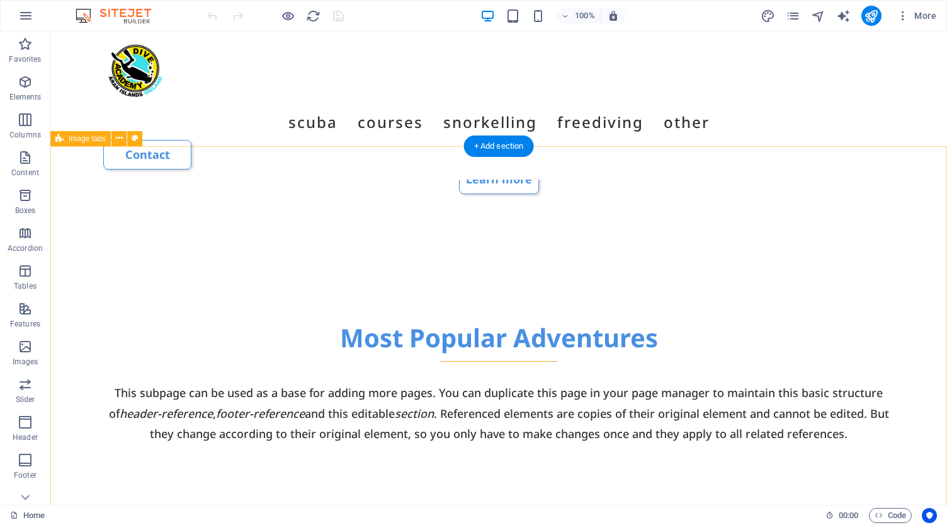
scroll to position [668, 0]
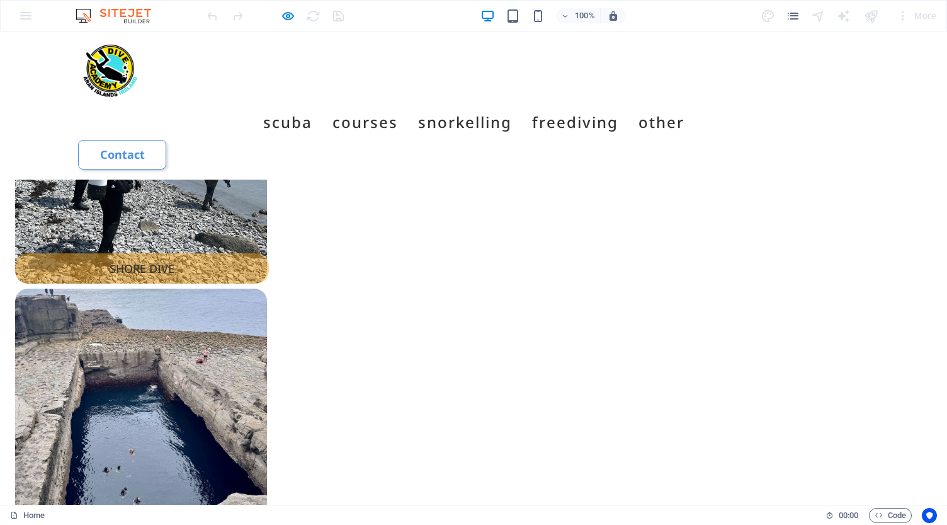
scroll to position [1483, 0]
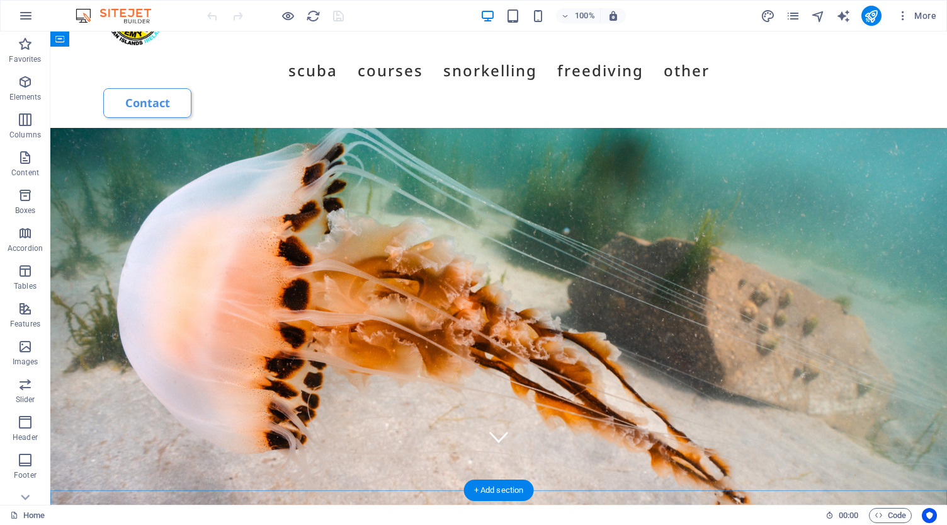
scroll to position [50, 0]
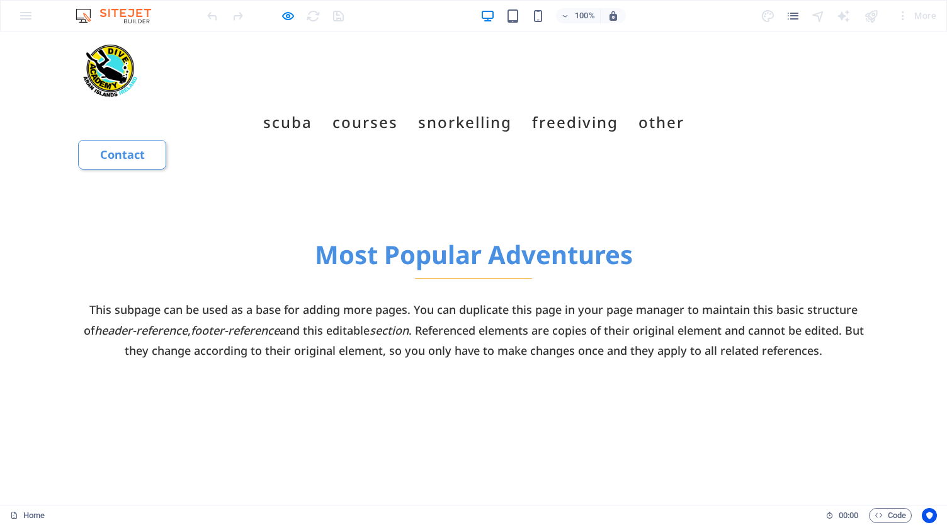
scroll to position [725, 0]
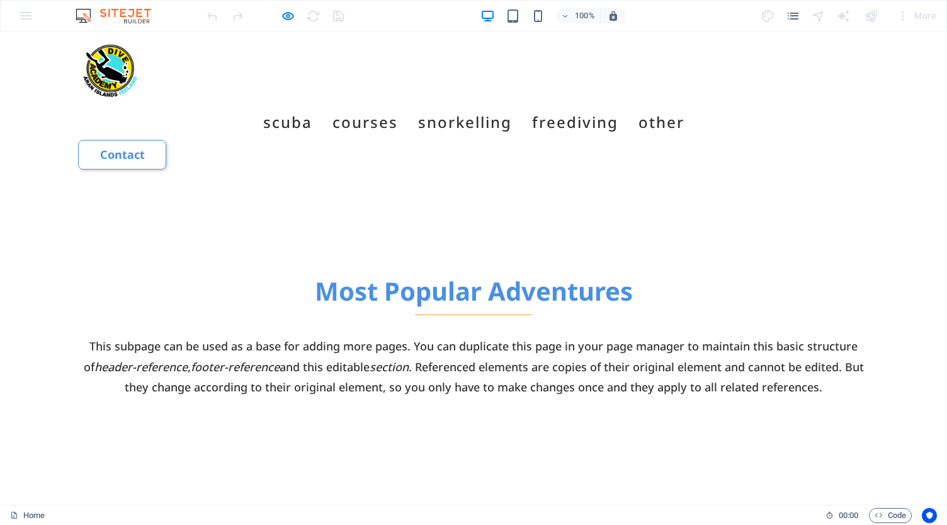
scroll to position [717, 0]
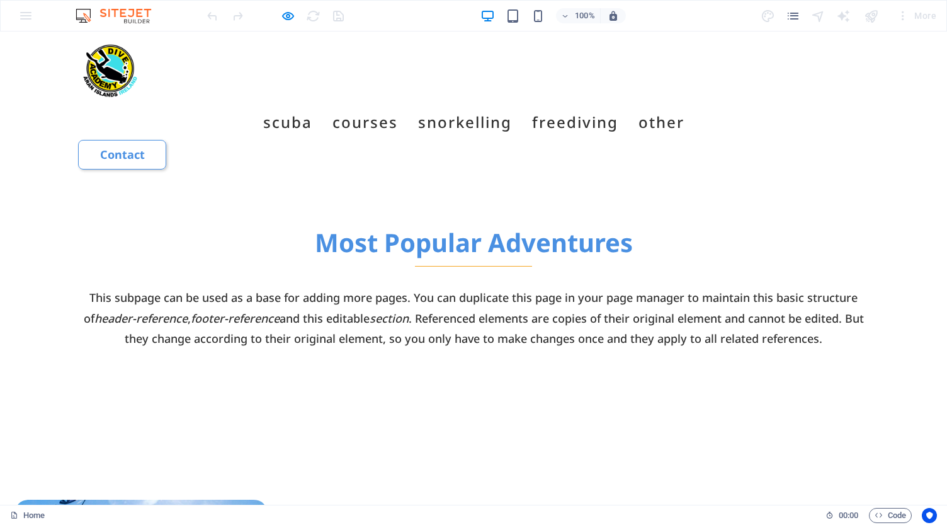
scroll to position [768, 0]
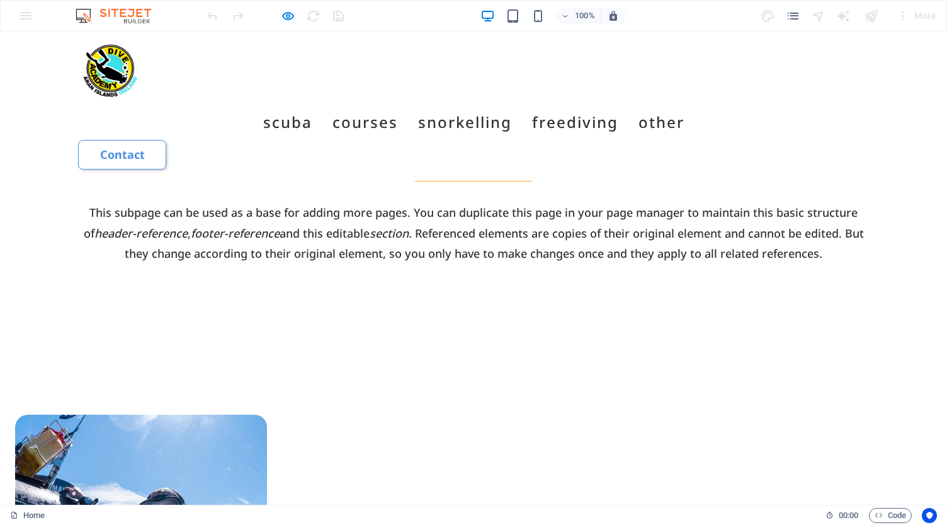
scroll to position [858, 0]
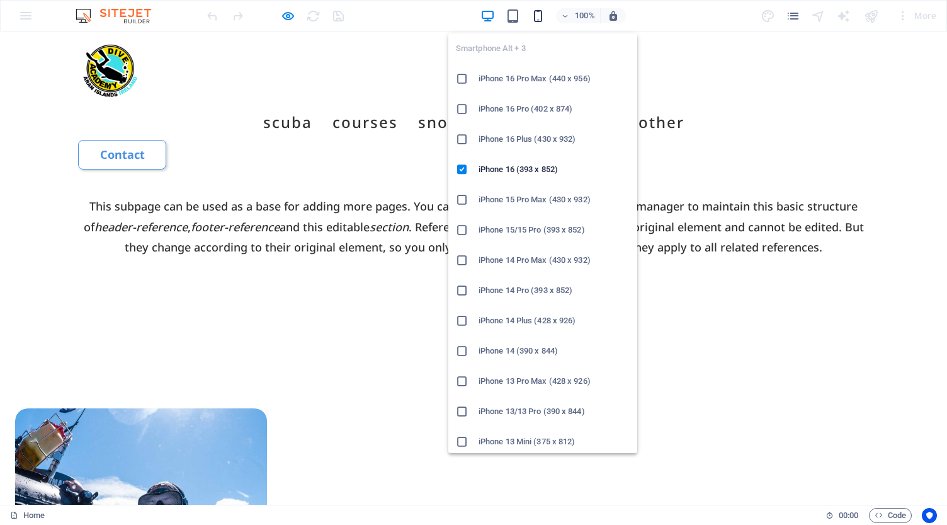
click at [539, 14] on icon "button" at bounding box center [538, 16] width 14 height 14
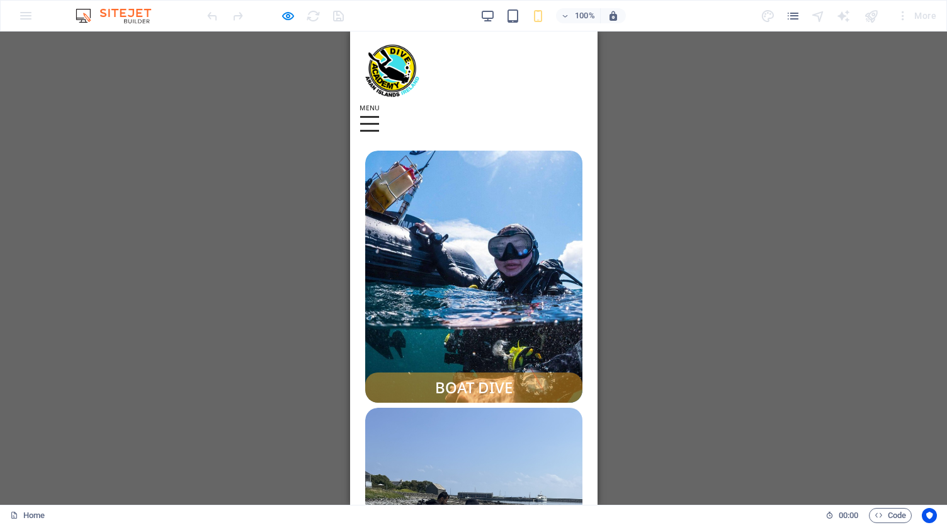
scroll to position [1122, 0]
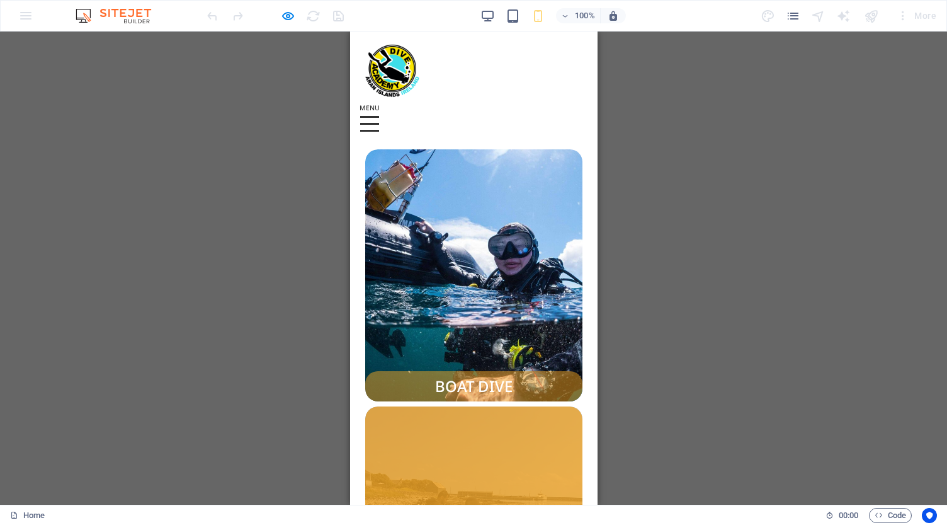
click at [483, 406] on span "SHORE DIVE" at bounding box center [473, 532] width 217 height 252
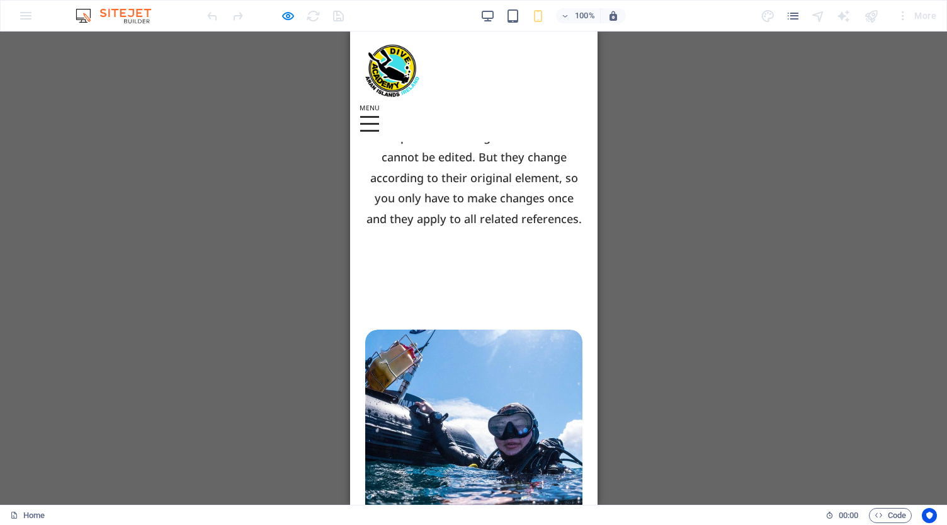
scroll to position [922, 0]
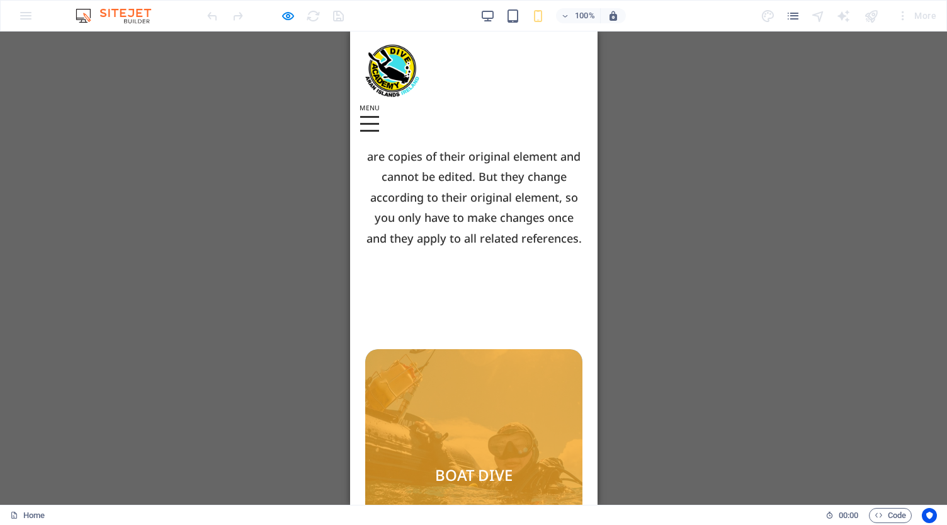
click at [483, 349] on span "BOAT DIVE" at bounding box center [473, 475] width 217 height 252
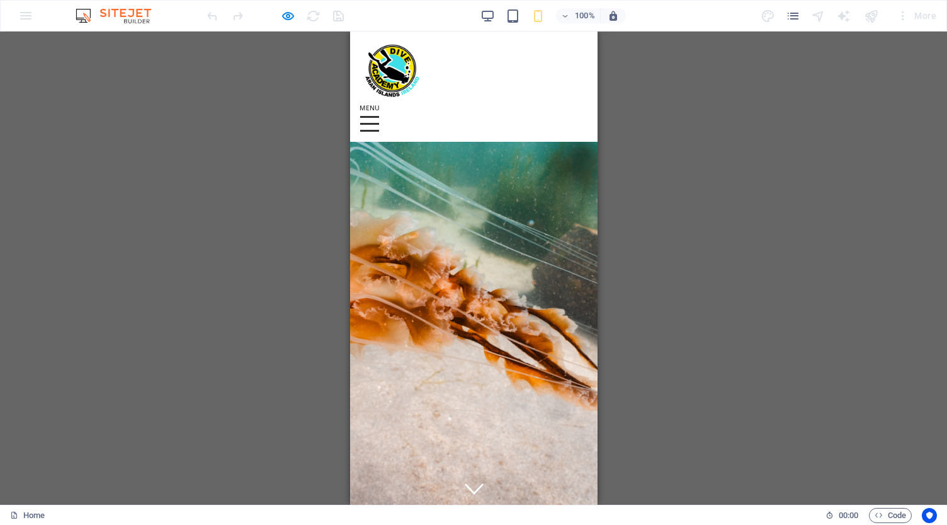
scroll to position [0, 0]
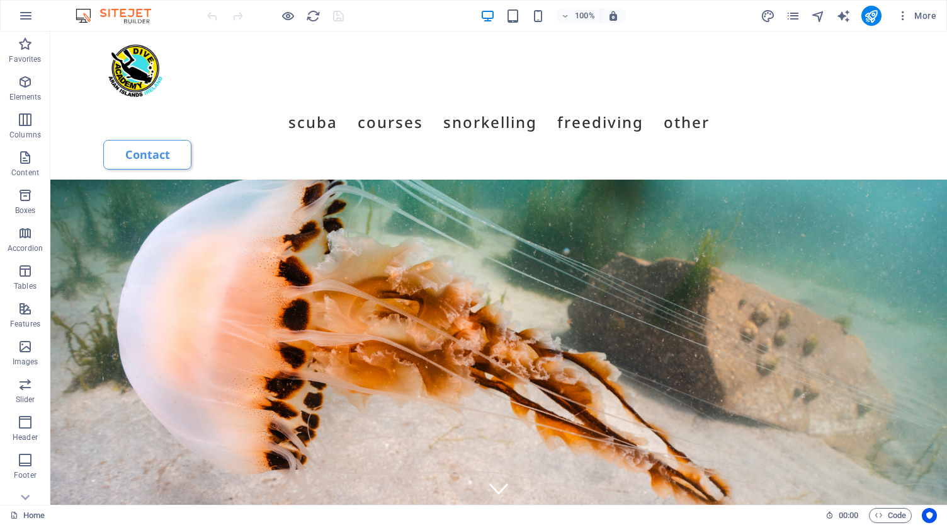
click at [118, 180] on figure at bounding box center [498, 416] width 897 height 473
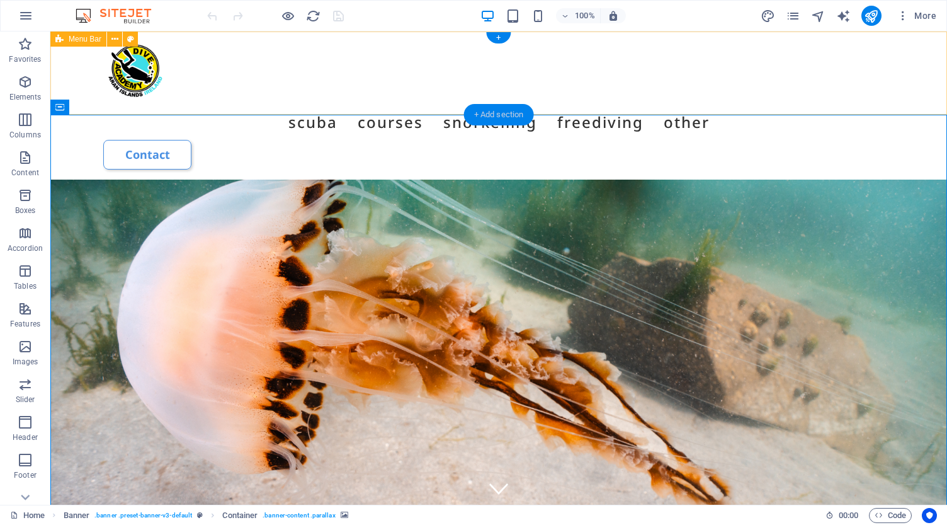
click at [500, 114] on div "+ Add section" at bounding box center [499, 114] width 70 height 21
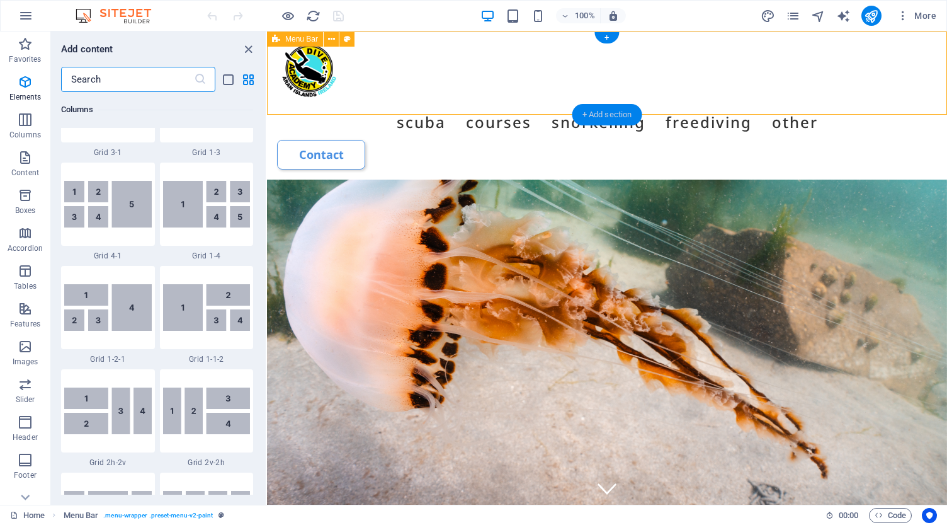
scroll to position [2204, 0]
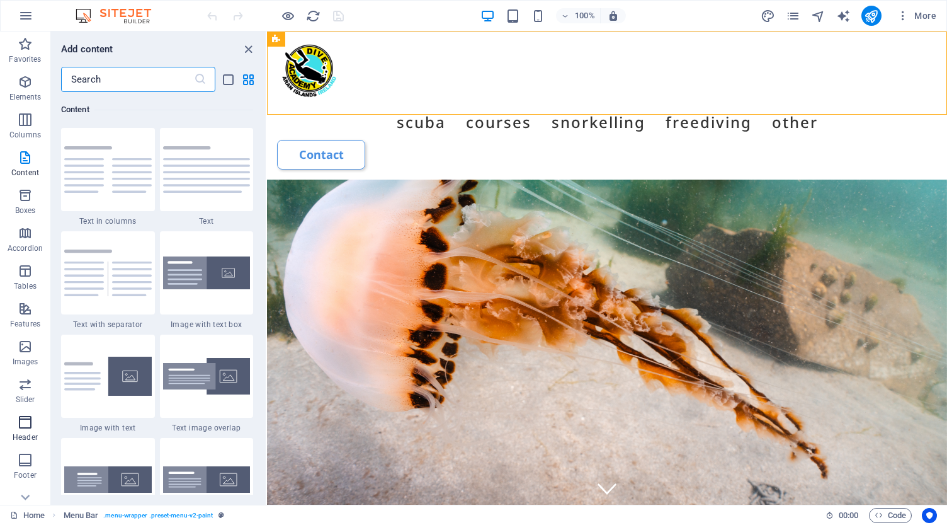
click at [23, 419] on icon "button" at bounding box center [25, 422] width 15 height 15
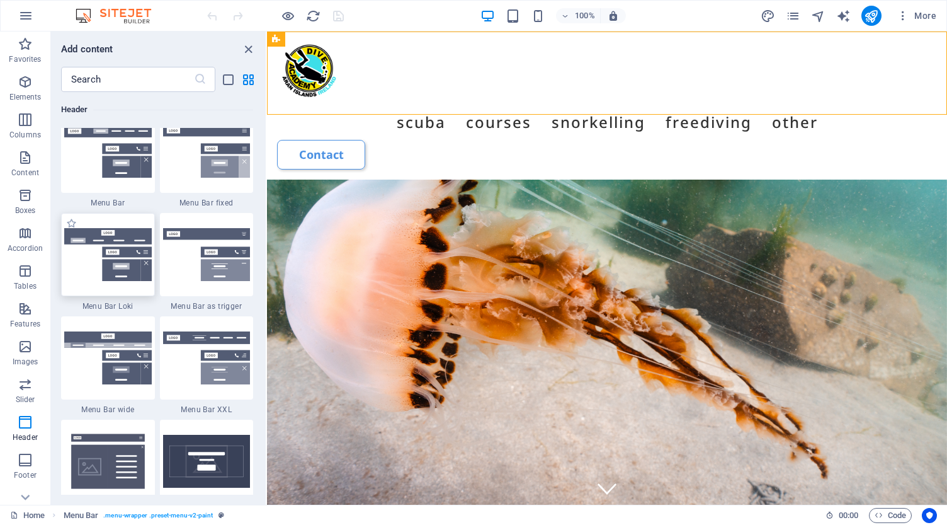
scroll to position [7709, 0]
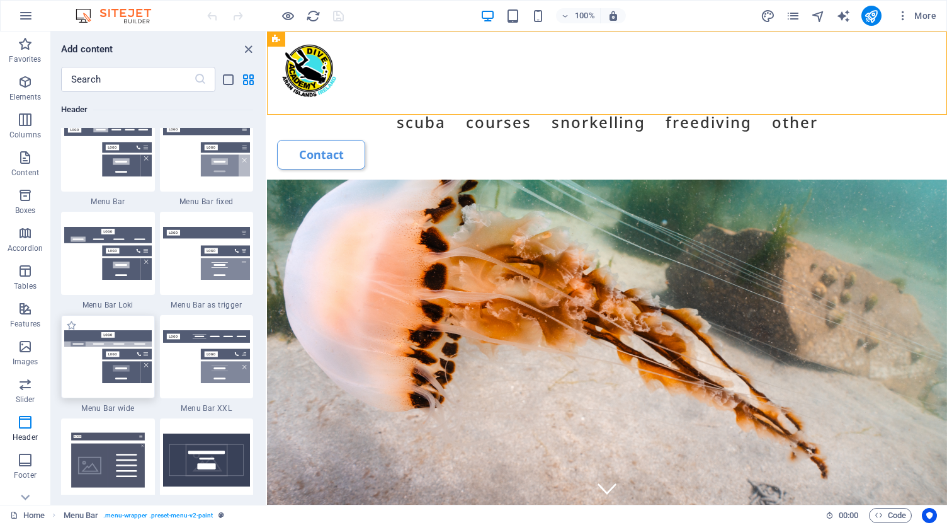
click at [84, 368] on img at bounding box center [108, 356] width 88 height 53
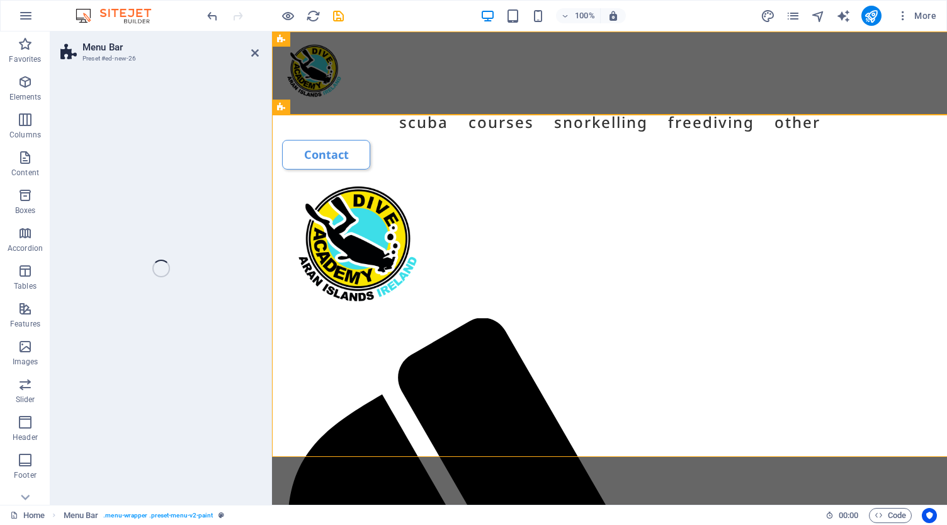
select select "rem"
select select "preset-menu-v2-wide"
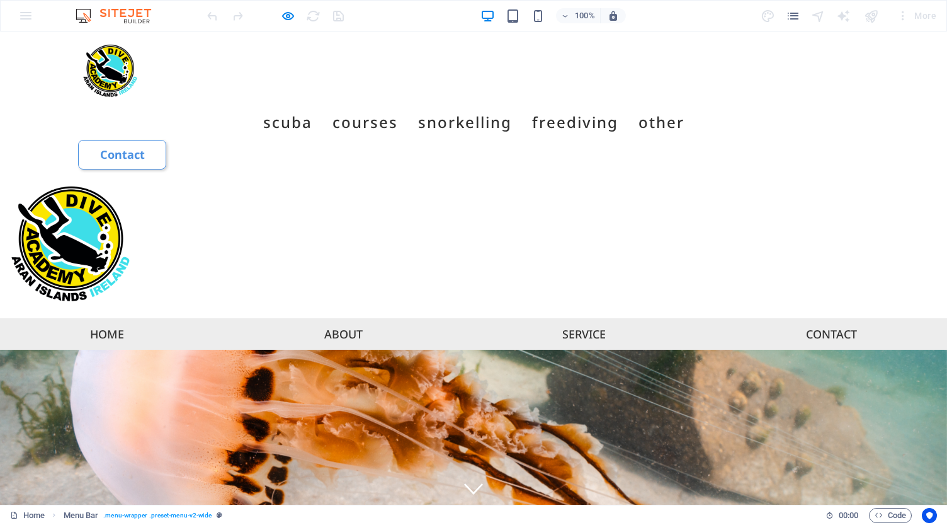
scroll to position [0, 0]
select select "rem"
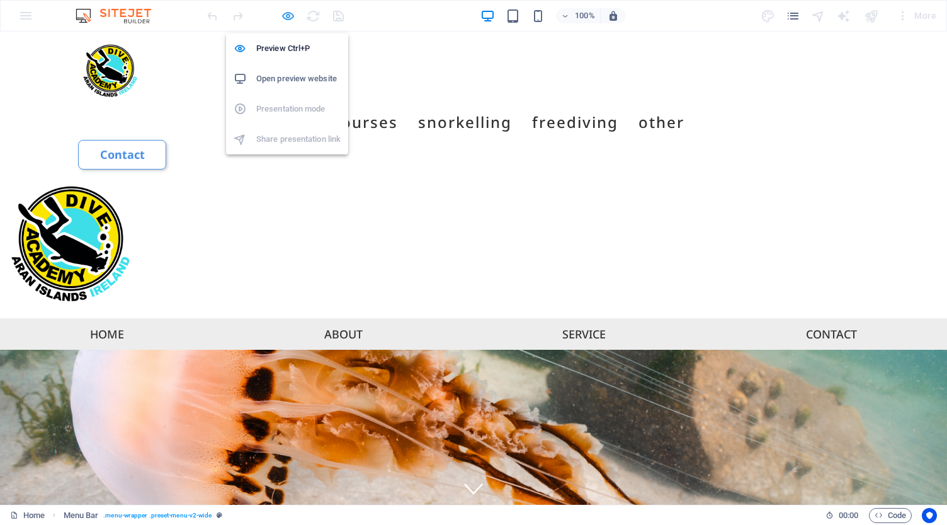
select select "preset-menu-v2-wide"
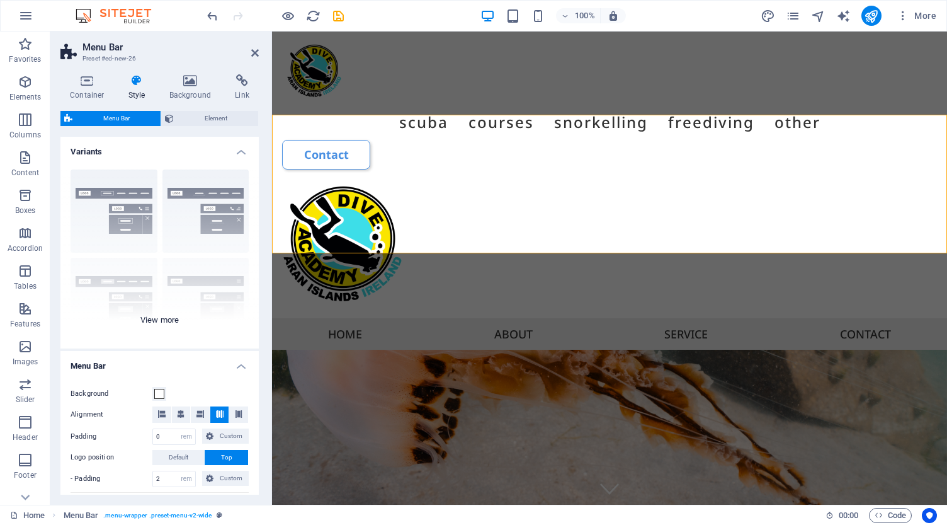
click at [163, 320] on div "Border Centered Default Fixed Loki Trigger Wide XXL" at bounding box center [159, 253] width 198 height 189
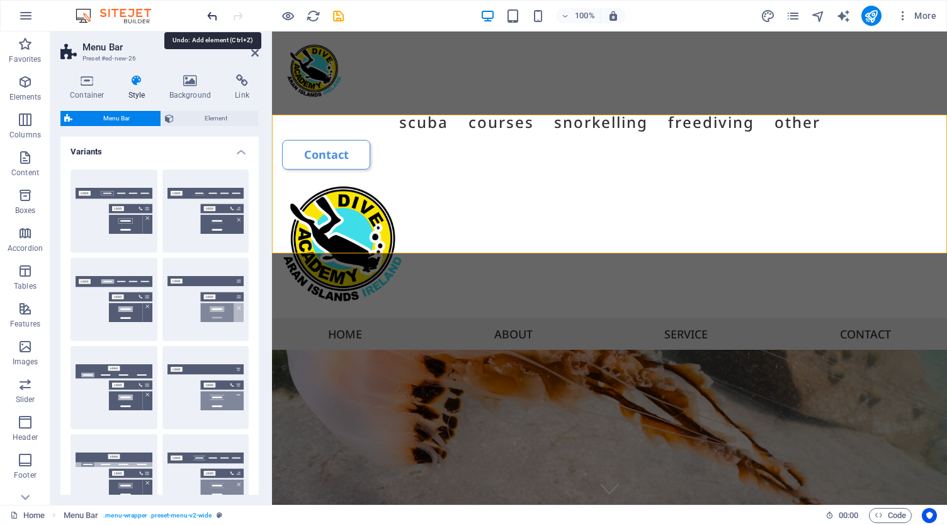
click at [0, 0] on icon "undo" at bounding box center [0, 0] width 0 height 0
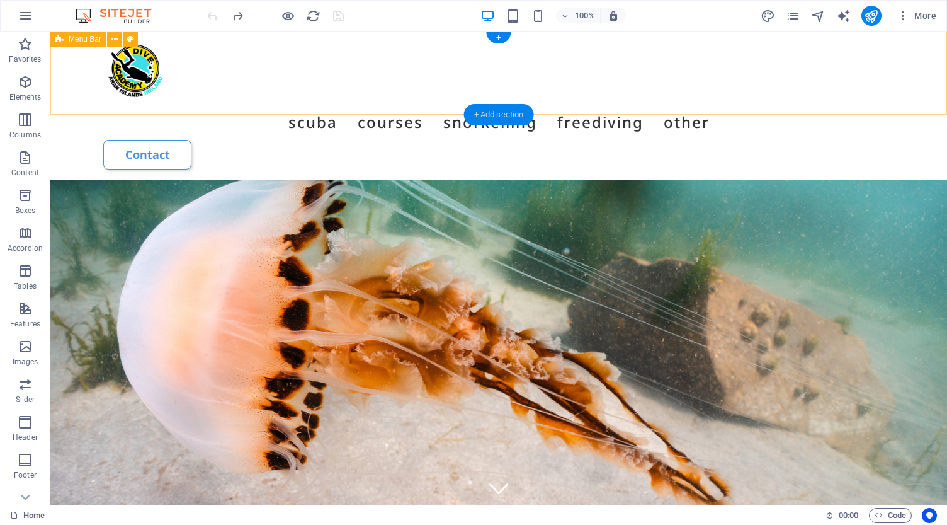
click at [500, 114] on div "+ Add section" at bounding box center [499, 114] width 70 height 21
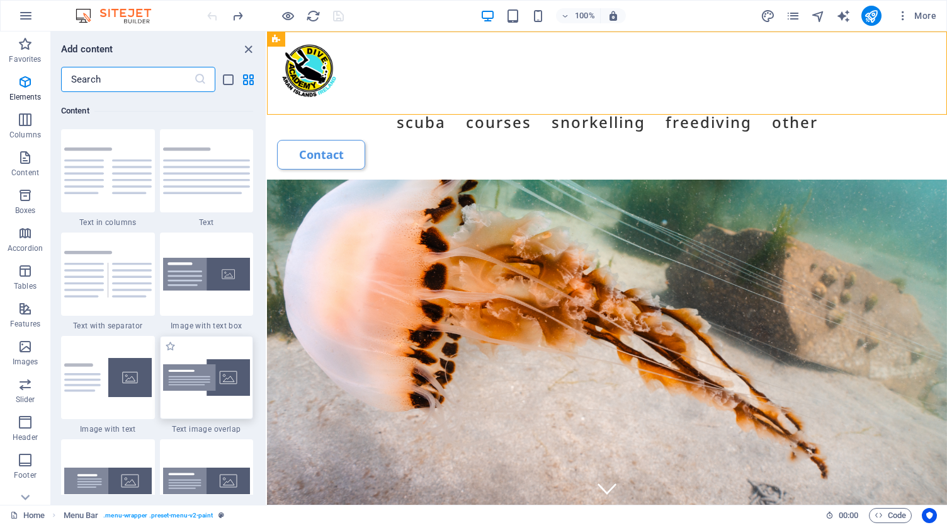
scroll to position [2204, 0]
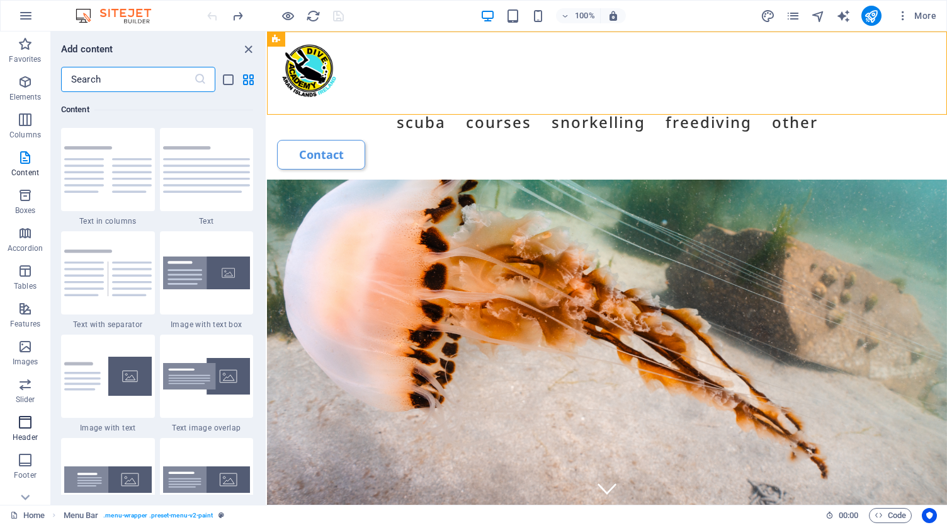
click at [28, 423] on icon "button" at bounding box center [25, 422] width 15 height 15
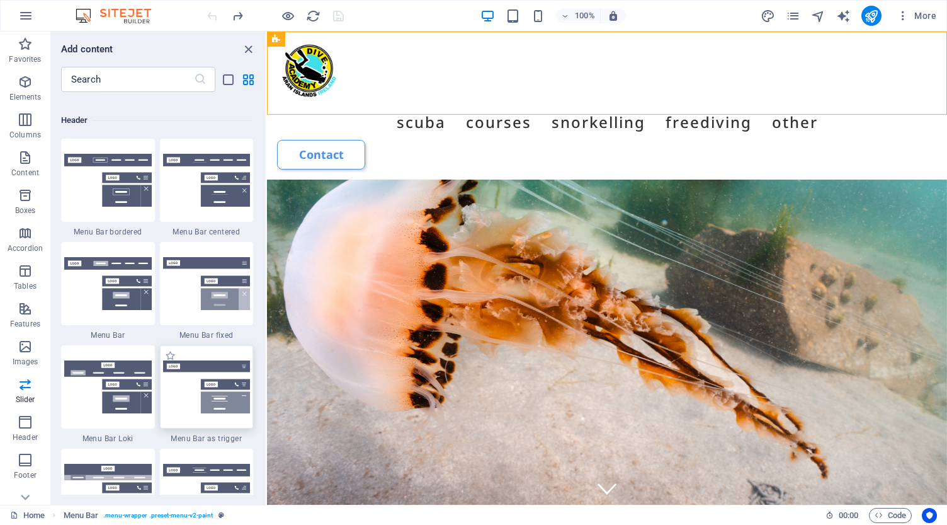
scroll to position [7562, 0]
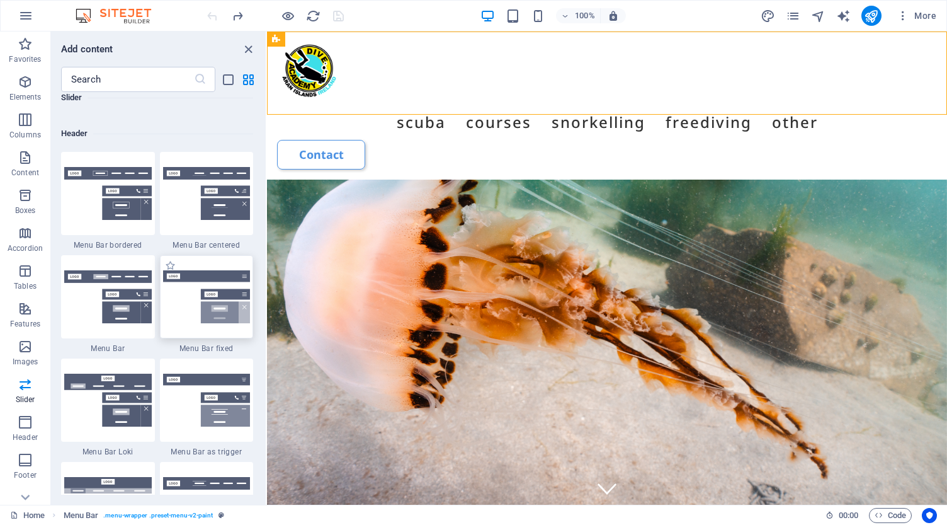
click at [187, 301] on img at bounding box center [207, 296] width 88 height 53
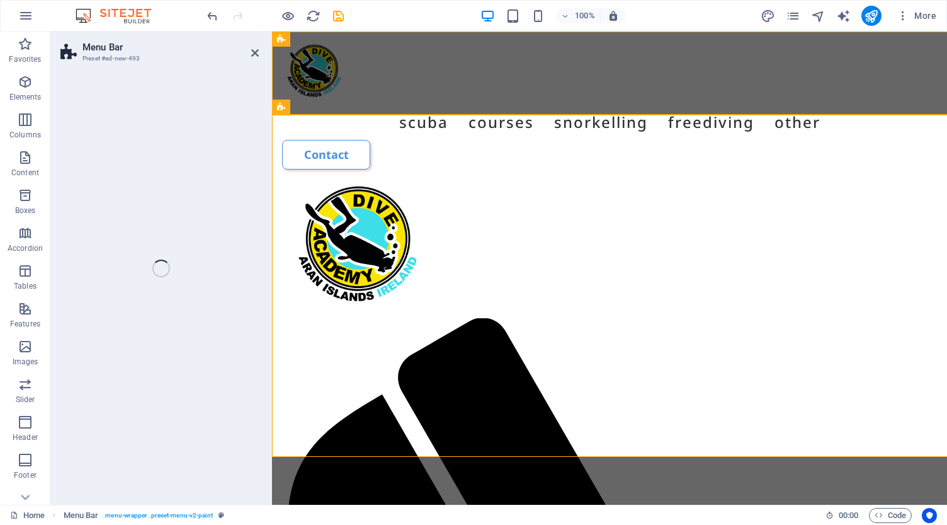
select select "rem"
select select "preset-menu-v2-fixed"
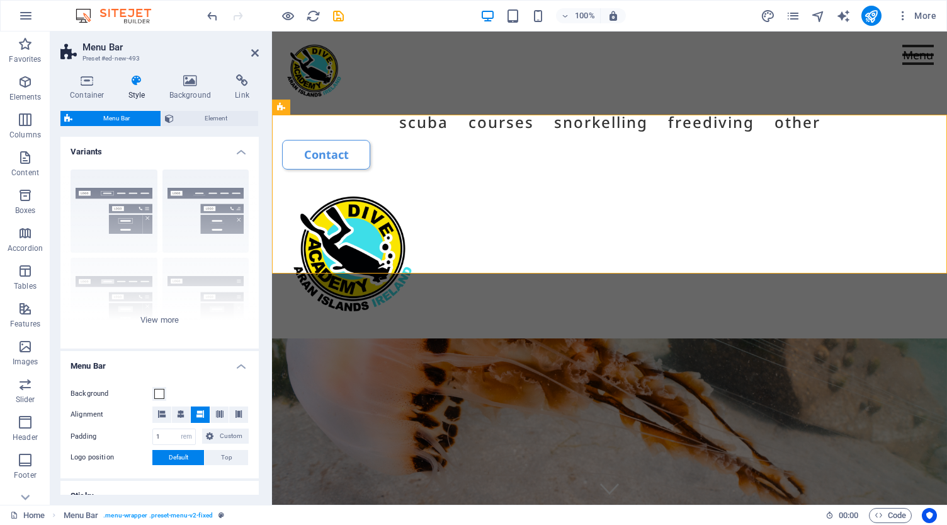
scroll to position [0, 0]
click at [163, 323] on div "Border Centered Default Fixed Loki Trigger Wide XXL" at bounding box center [159, 253] width 198 height 189
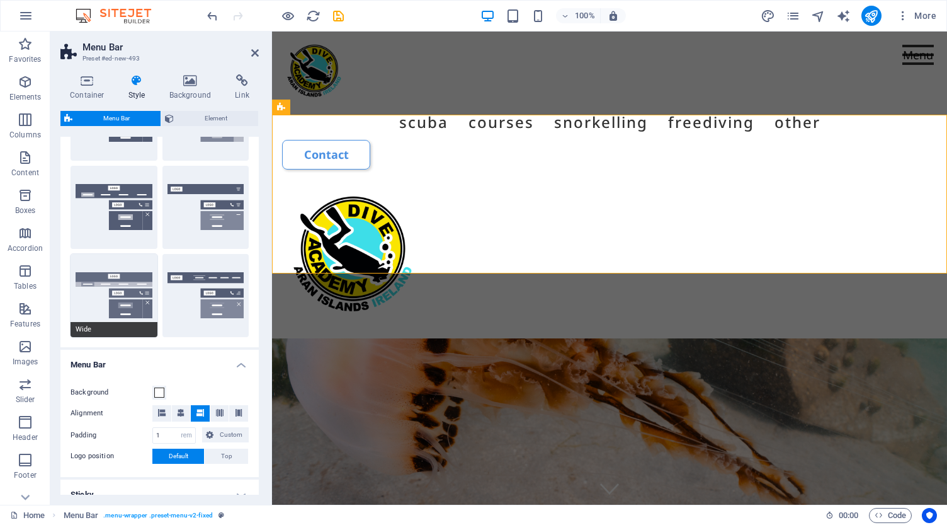
scroll to position [182, 0]
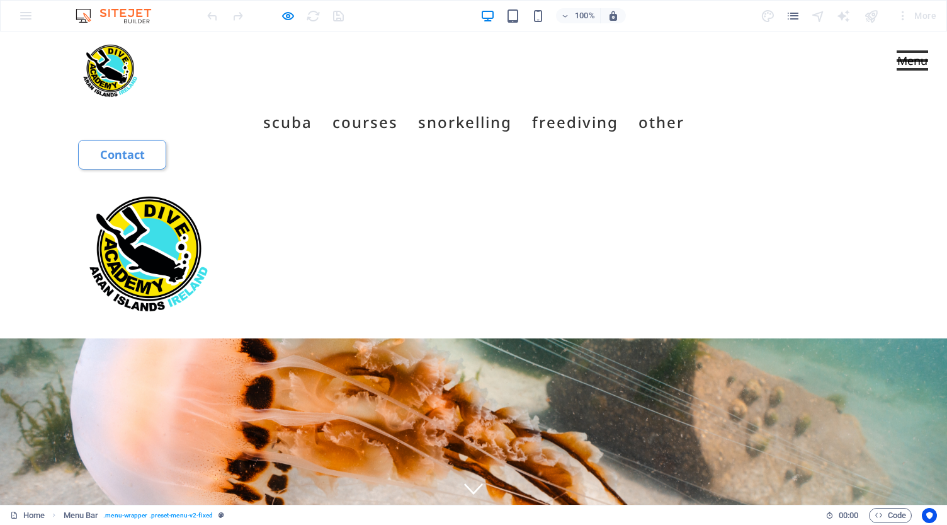
scroll to position [0, 0]
click at [913, 59] on button "Menu" at bounding box center [912, 60] width 31 height 3
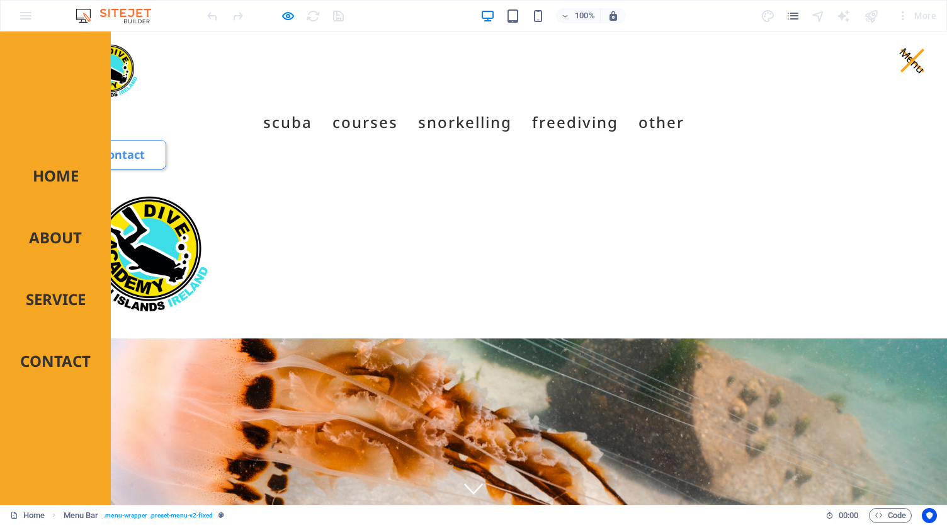
click at [912, 60] on button "Menu" at bounding box center [913, 61] width 24 height 24
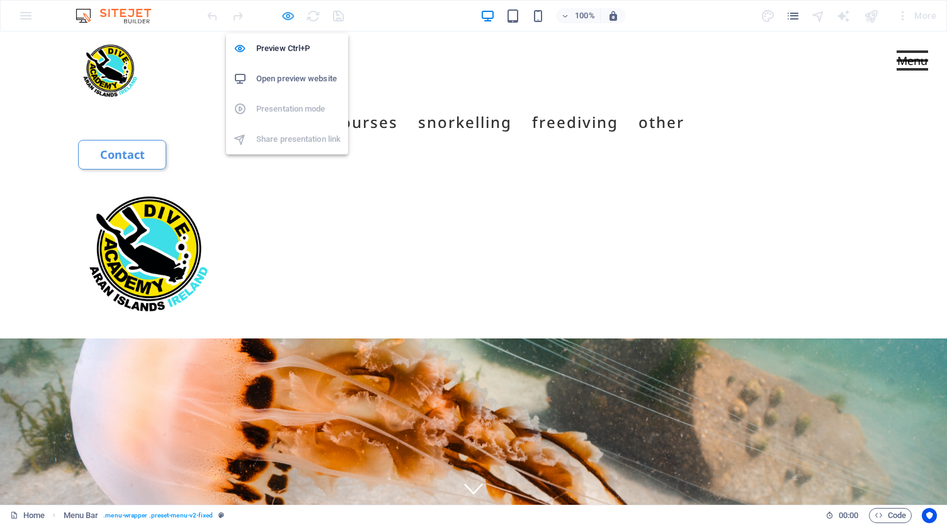
select select "rem"
select select "preset-menu-v2-fixed"
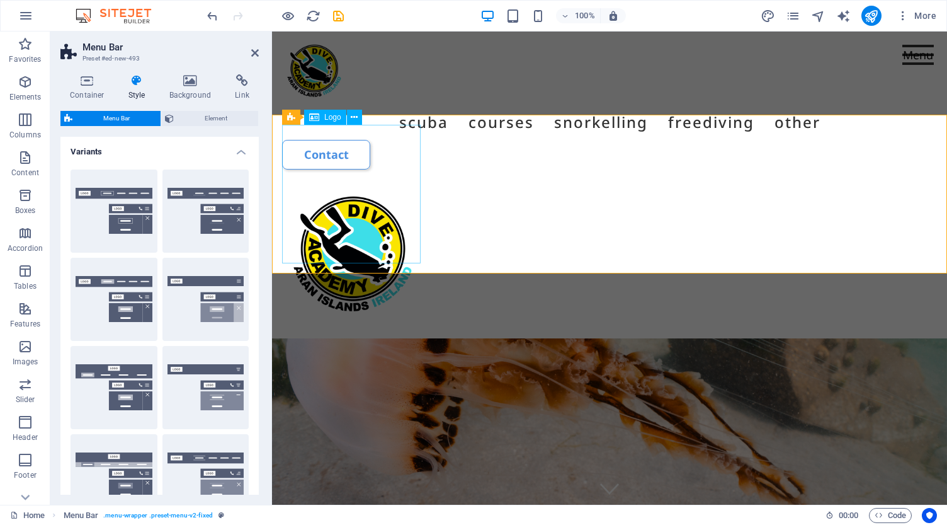
click at [370, 190] on div at bounding box center [609, 259] width 655 height 139
select select "px"
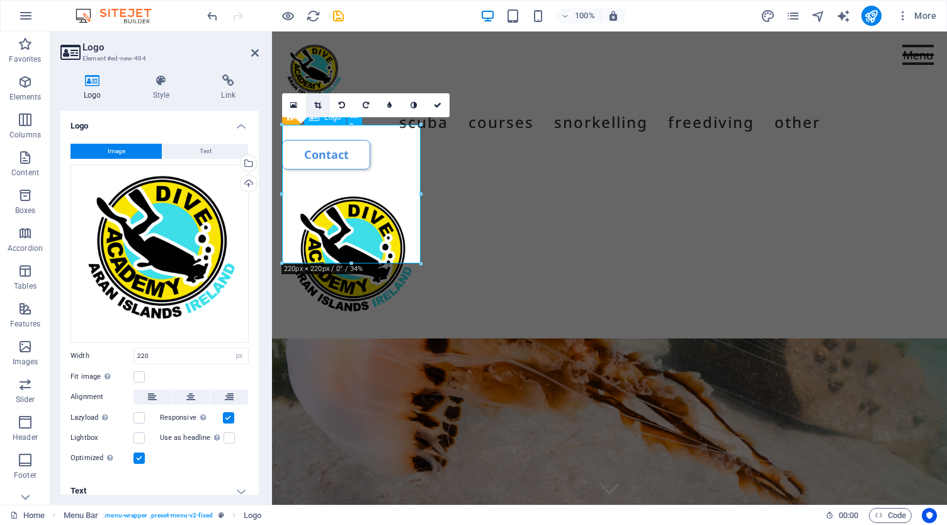
click at [316, 105] on icon at bounding box center [317, 105] width 7 height 8
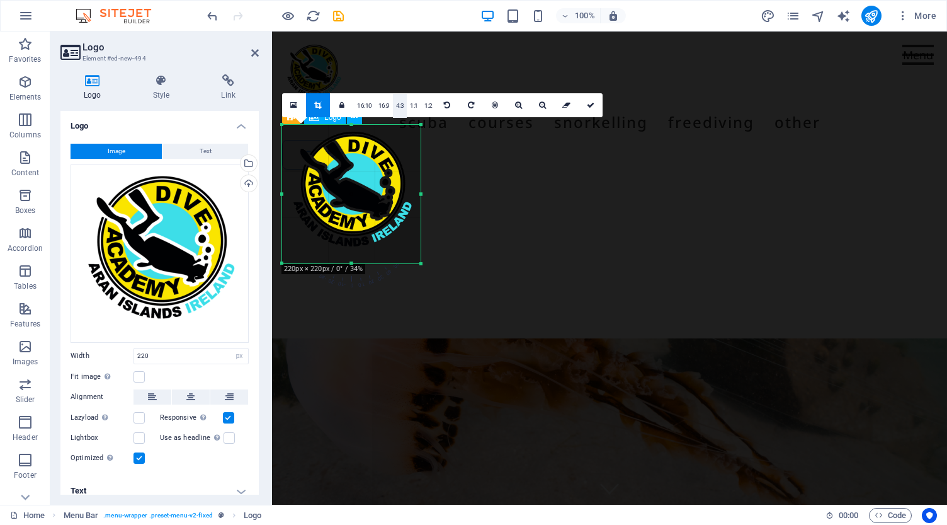
click at [398, 106] on link "4:3" at bounding box center [400, 106] width 14 height 24
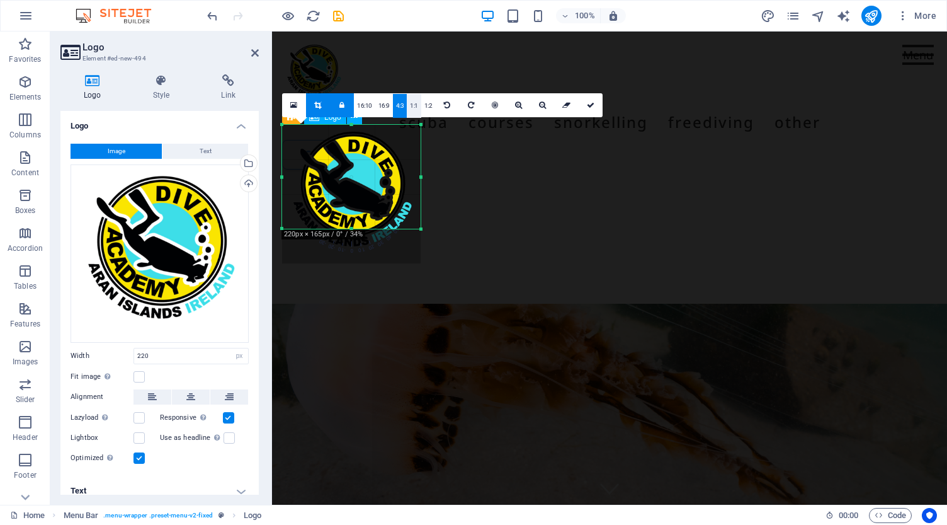
click at [410, 104] on link "1:1" at bounding box center [414, 106] width 14 height 24
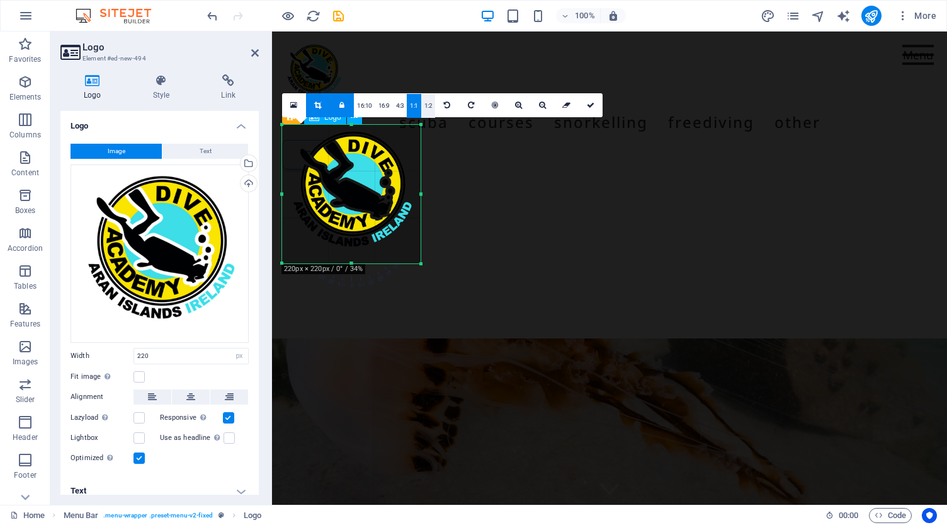
click at [426, 103] on link "1:2" at bounding box center [428, 106] width 14 height 24
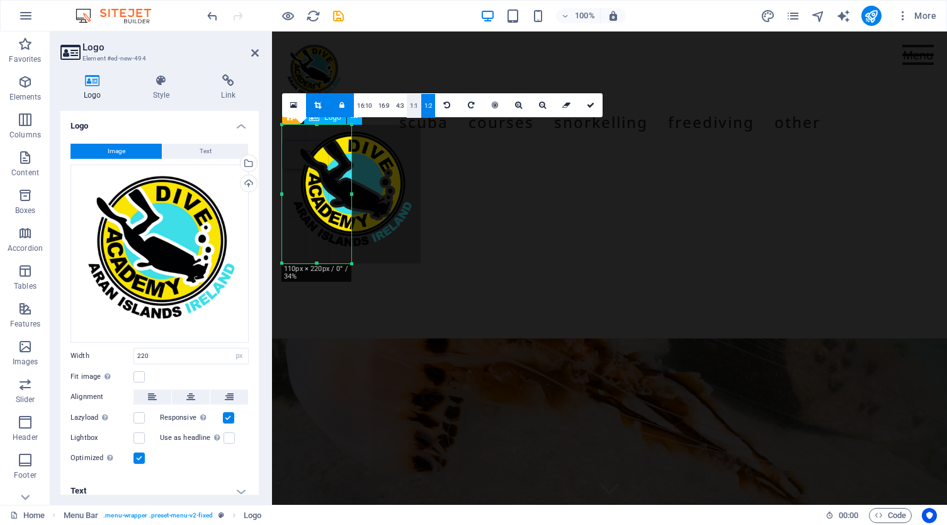
click at [411, 105] on link "1:1" at bounding box center [414, 106] width 14 height 24
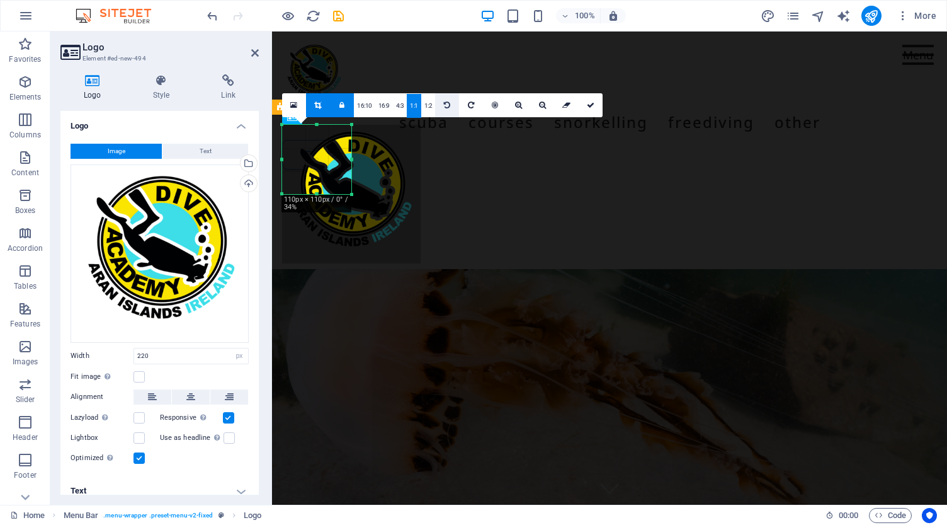
click at [446, 105] on icon at bounding box center [447, 105] width 6 height 8
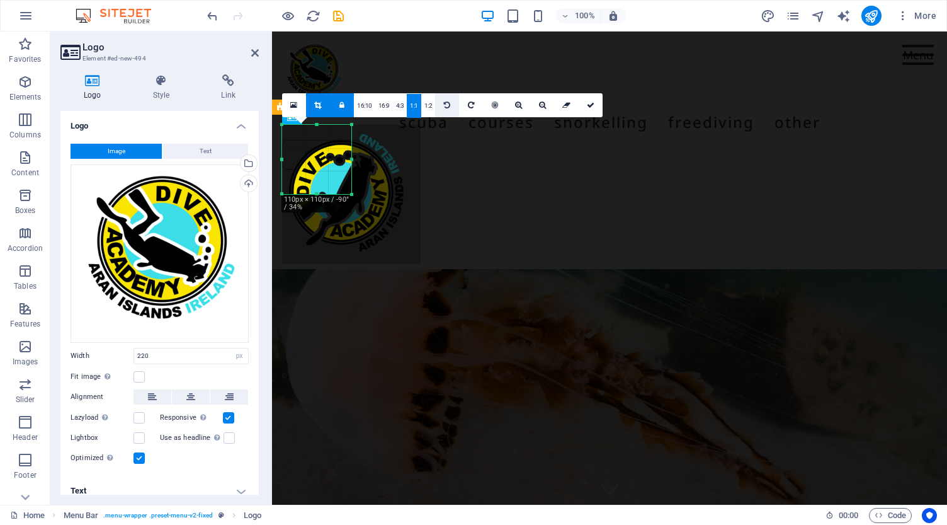
click at [446, 105] on icon at bounding box center [447, 105] width 6 height 8
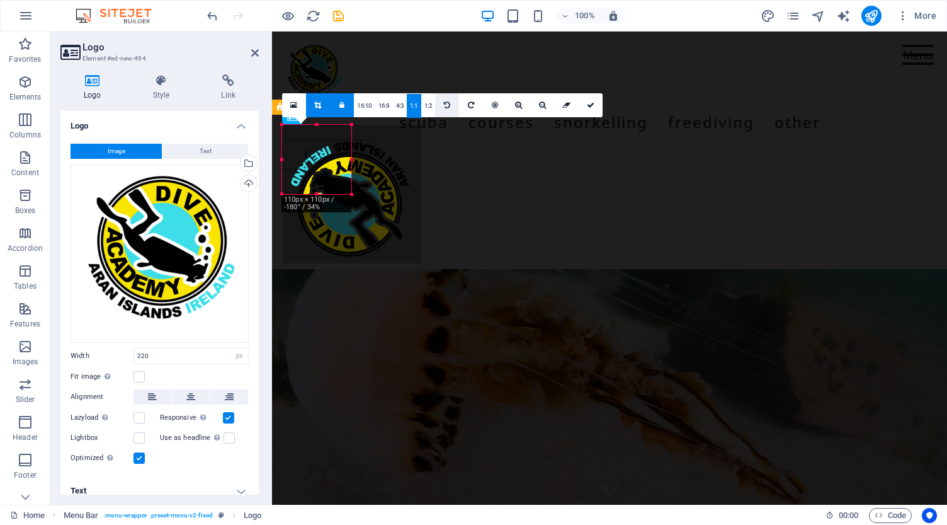
click at [446, 105] on icon at bounding box center [447, 105] width 6 height 8
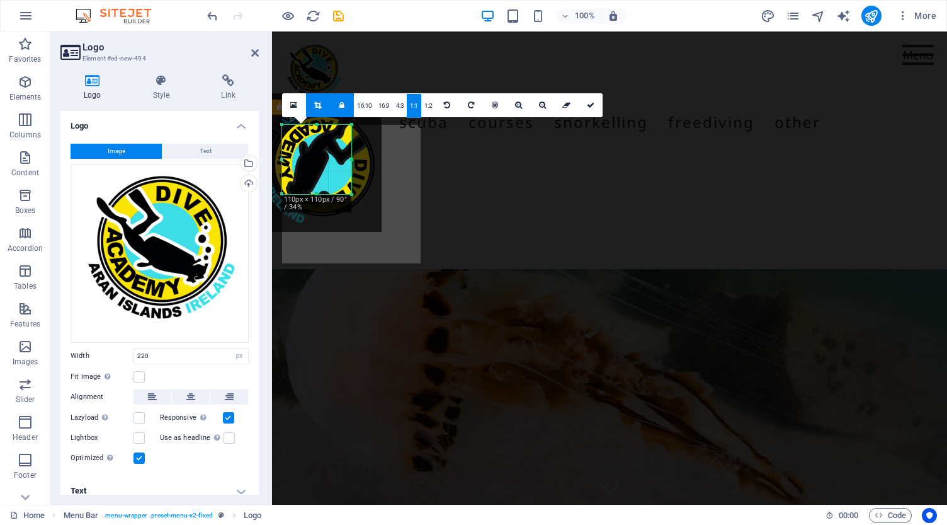
drag, startPoint x: 341, startPoint y: 184, endPoint x: 302, endPoint y: 152, distance: 50.2
click at [302, 152] on div at bounding box center [312, 162] width 139 height 139
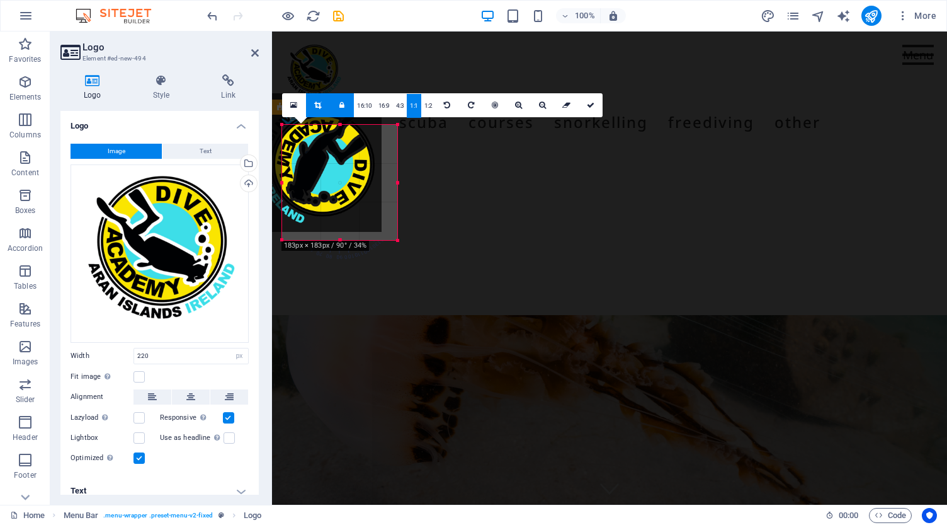
drag, startPoint x: 350, startPoint y: 192, endPoint x: 396, endPoint y: 229, distance: 59.1
click at [396, 229] on div "180 170 160 150 140 130 120 110 100 90 80 70 60 50 40 30 20 10 0 -10 -20 -30 -4…" at bounding box center [339, 182] width 115 height 115
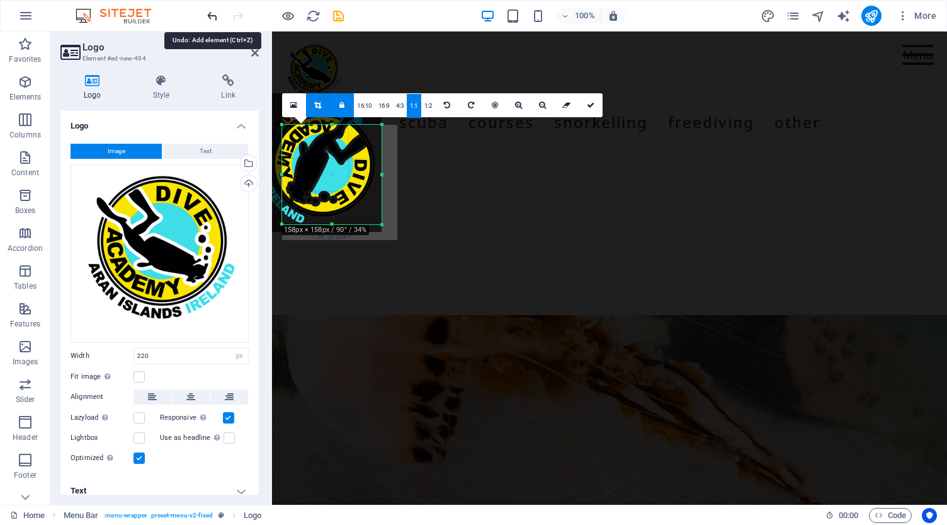
click at [0, 0] on icon "undo" at bounding box center [0, 0] width 0 height 0
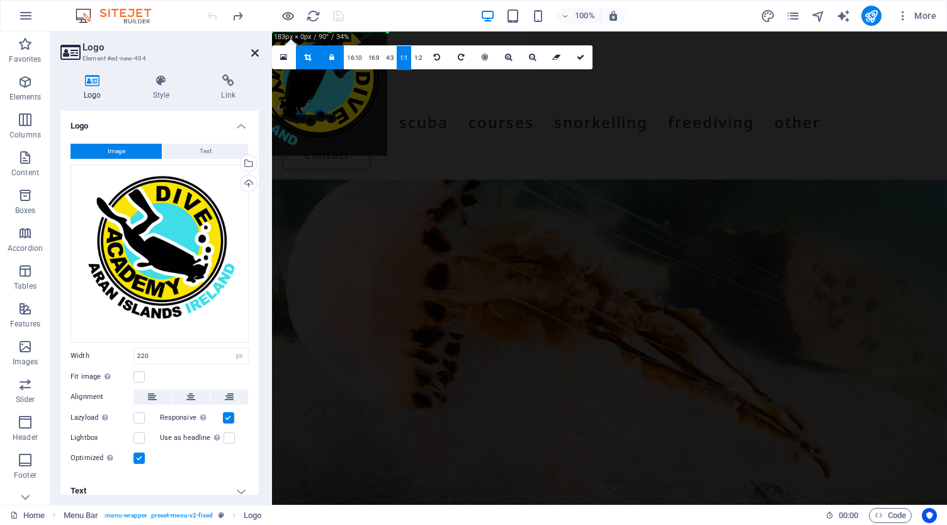
click at [252, 54] on icon at bounding box center [255, 53] width 8 height 10
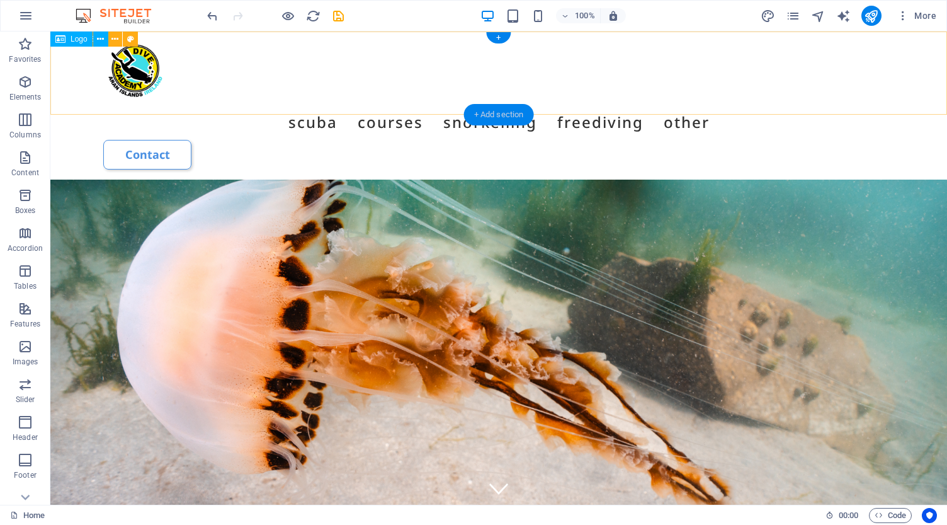
click at [498, 110] on div "+ Add section" at bounding box center [499, 114] width 70 height 21
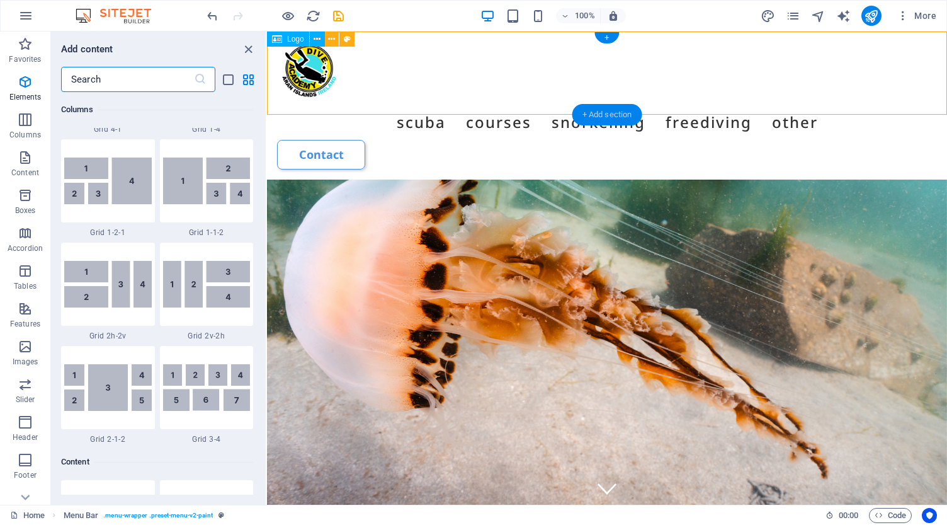
scroll to position [2204, 0]
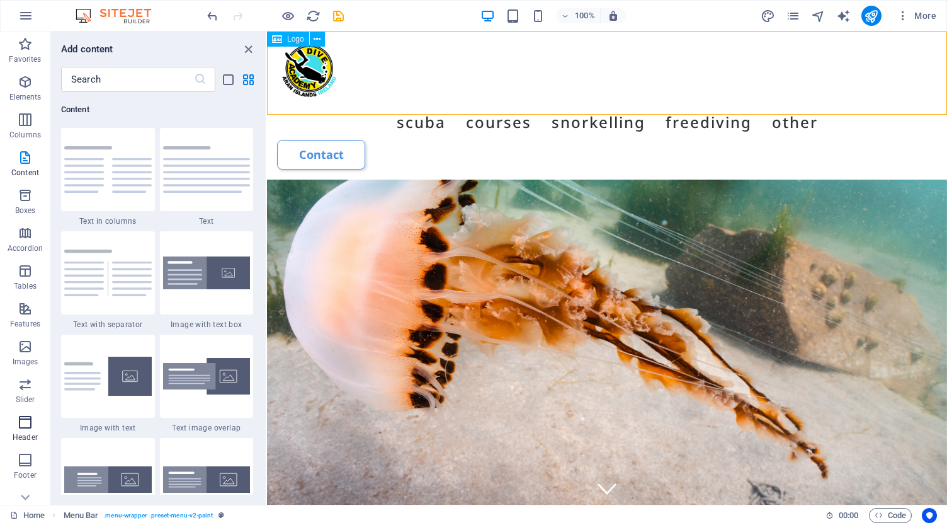
click at [27, 420] on icon "button" at bounding box center [25, 422] width 15 height 15
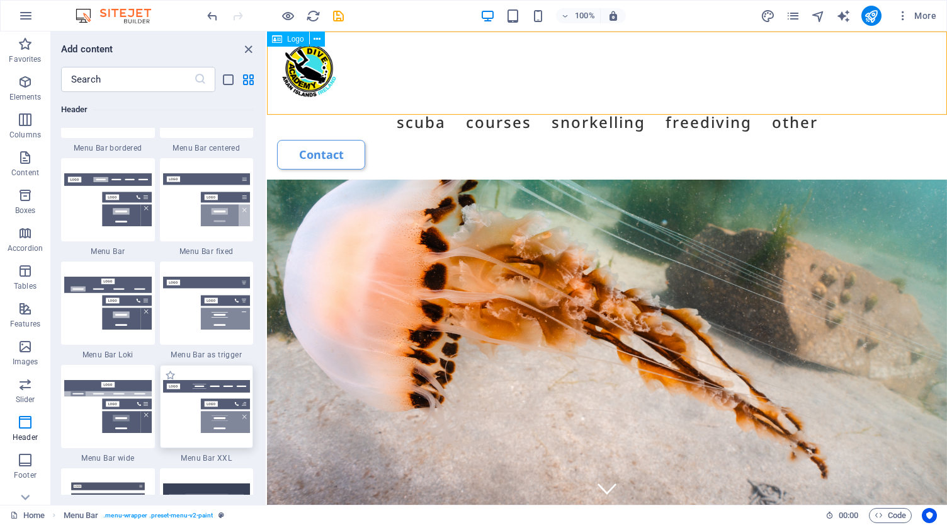
scroll to position [7642, 0]
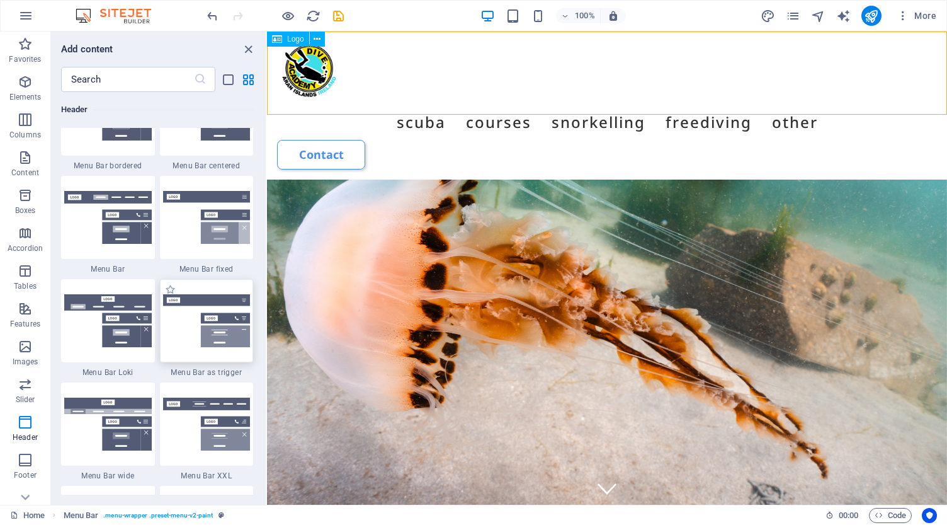
click at [193, 345] on img at bounding box center [207, 320] width 88 height 53
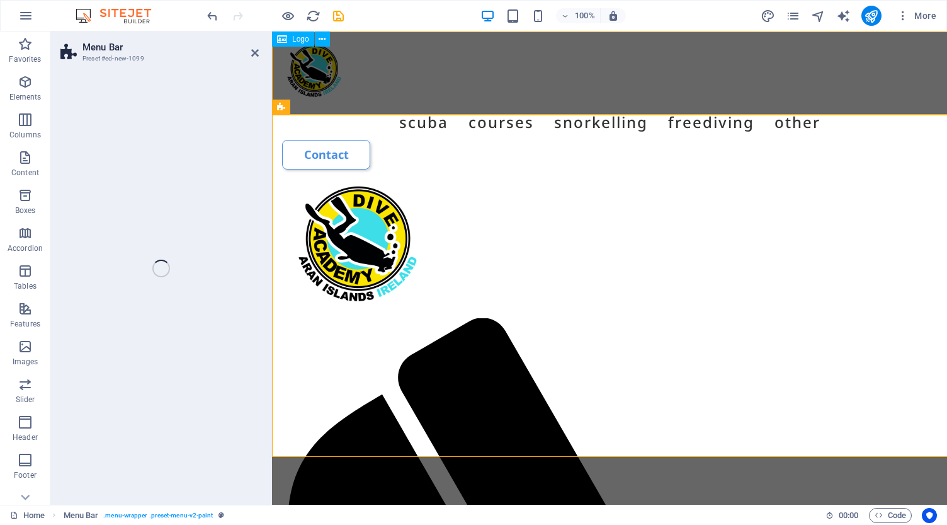
select select "rem"
select select "preset-menu-v2-trigger"
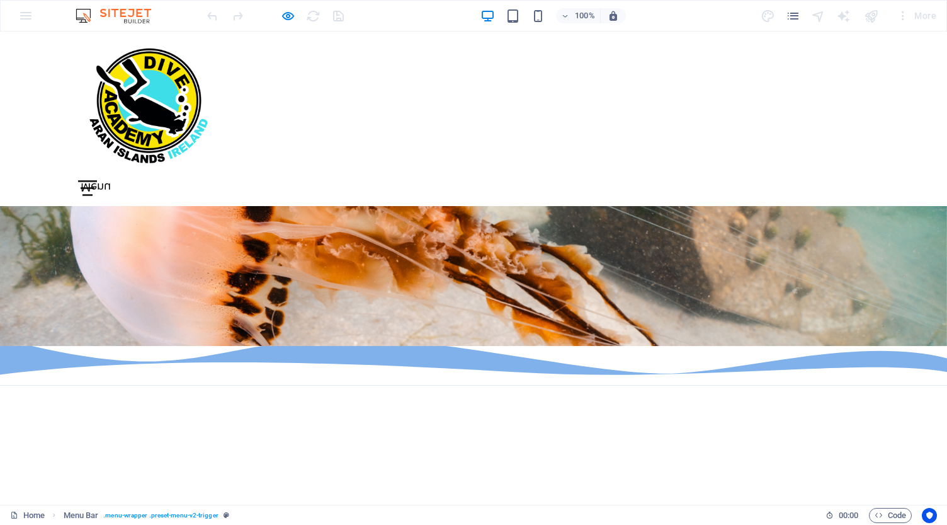
scroll to position [467, 0]
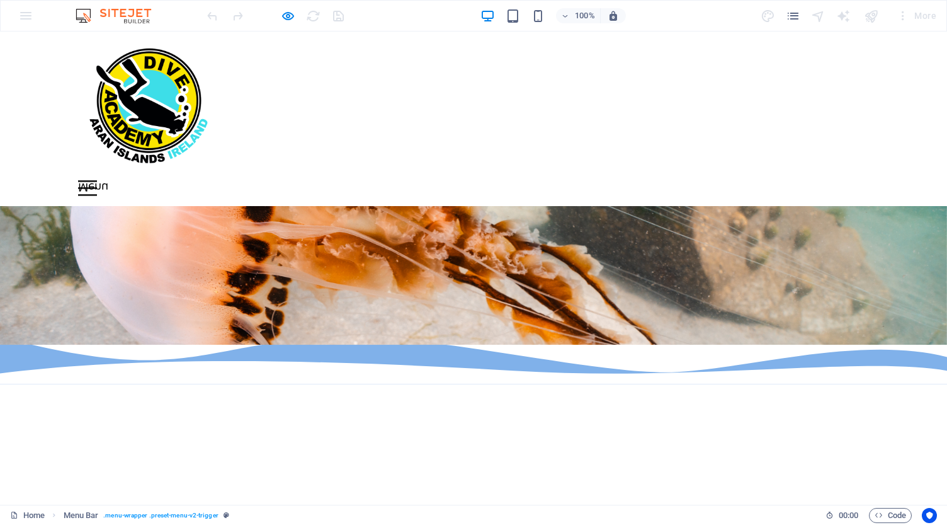
click at [97, 187] on button "Menu" at bounding box center [87, 188] width 19 height 2
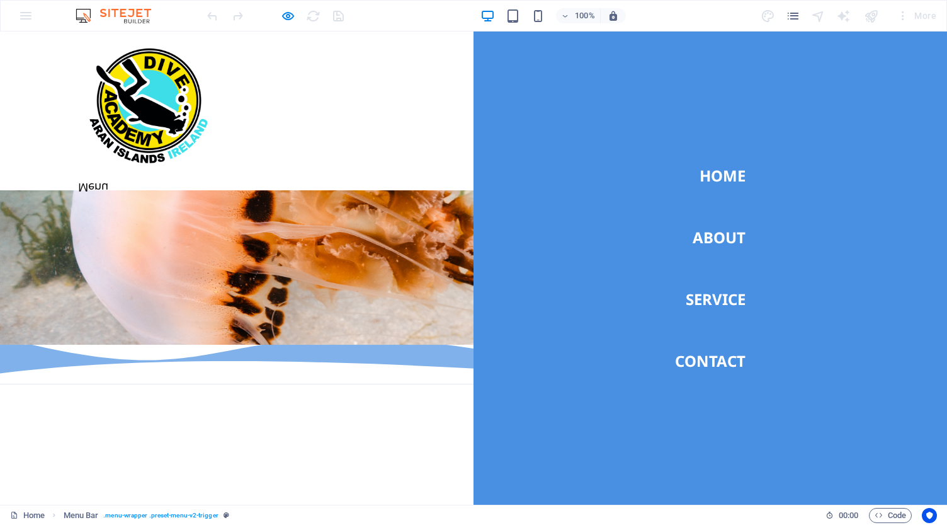
click at [97, 187] on button "Menu" at bounding box center [87, 188] width 19 height 2
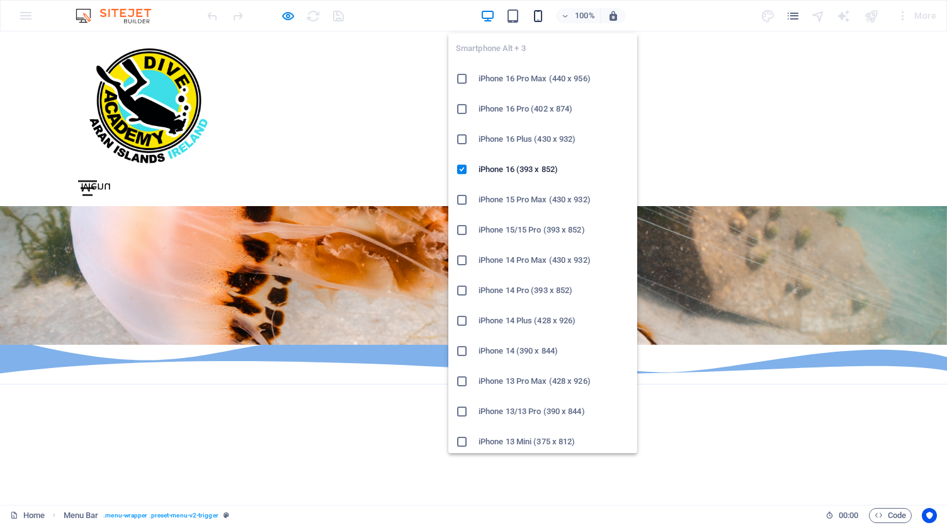
click at [539, 14] on icon "button" at bounding box center [538, 16] width 14 height 14
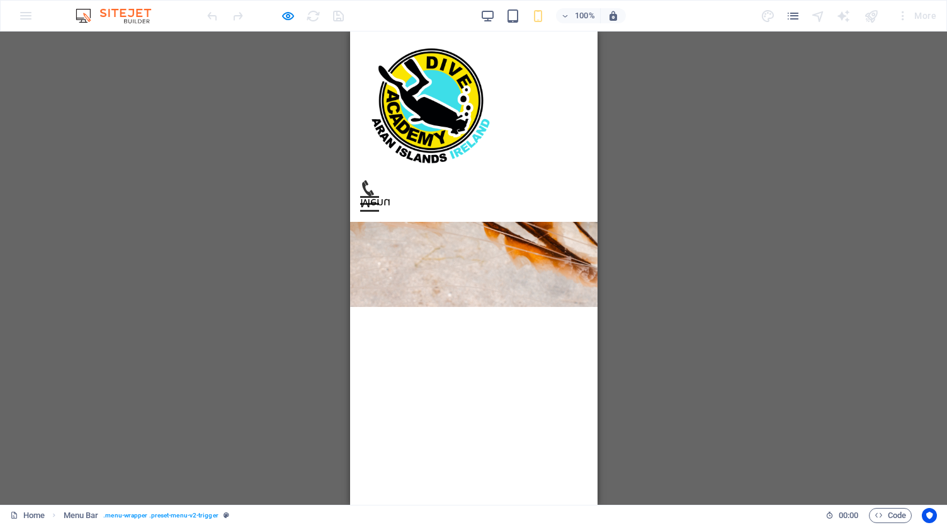
click at [379, 203] on button "Menu" at bounding box center [369, 204] width 19 height 2
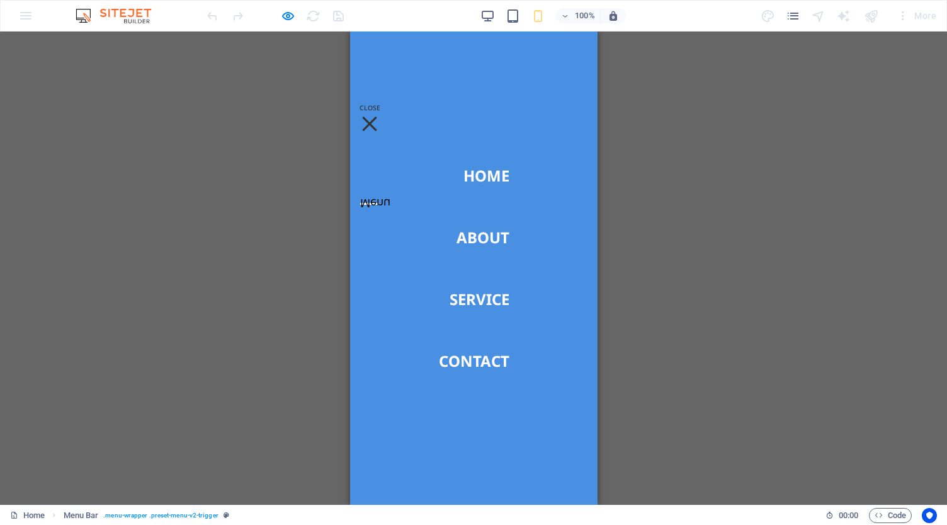
click at [376, 117] on div at bounding box center [369, 124] width 14 height 14
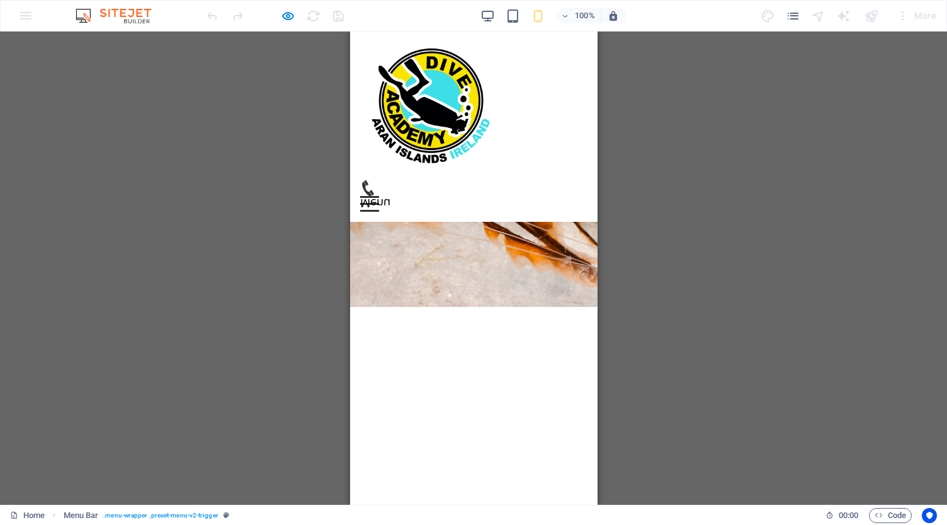
click at [379, 203] on button "Menu" at bounding box center [369, 204] width 19 height 2
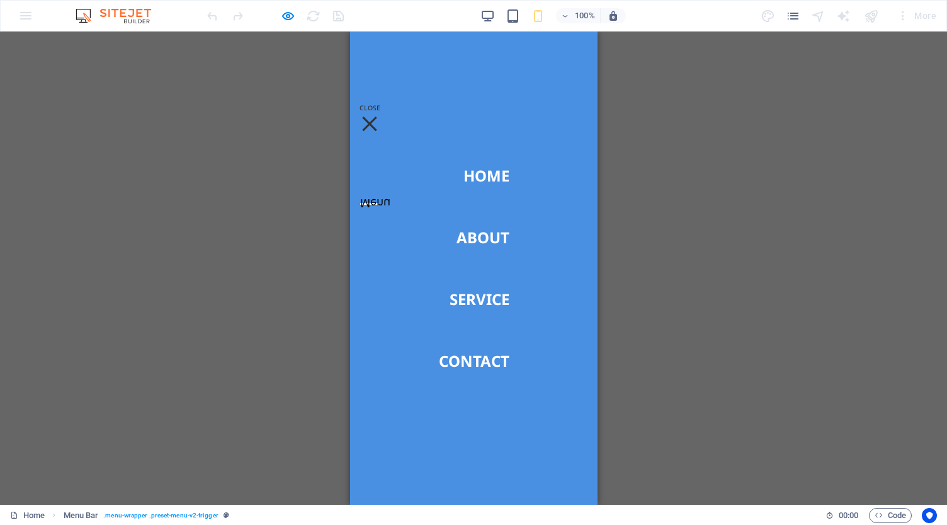
click at [379, 116] on div at bounding box center [369, 124] width 19 height 16
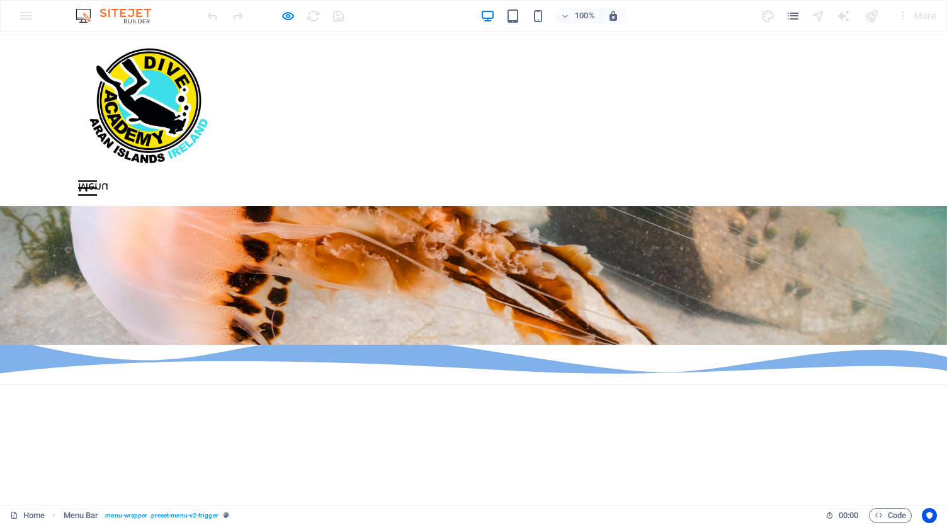
click at [97, 187] on button "Menu" at bounding box center [87, 188] width 19 height 2
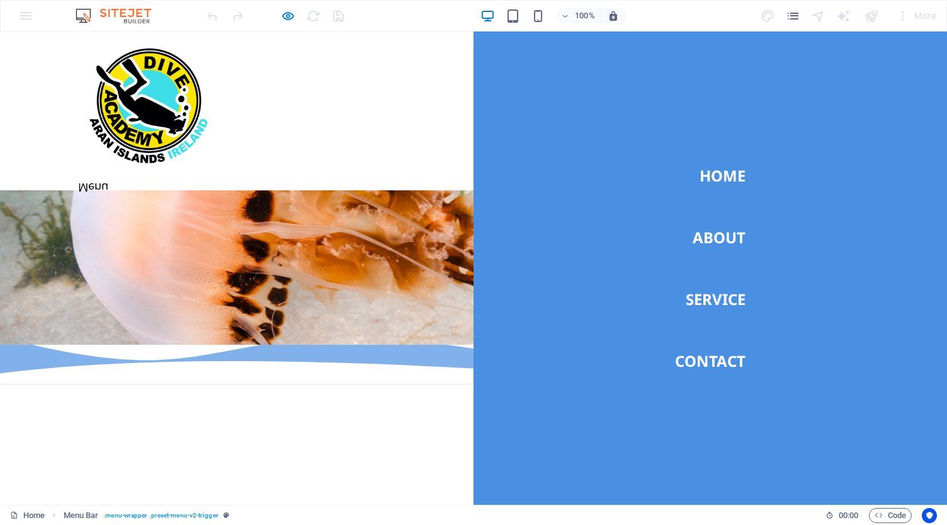
click at [97, 187] on button "Menu" at bounding box center [87, 188] width 19 height 2
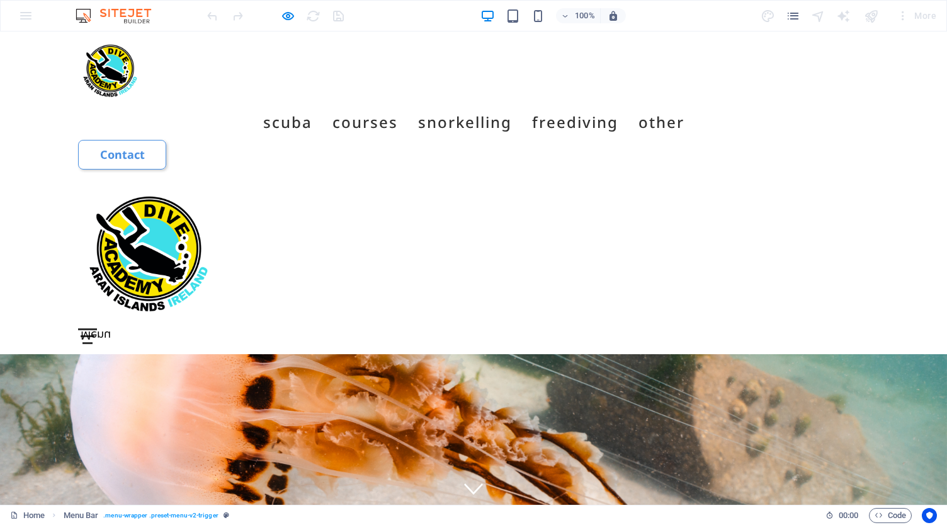
scroll to position [0, 0]
select select "rem"
select select "preset-menu-v2-trigger"
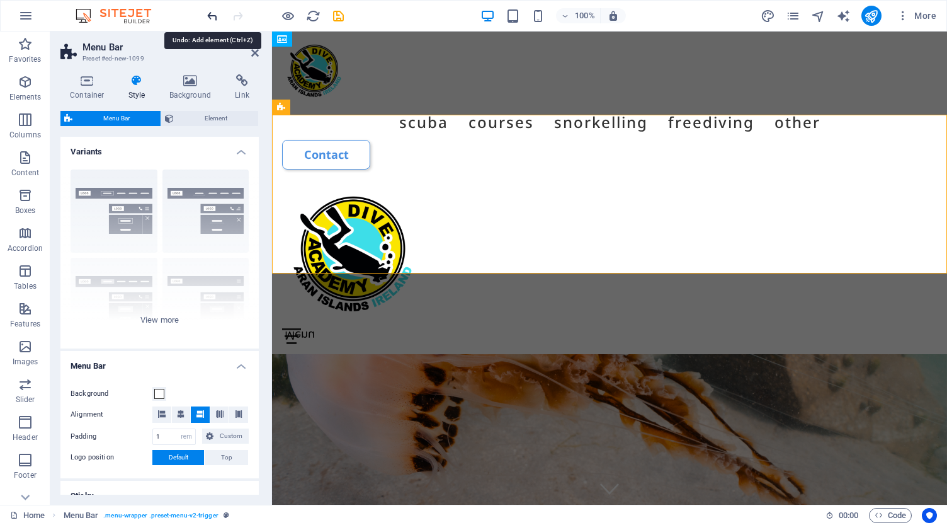
click at [0, 0] on icon "undo" at bounding box center [0, 0] width 0 height 0
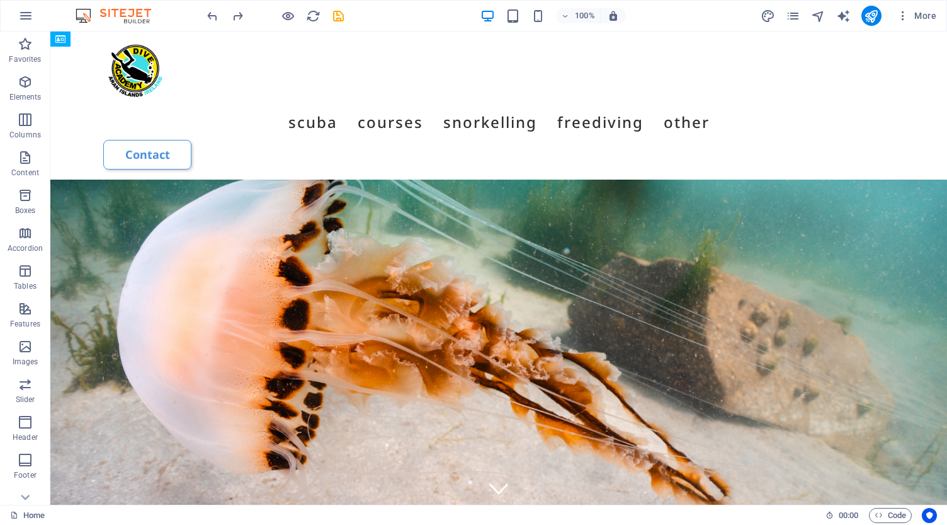
click at [499, 180] on figure at bounding box center [498, 416] width 897 height 473
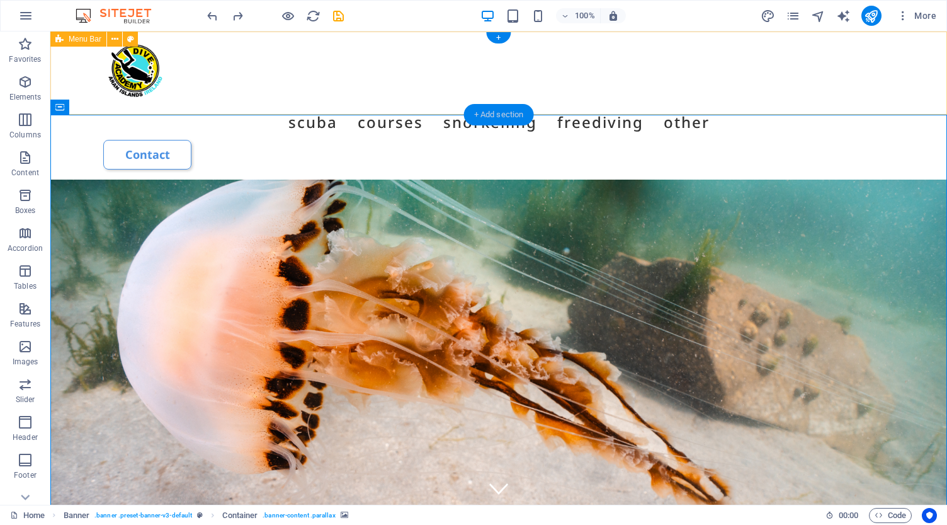
click at [504, 113] on div "+ Add section" at bounding box center [499, 114] width 70 height 21
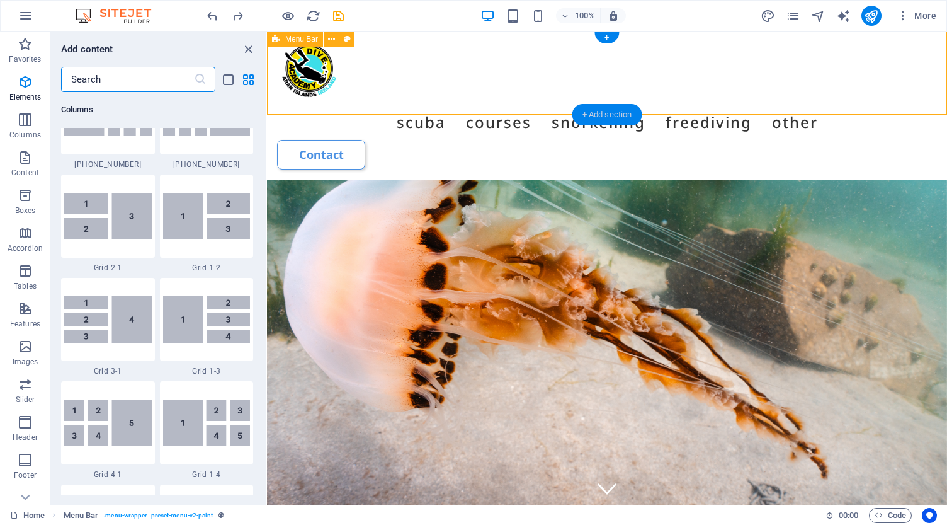
scroll to position [2204, 0]
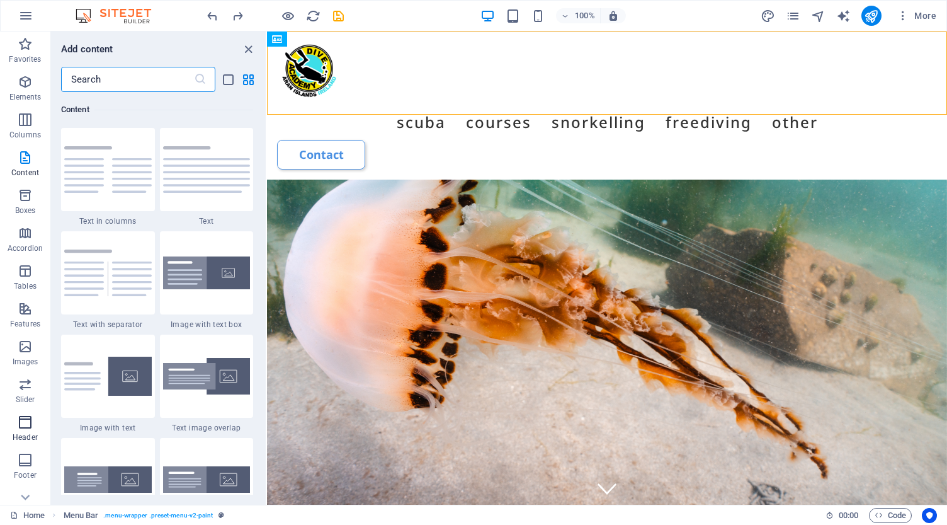
click at [25, 424] on icon "button" at bounding box center [25, 422] width 15 height 15
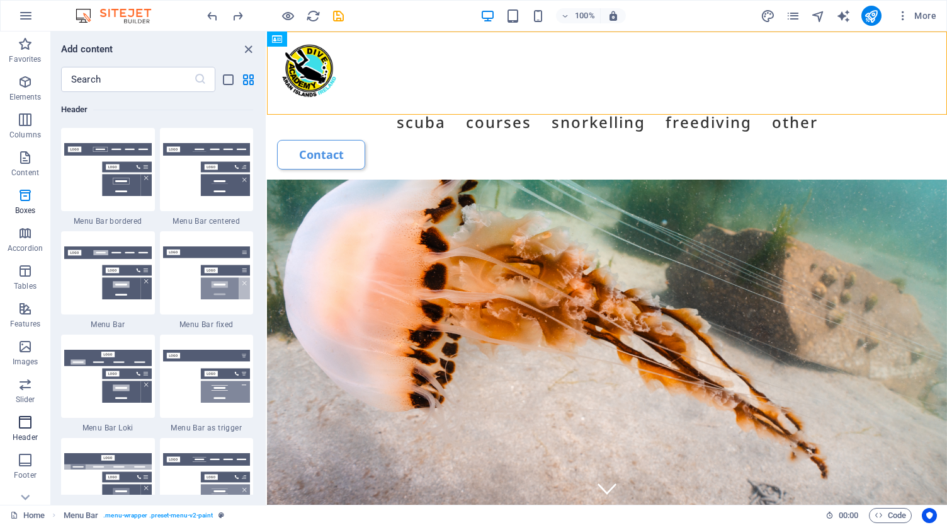
scroll to position [7586, 0]
click at [188, 294] on img at bounding box center [207, 272] width 88 height 53
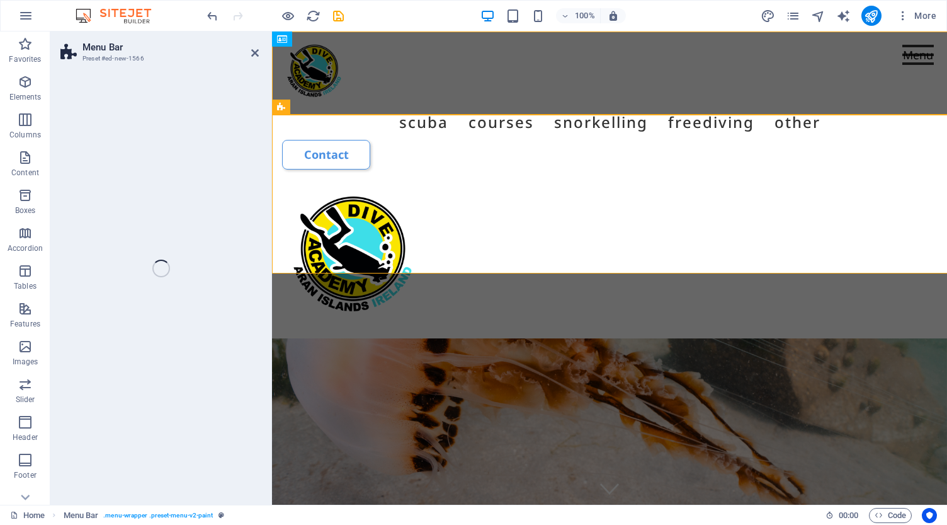
select select "rem"
select select "preset-menu-v2-fixed"
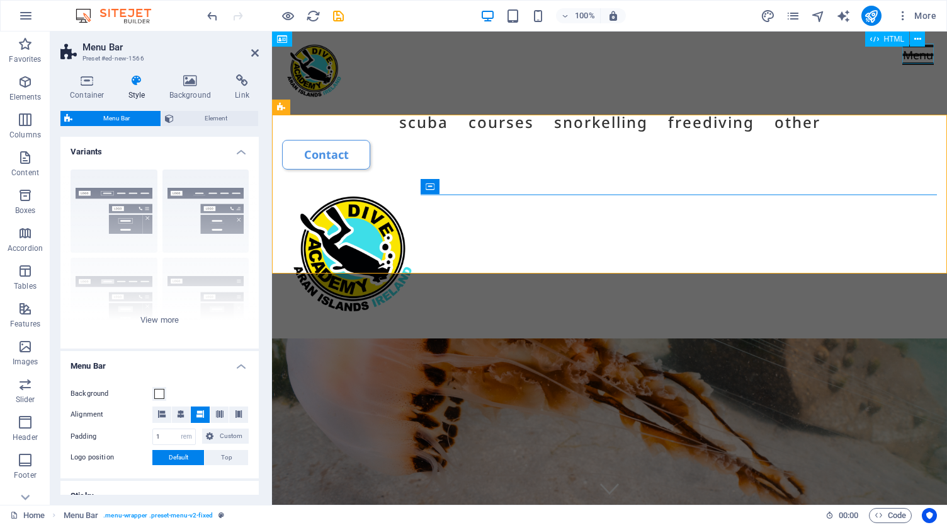
scroll to position [0, 0]
click at [930, 57] on div "Menu" at bounding box center [918, 55] width 31 height 20
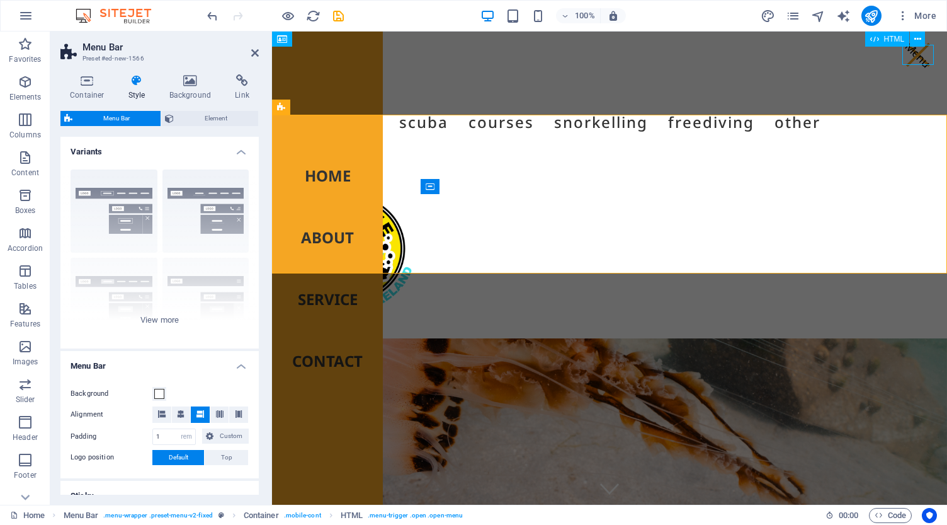
click at [924, 57] on div "Menu" at bounding box center [918, 55] width 31 height 20
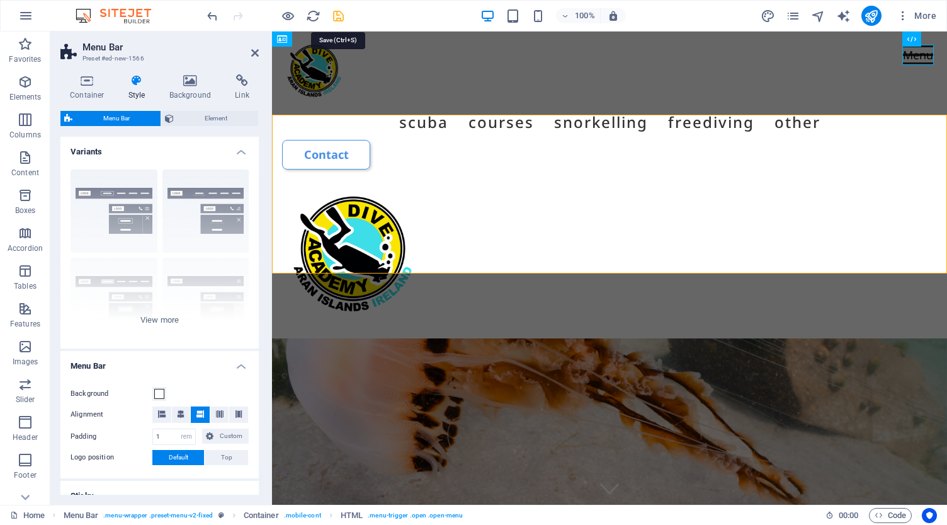
click at [339, 17] on icon "save" at bounding box center [338, 16] width 14 height 14
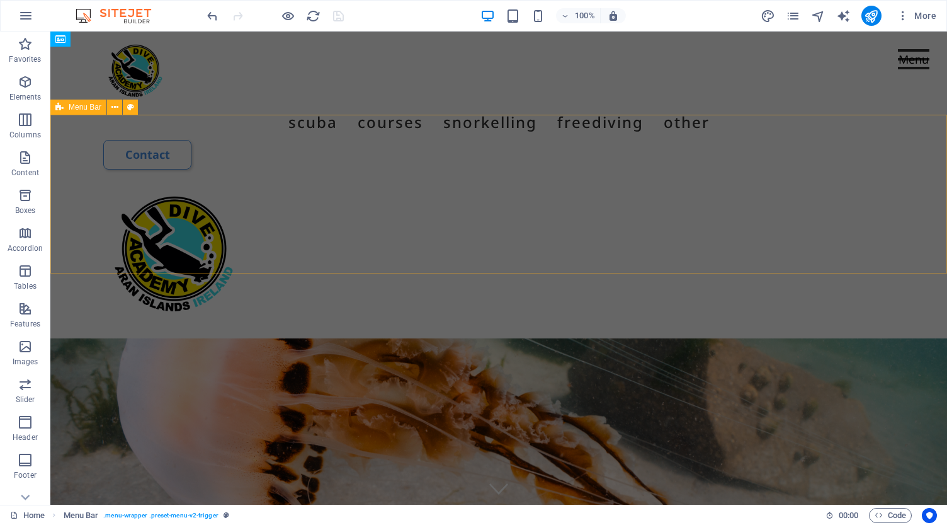
click at [320, 189] on div "Menu Home About Service Contact" at bounding box center [498, 259] width 897 height 159
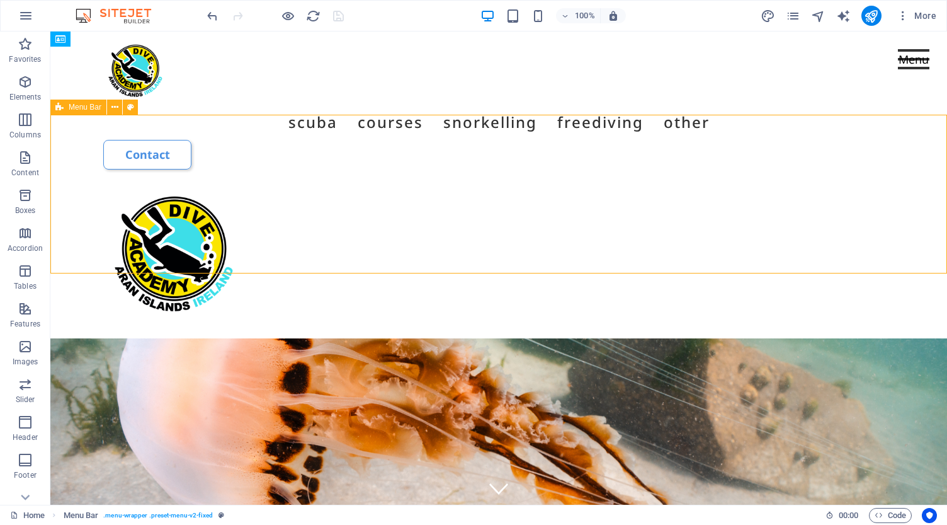
click at [320, 189] on div "Menu Home About Service Contact" at bounding box center [498, 259] width 897 height 159
select select "rem"
select select "preset-menu-v2-fixed"
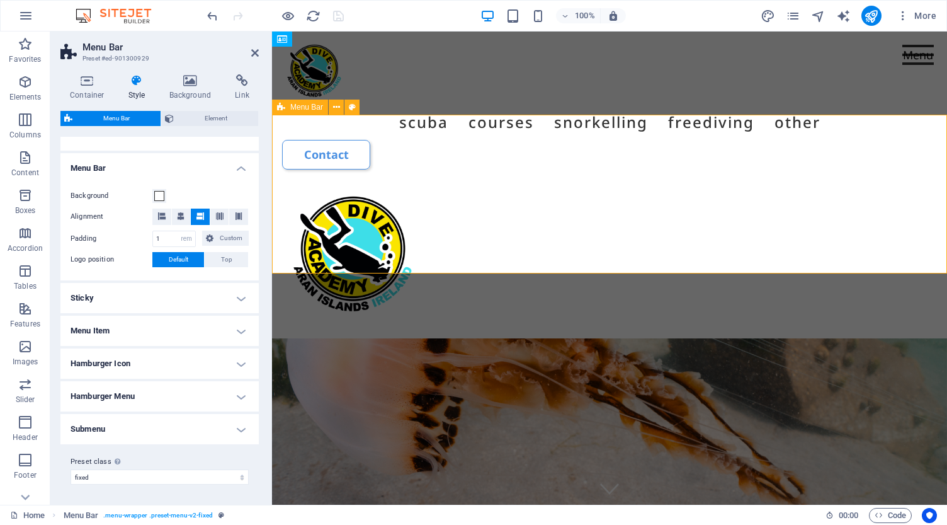
scroll to position [197, 0]
click at [178, 300] on h4 "Sticky" at bounding box center [159, 298] width 198 height 30
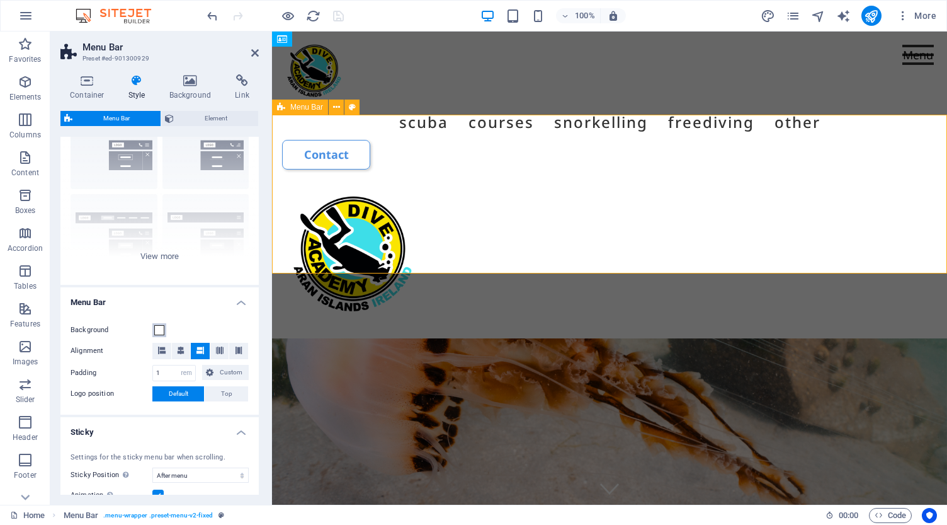
scroll to position [65, 0]
click at [157, 326] on span at bounding box center [159, 329] width 10 height 10
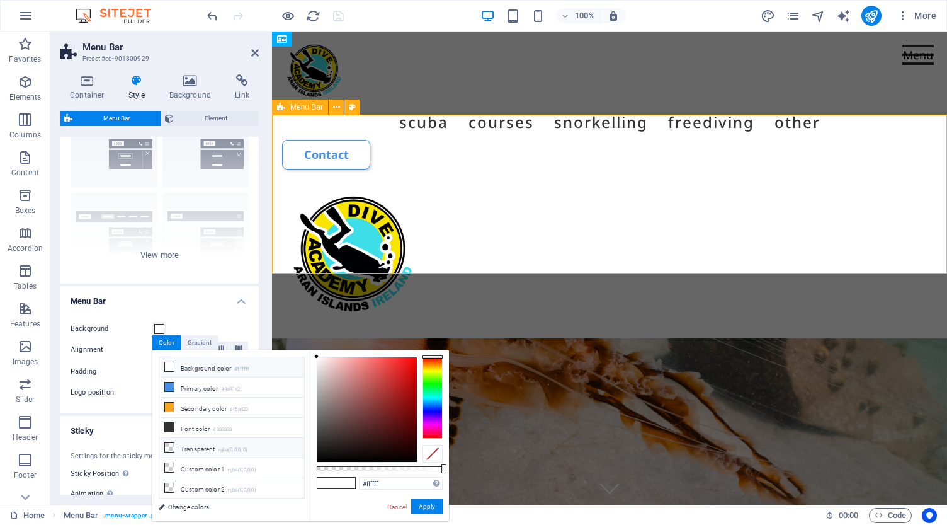
click at [177, 447] on li "Transparent rgba(0,0,0,.0)" at bounding box center [231, 448] width 145 height 20
type input "rgba(0, 0, 0, 0)"
click at [434, 506] on button "Apply" at bounding box center [426, 506] width 31 height 15
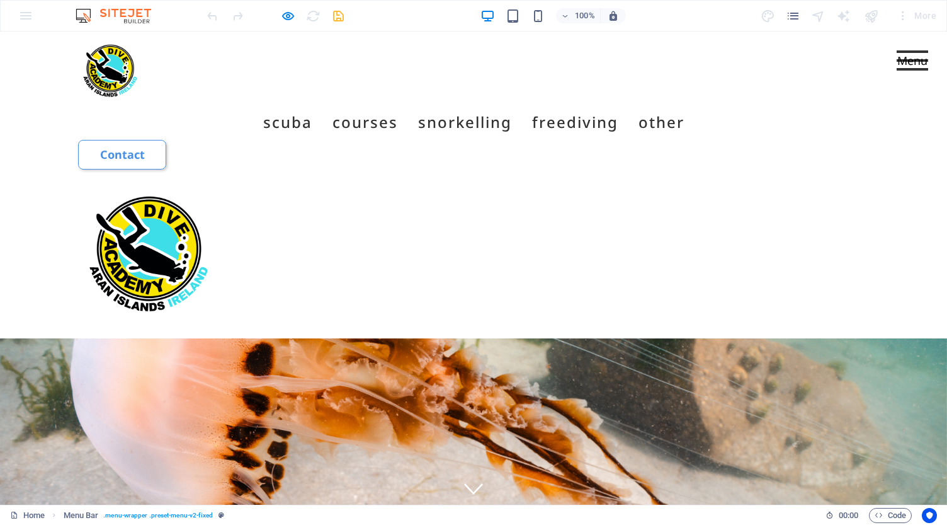
scroll to position [0, 0]
select select "rem"
select select "sticky_menu"
select select "px"
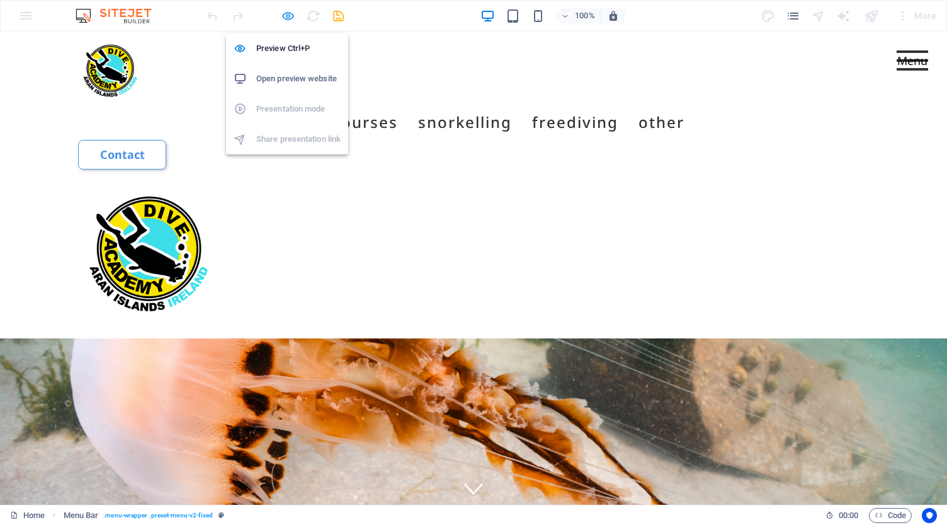
select select "px"
select select "preset-menu-v2-fixed"
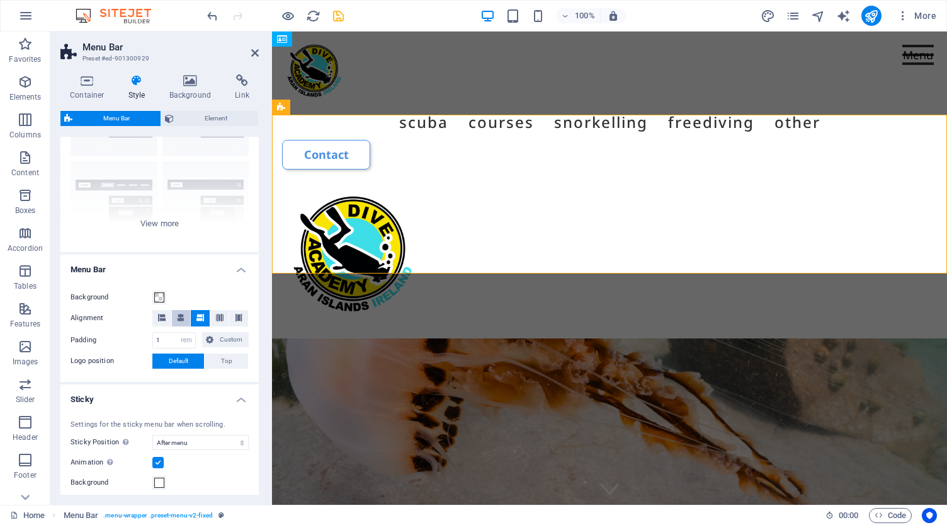
scroll to position [83, 0]
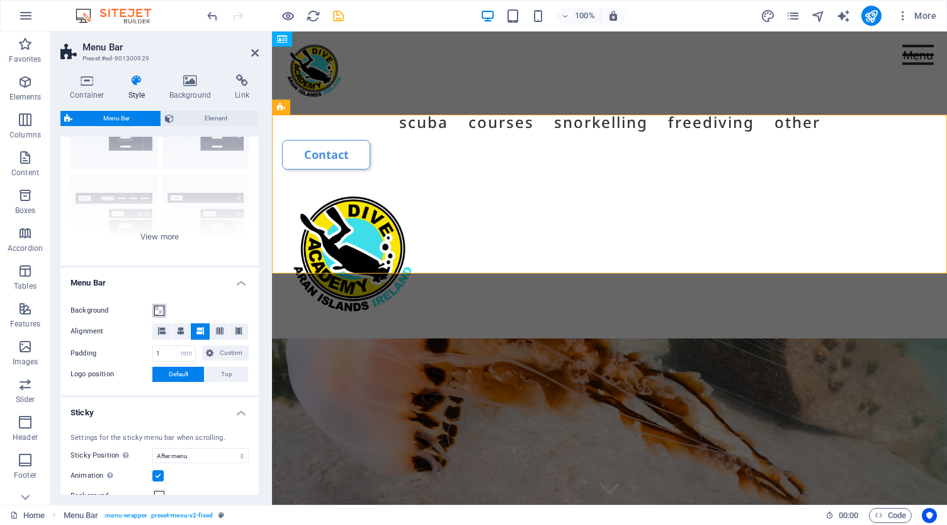
click at [156, 310] on span at bounding box center [159, 311] width 10 height 10
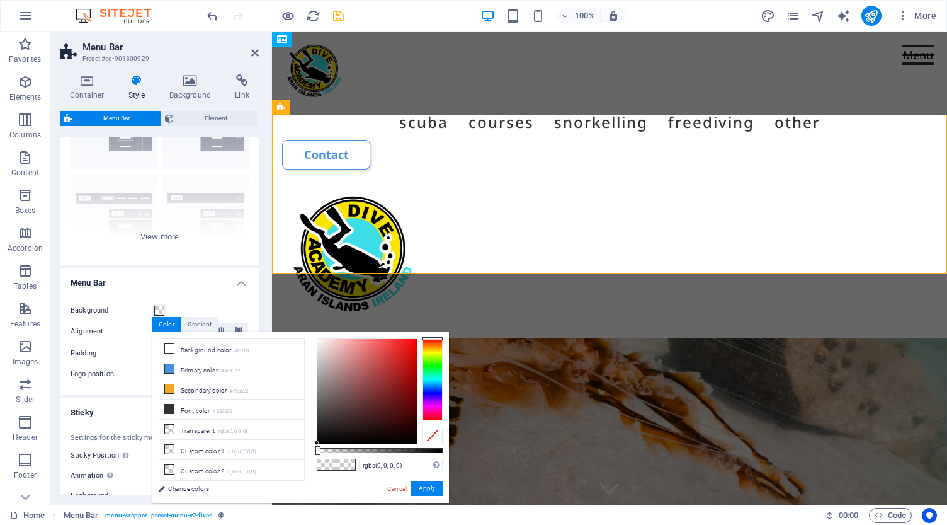
click at [198, 282] on h4 "Menu Bar" at bounding box center [159, 279] width 198 height 23
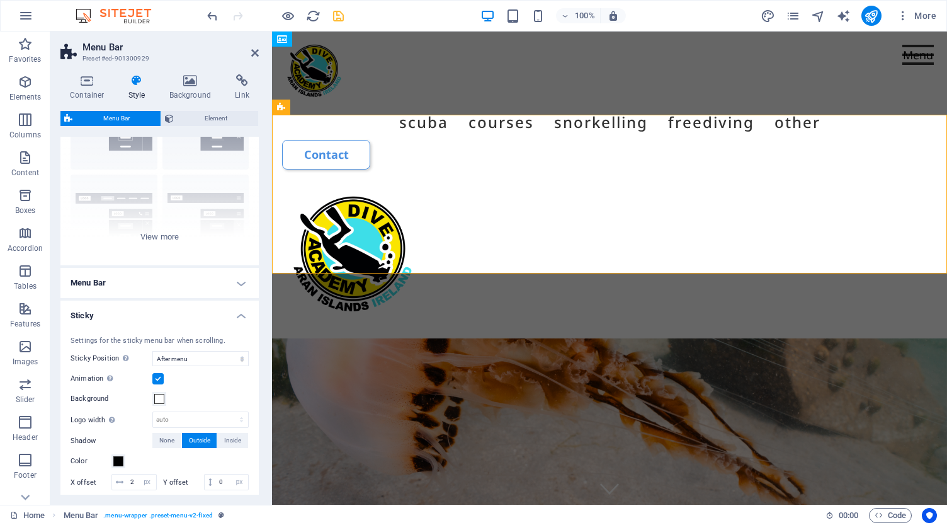
click at [198, 282] on h4 "Menu Bar" at bounding box center [159, 283] width 198 height 30
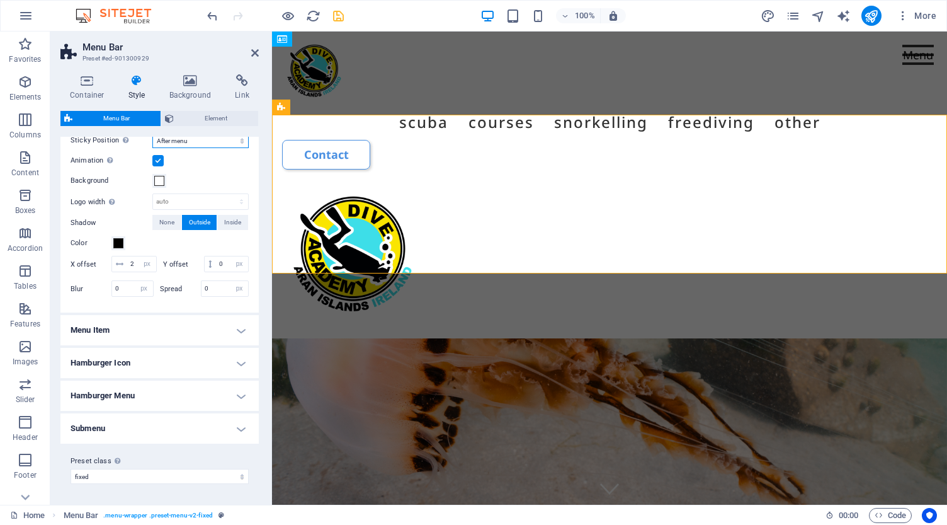
scroll to position [397, 0]
click at [173, 336] on h4 "Menu Item" at bounding box center [159, 331] width 198 height 30
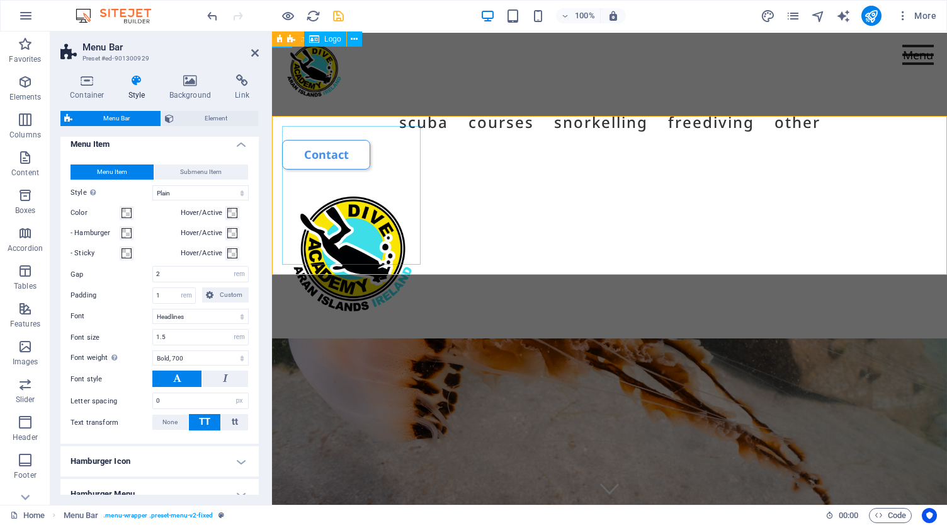
scroll to position [0, 0]
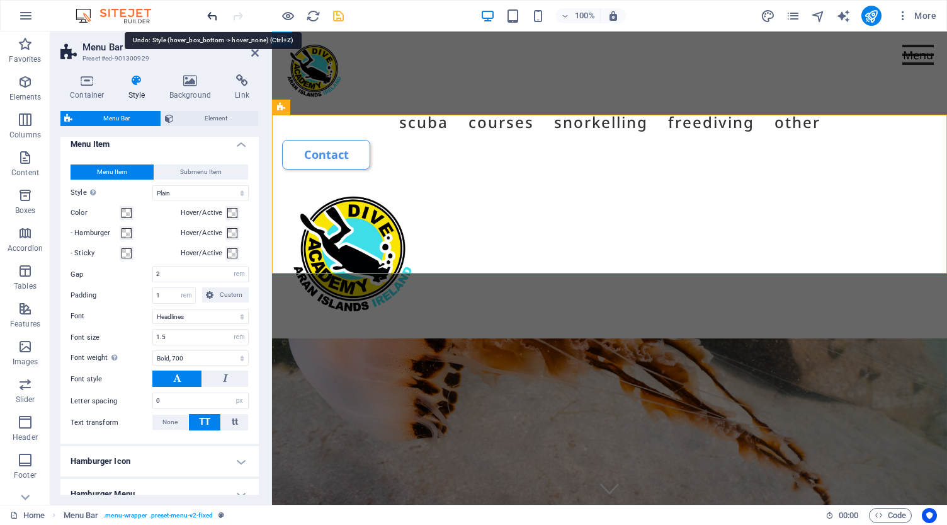
click at [211, 17] on icon "undo" at bounding box center [212, 16] width 14 height 14
select select "hover_box_bottom"
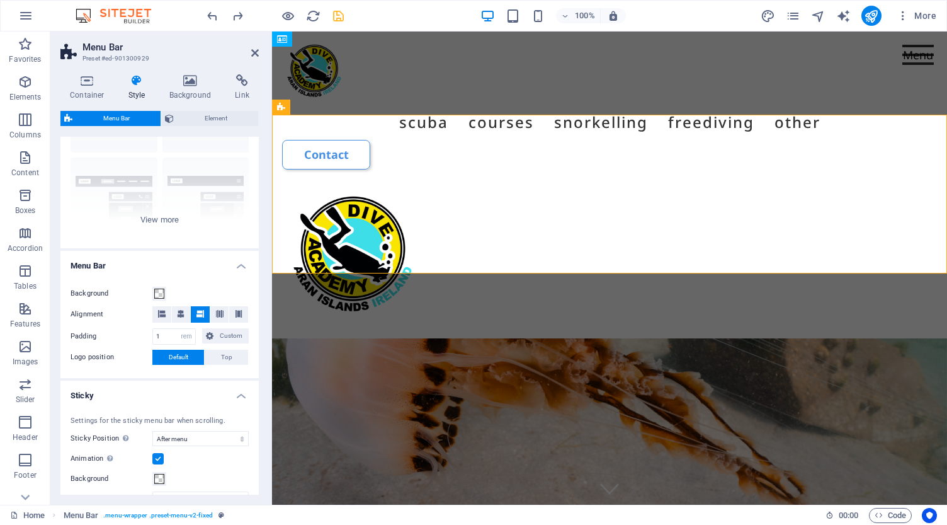
scroll to position [85, 0]
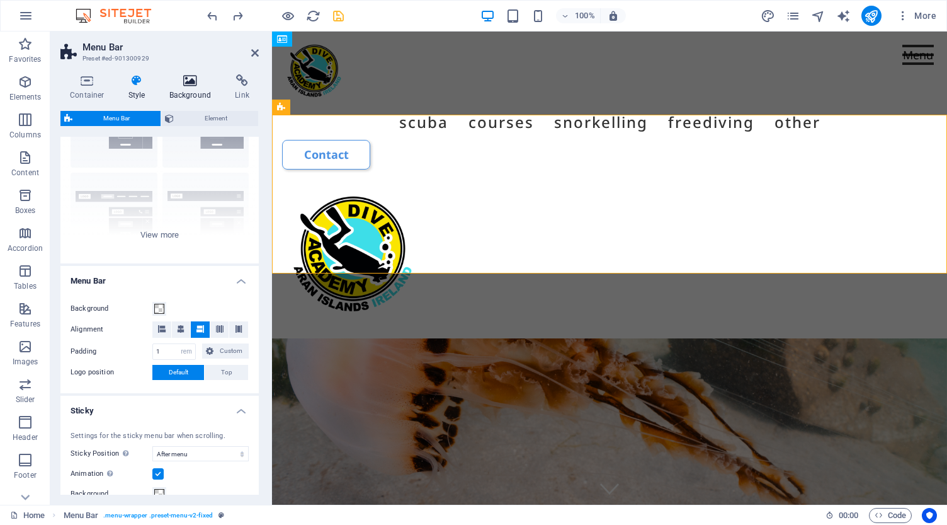
click at [188, 87] on h4 "Background" at bounding box center [193, 87] width 66 height 26
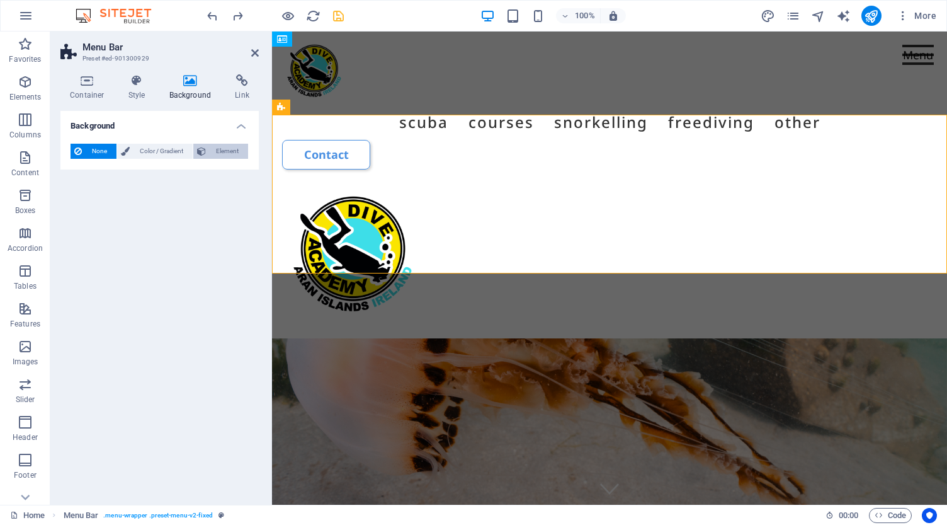
click at [215, 152] on span "Element" at bounding box center [227, 151] width 35 height 15
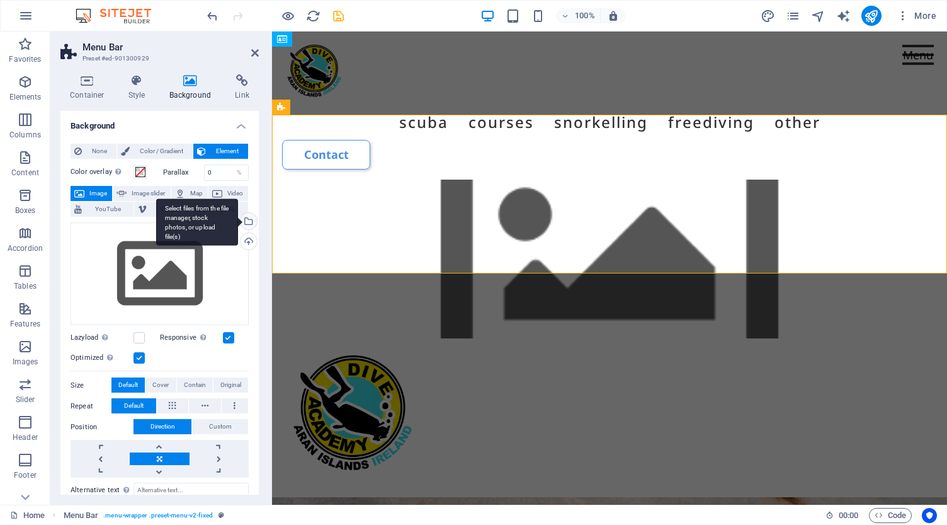
click at [248, 220] on div "Select files from the file manager, stock photos, or upload file(s)" at bounding box center [247, 222] width 19 height 19
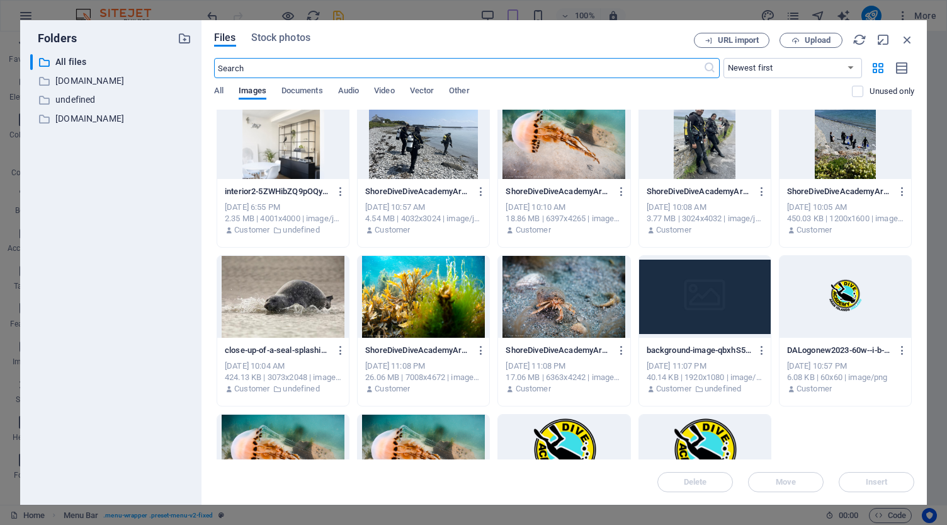
scroll to position [511, 0]
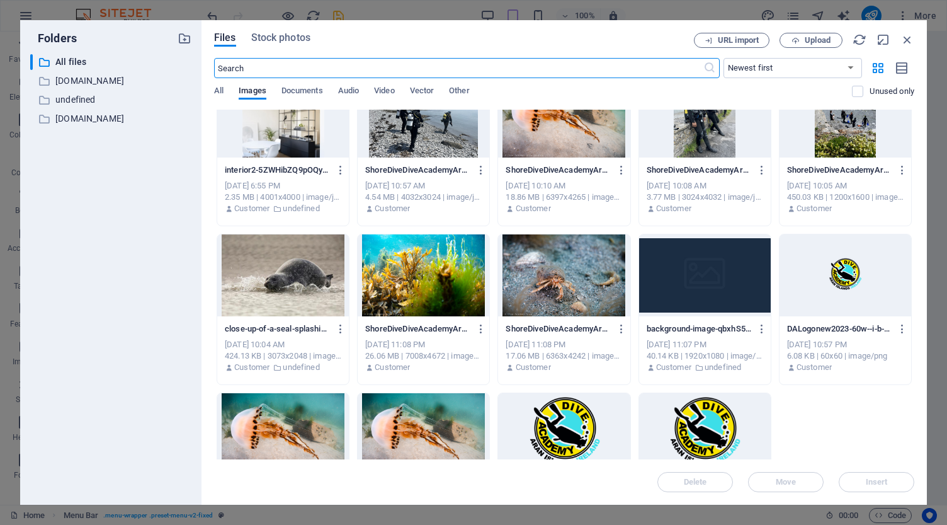
click at [581, 144] on div at bounding box center [564, 117] width 132 height 82
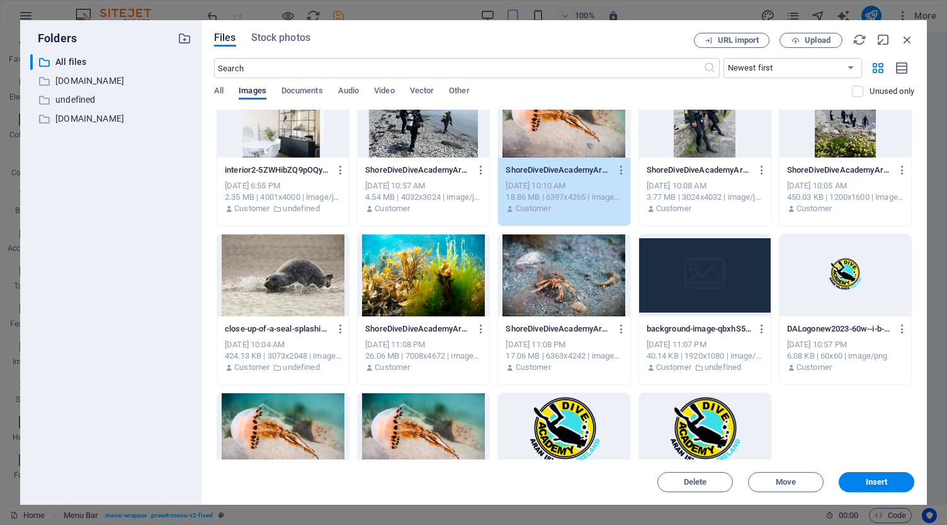
click at [581, 144] on div "1" at bounding box center [564, 117] width 132 height 82
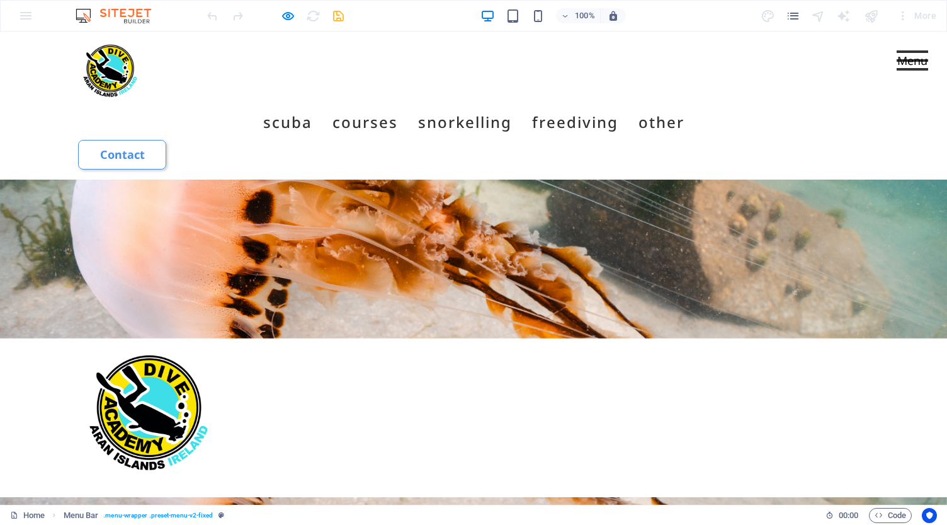
scroll to position [0, 0]
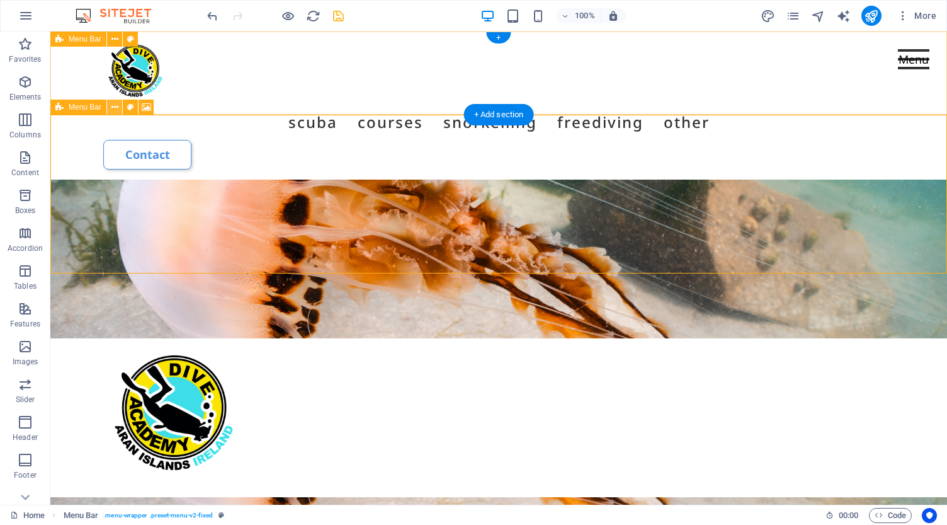
click at [118, 109] on icon at bounding box center [115, 107] width 7 height 13
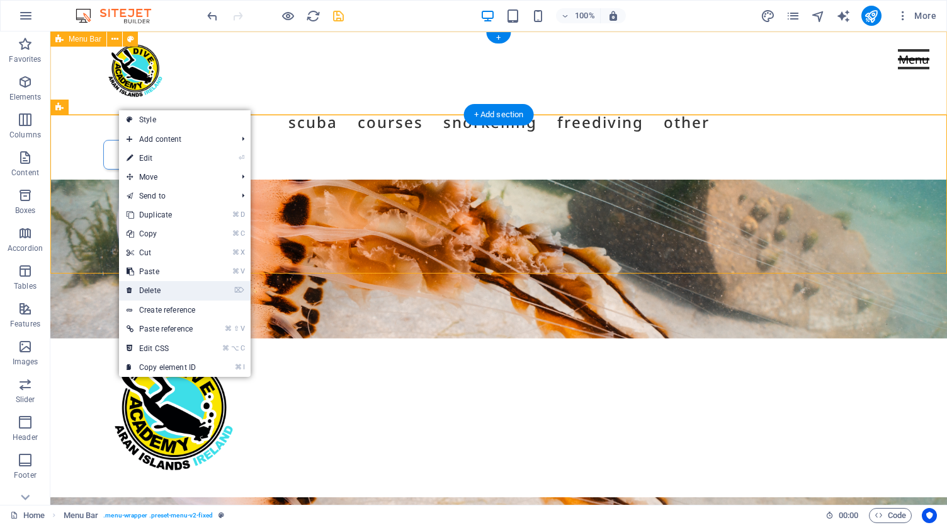
click at [149, 289] on link "⌦ Delete" at bounding box center [161, 290] width 84 height 19
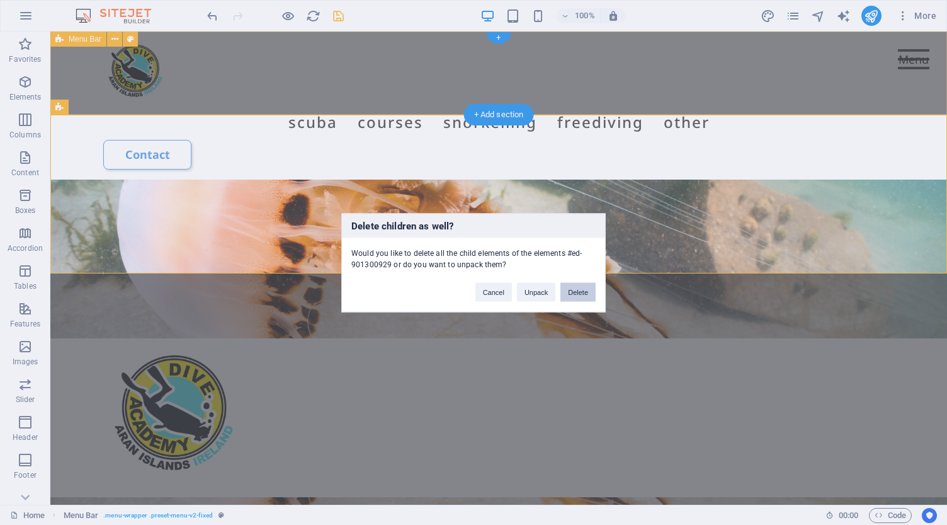
click at [585, 293] on button "Delete" at bounding box center [578, 291] width 35 height 19
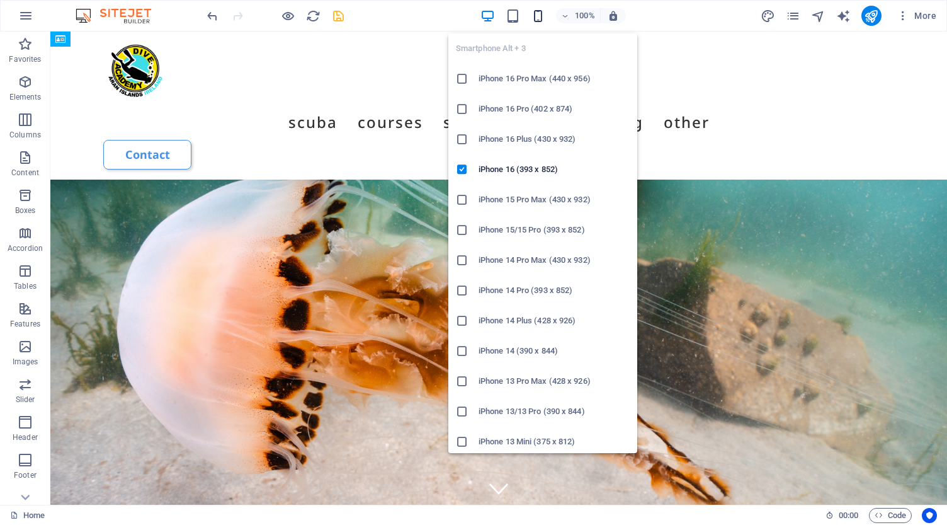
click at [539, 14] on icon "button" at bounding box center [538, 16] width 14 height 14
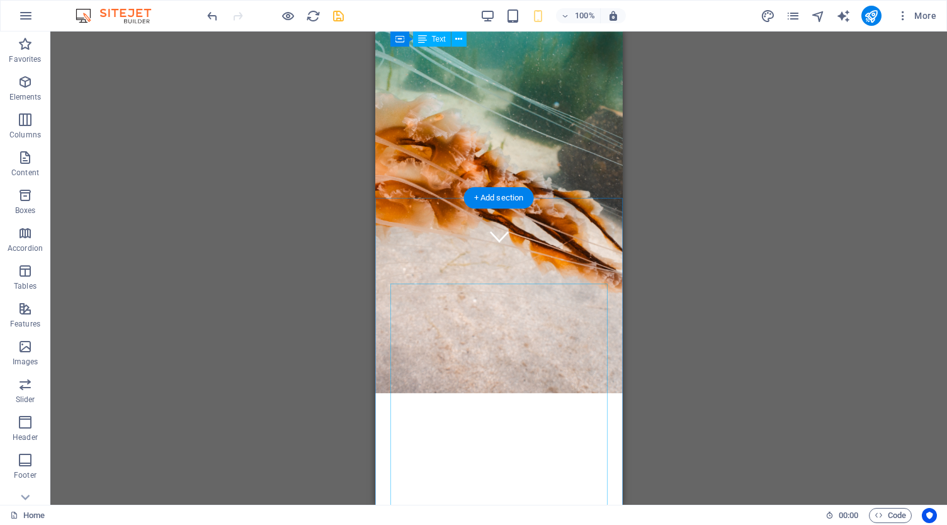
scroll to position [125, 0]
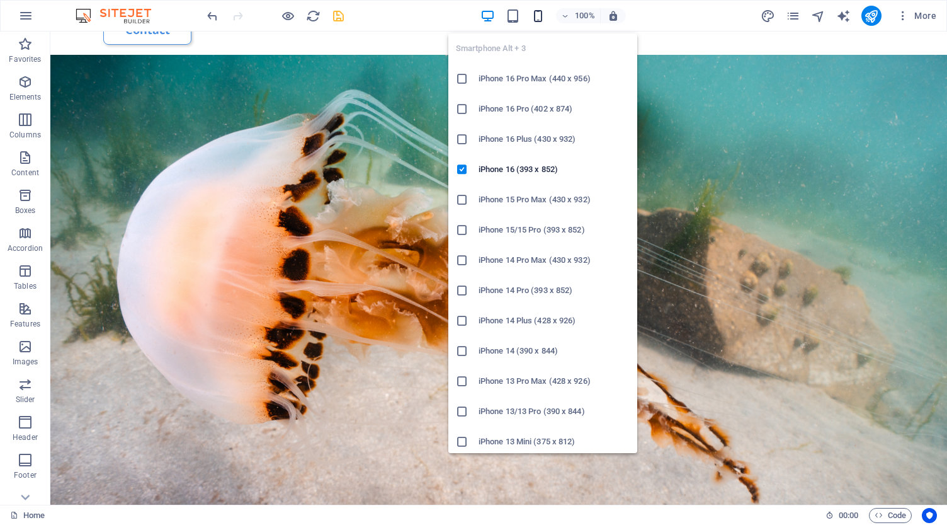
click at [536, 14] on icon "button" at bounding box center [538, 16] width 14 height 14
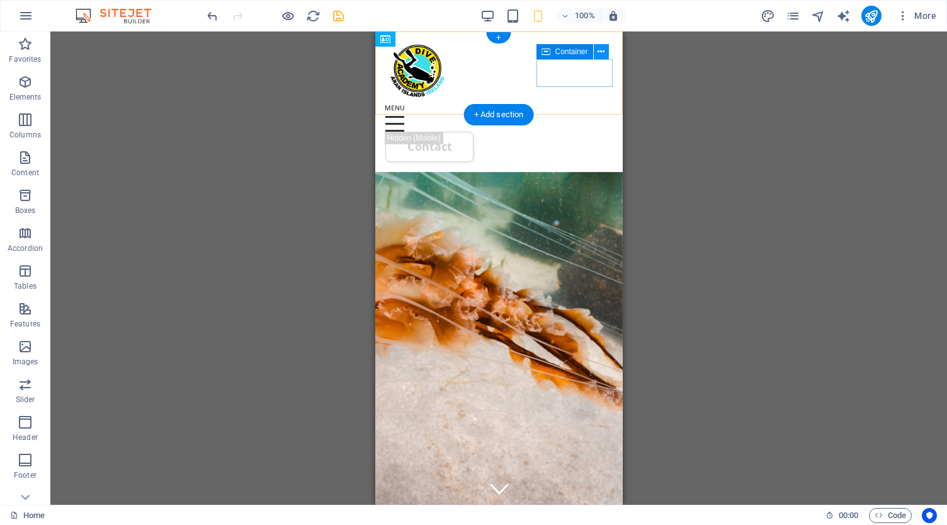
scroll to position [0, 0]
click at [597, 105] on div at bounding box center [498, 118] width 227 height 27
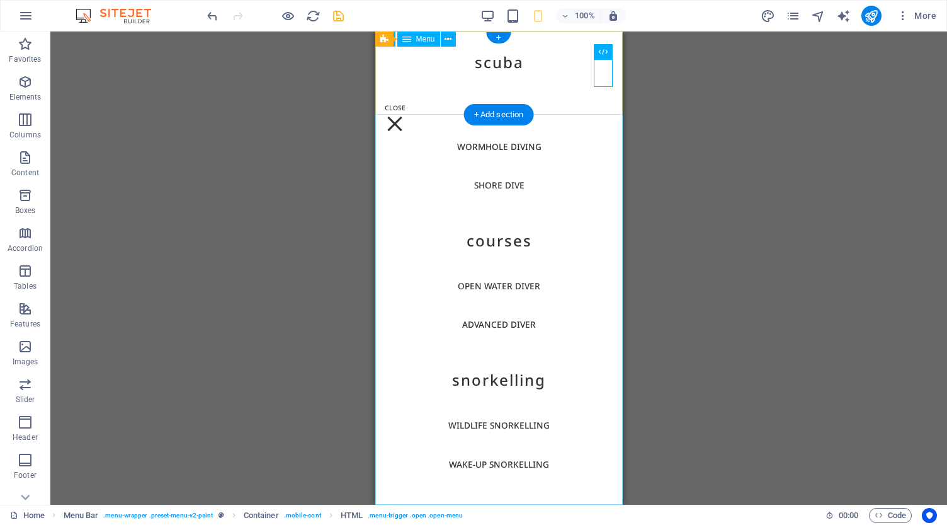
click at [427, 90] on nav "Scuba Boat Dive Wormhole Diving Shore Dive COURSES Open Water Diver Advanced Di…" at bounding box center [499, 267] width 248 height 473
select select
select select "8"
select select
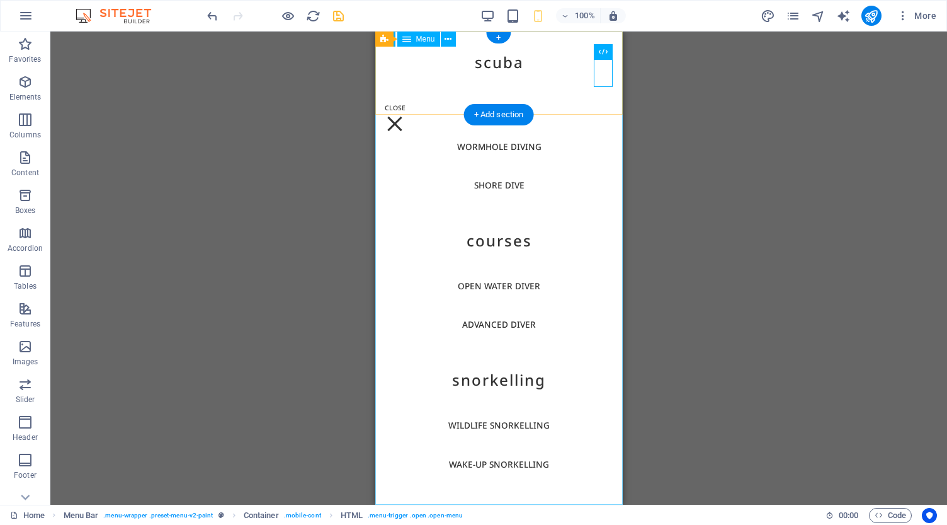
select select "9"
select select
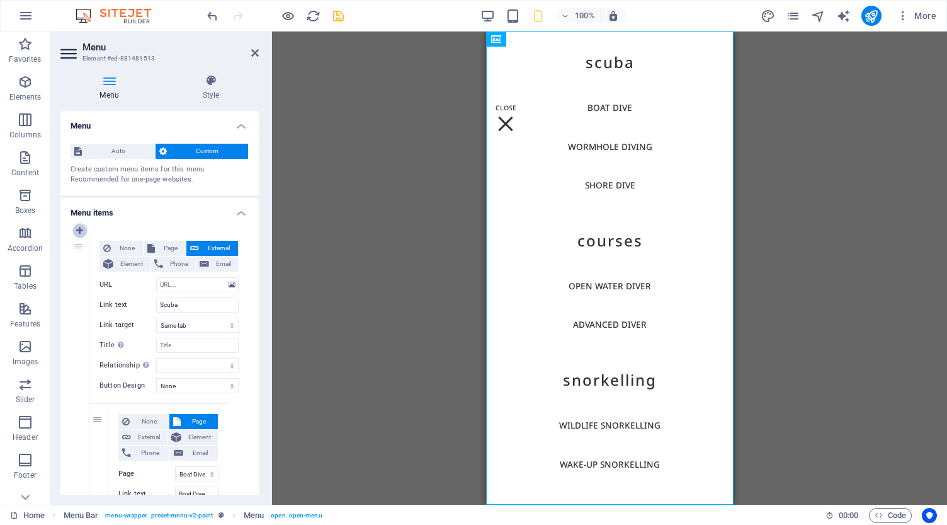
click at [81, 231] on icon at bounding box center [79, 230] width 7 height 9
select select
type input "Scuba"
select select
select select "8"
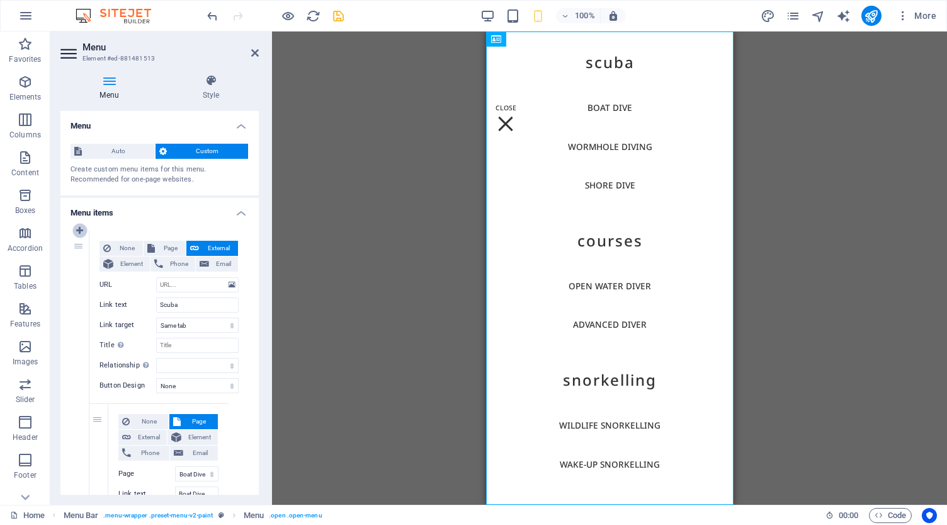
type input "Boat Dive"
select select
select select "9"
type input "Wormhole Diving"
select select
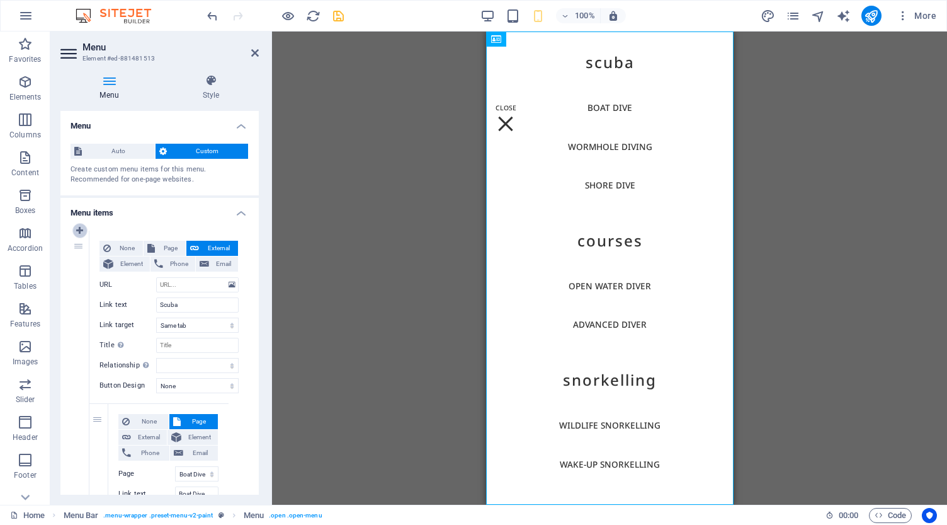
type input "COURSES"
type input "Open Water Diver"
type input "Advanced Diver"
type input "Snorkelling"
type input "Freediving"
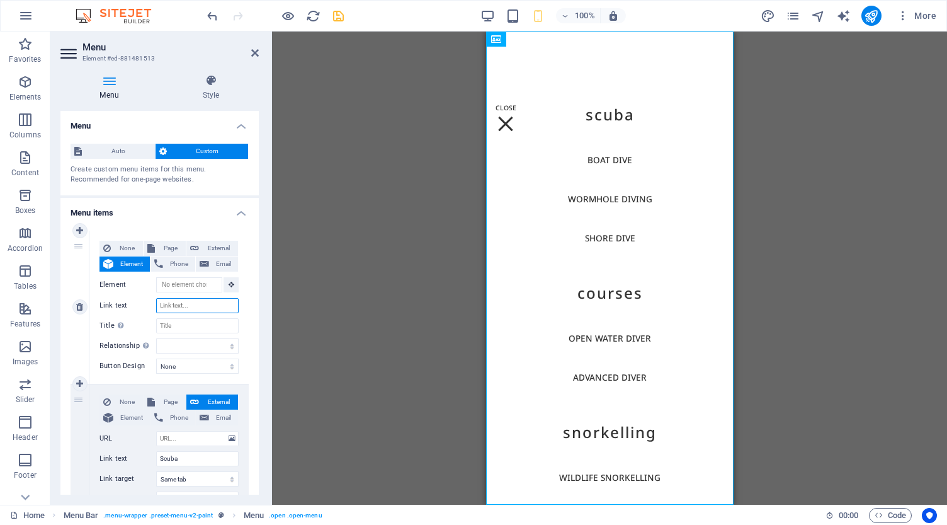
click at [181, 306] on input "Link text" at bounding box center [197, 305] width 83 height 15
click at [163, 241] on span "Page" at bounding box center [170, 248] width 23 height 15
select select
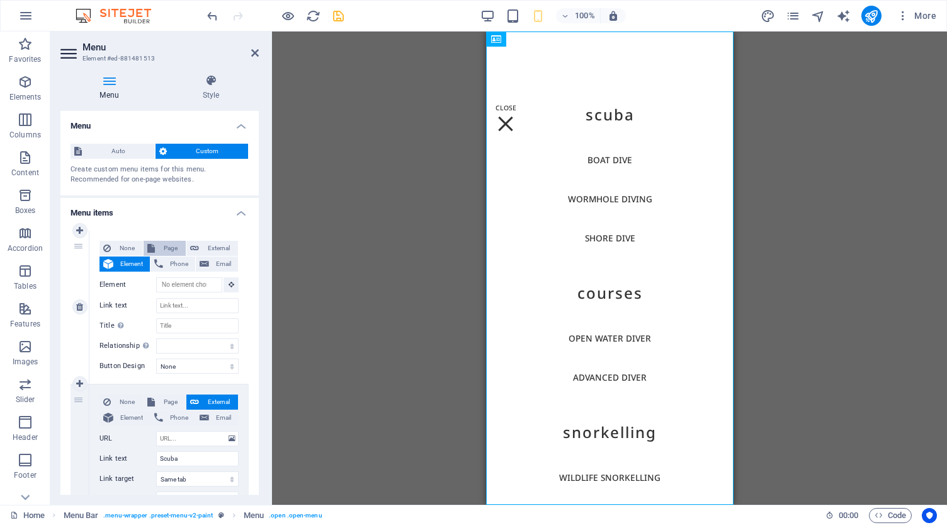
select select
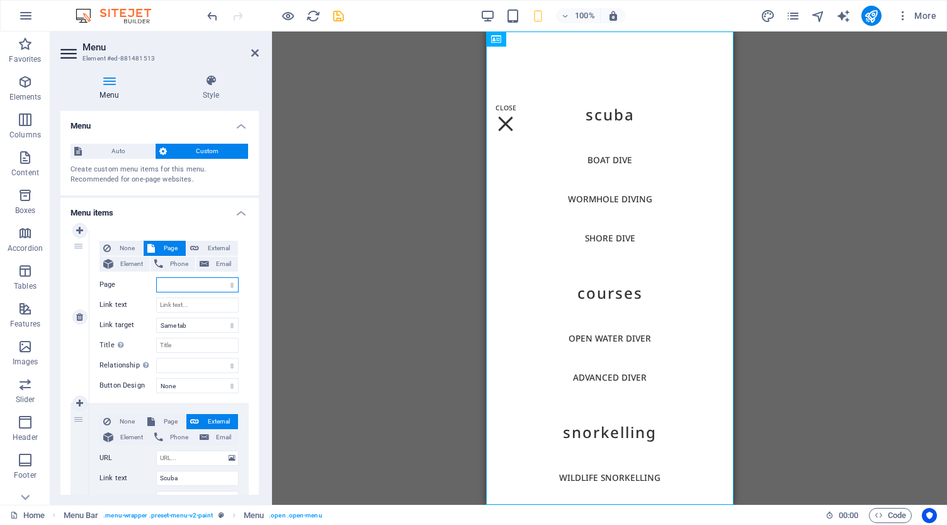
select select "4"
select select
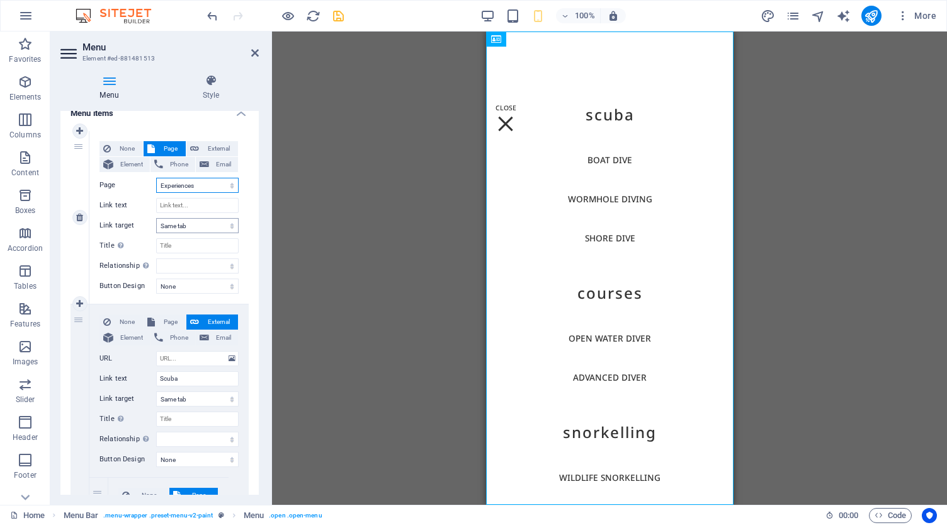
scroll to position [101, 0]
click at [190, 204] on input "Link text" at bounding box center [197, 203] width 83 height 15
type input "Experiences"
select select
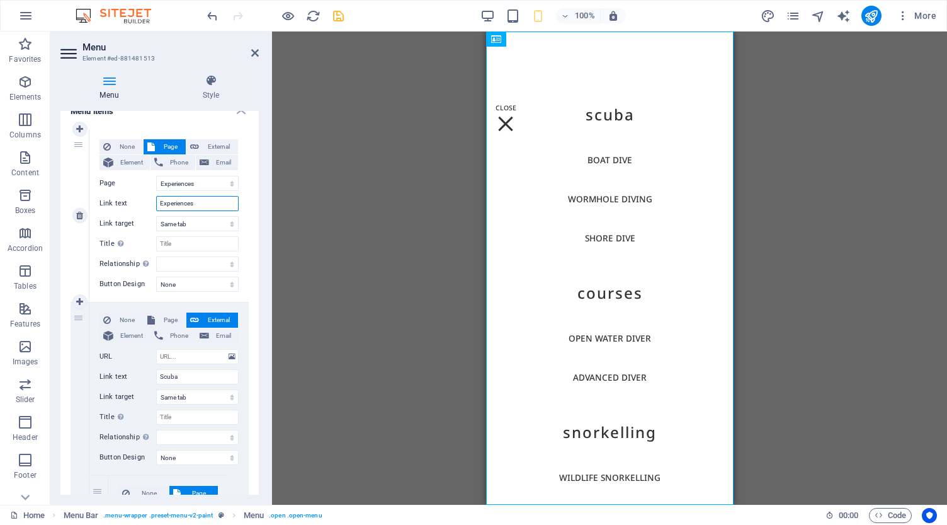
select select
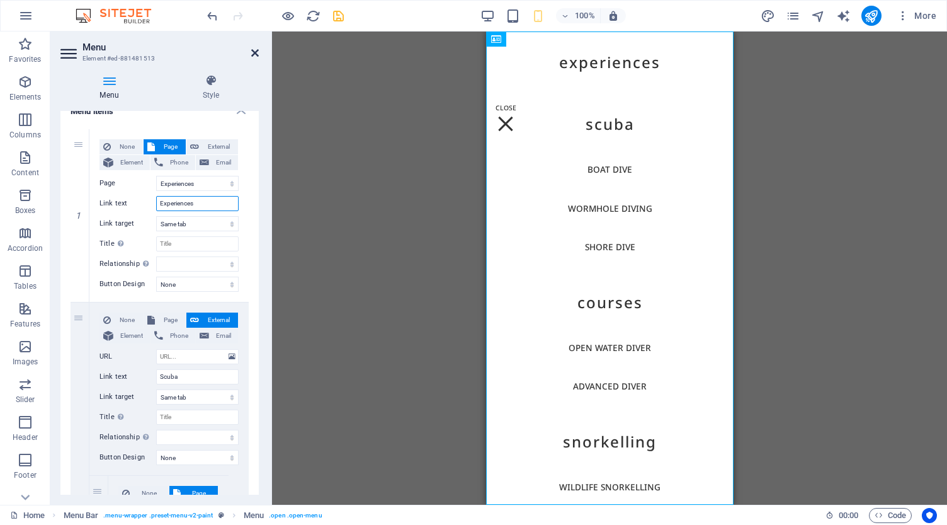
type input "Experiences"
click at [256, 51] on icon at bounding box center [255, 53] width 8 height 10
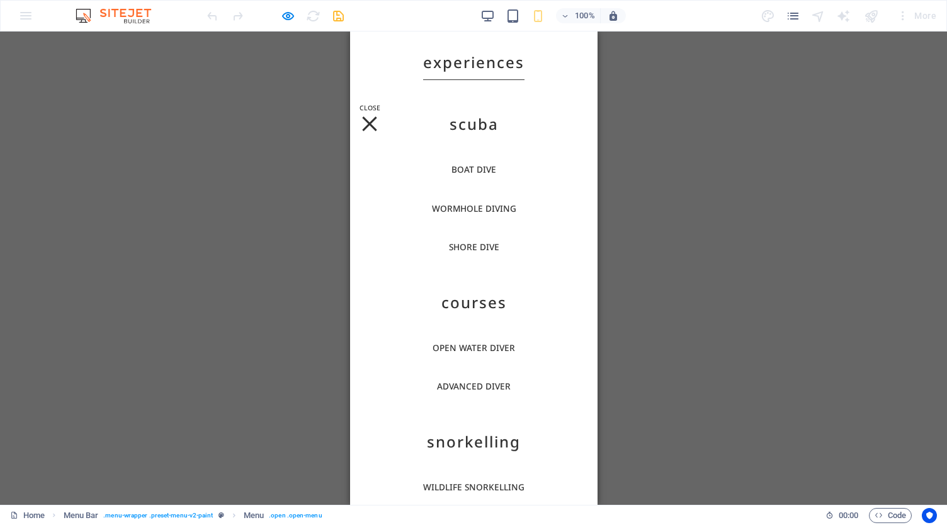
click at [466, 66] on link "Experiences" at bounding box center [473, 62] width 101 height 35
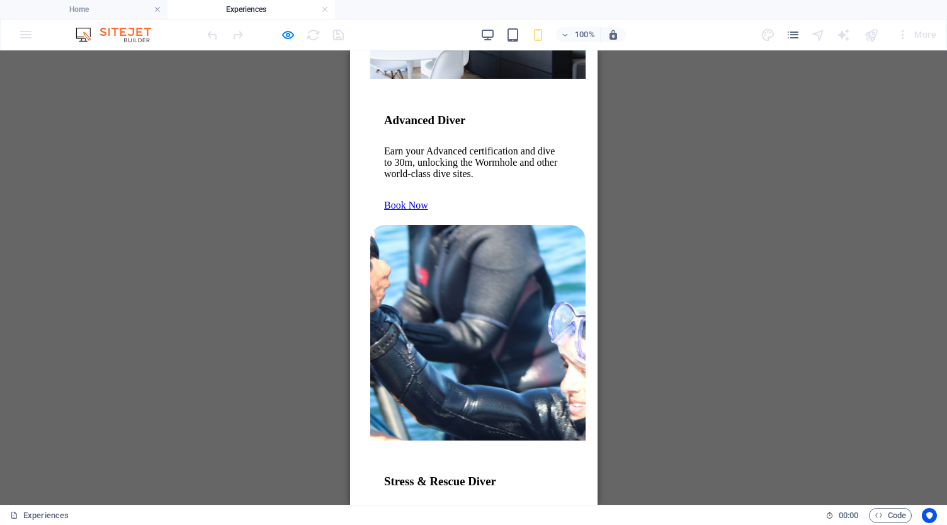
scroll to position [5428, 0]
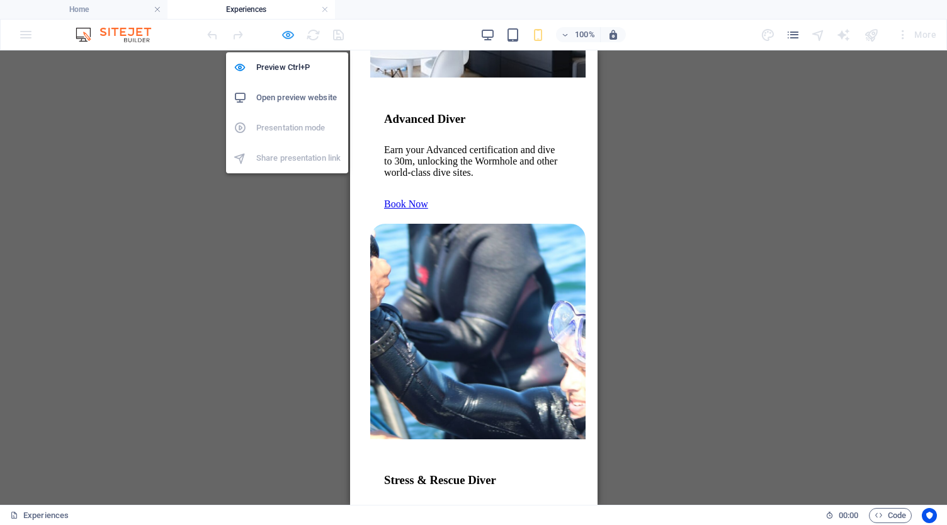
click at [288, 31] on icon "button" at bounding box center [288, 35] width 14 height 14
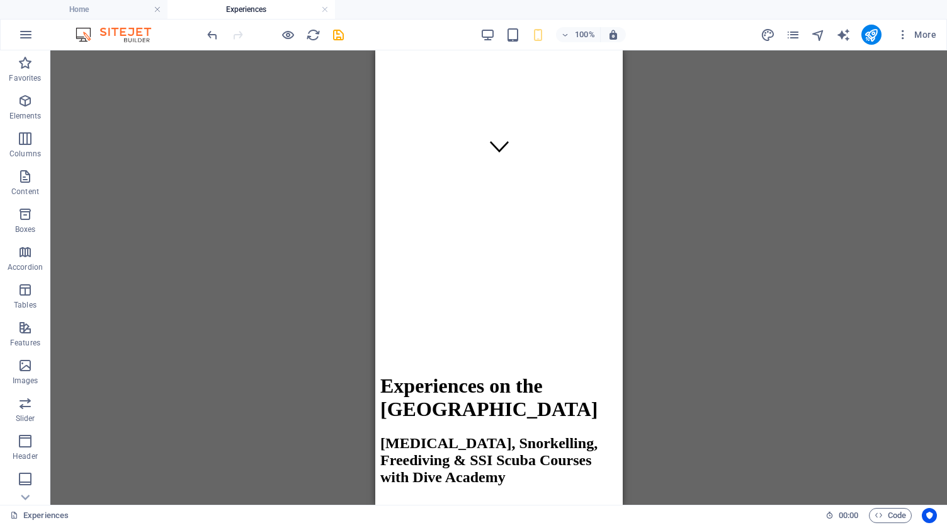
scroll to position [336, 0]
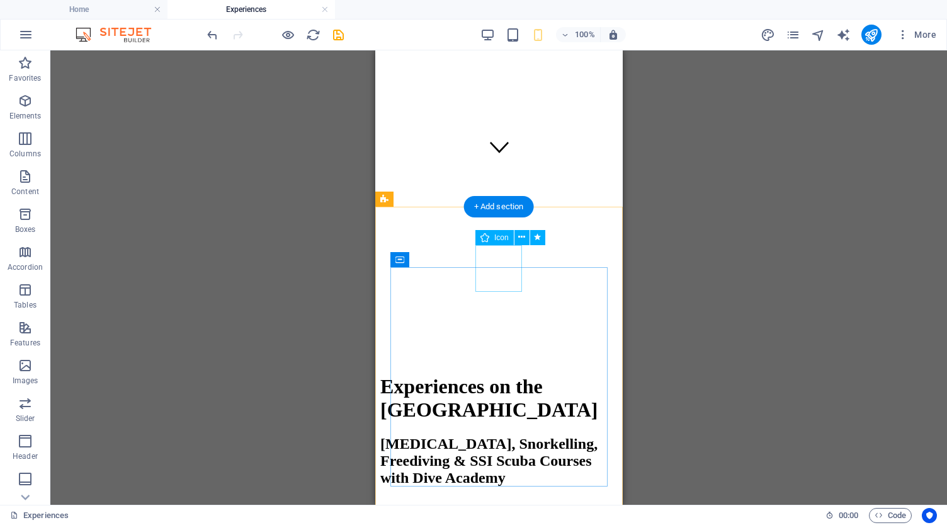
select select "xMidYMid"
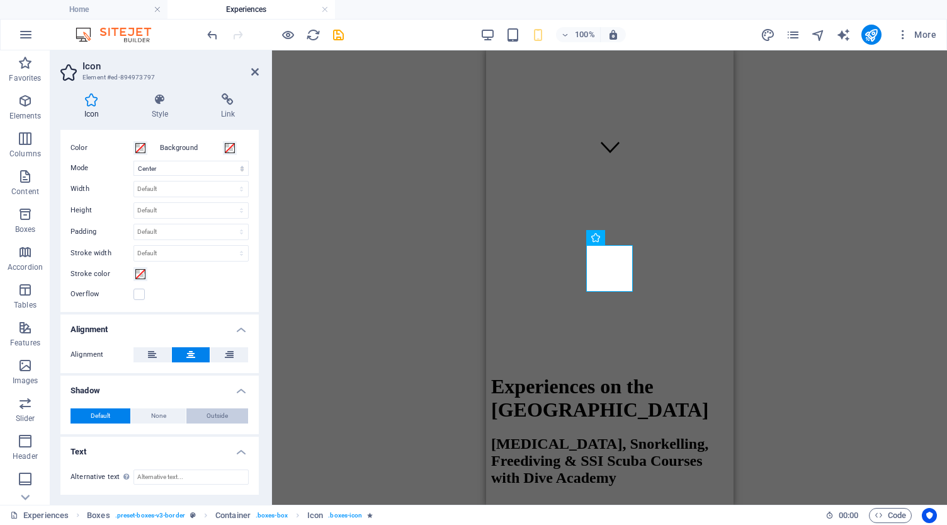
scroll to position [296, 0]
click at [159, 102] on icon at bounding box center [160, 99] width 64 height 13
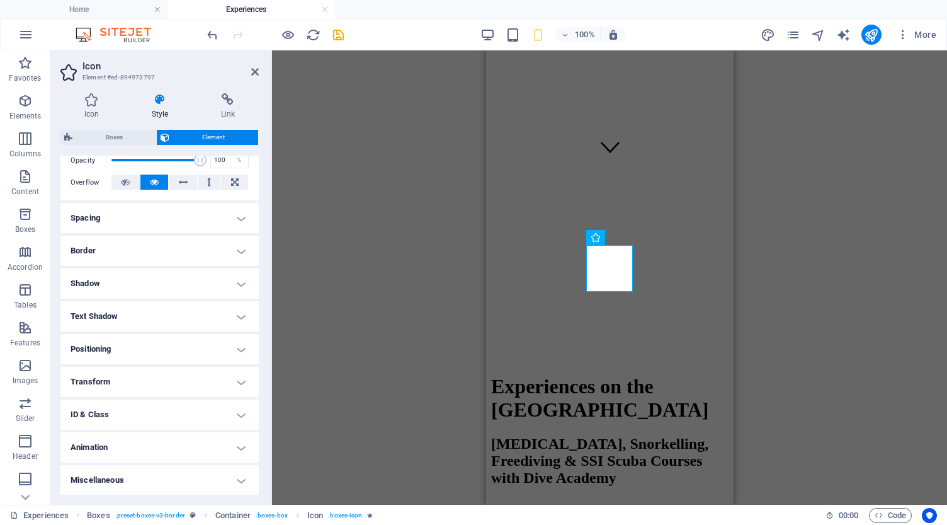
click at [152, 447] on h4 "Animation" at bounding box center [159, 447] width 198 height 30
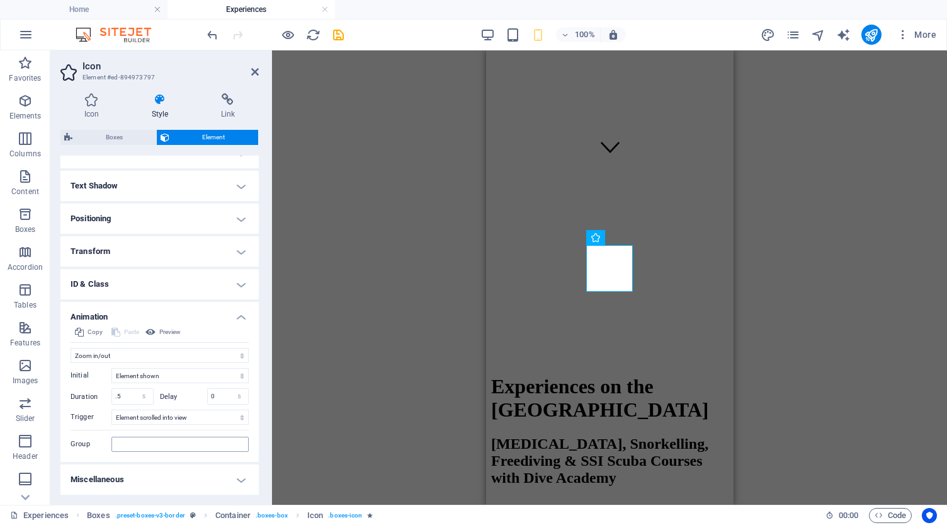
scroll to position [323, 0]
click at [255, 71] on icon at bounding box center [255, 72] width 8 height 10
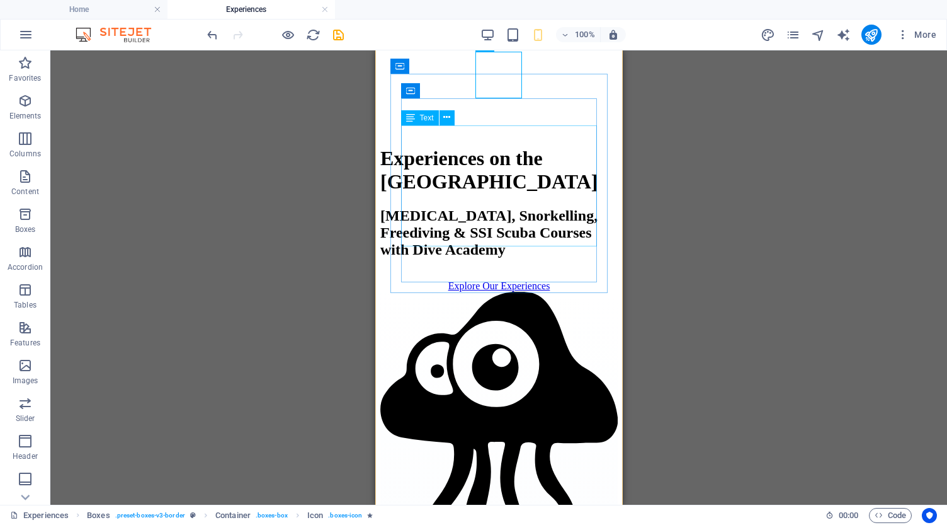
scroll to position [590, 0]
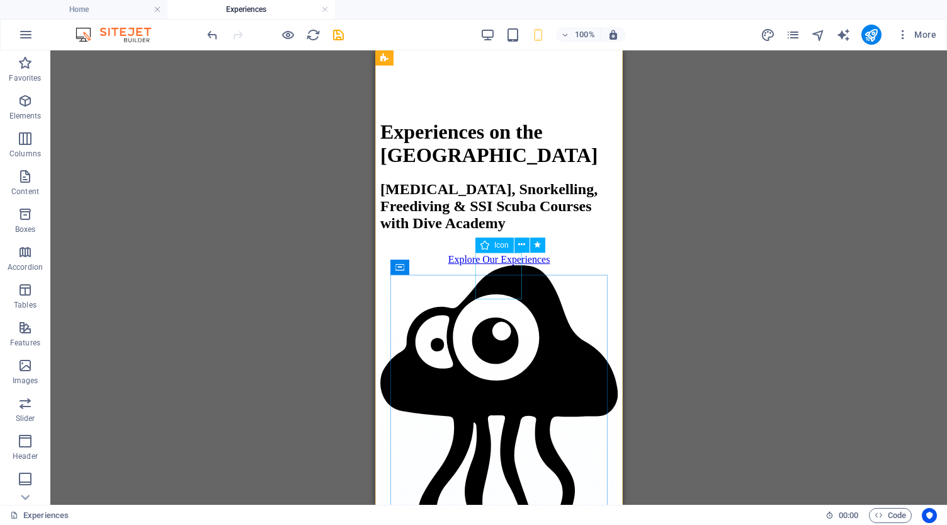
click at [541, 246] on icon at bounding box center [537, 244] width 7 height 13
select select "shrink"
select select "show"
select select "s"
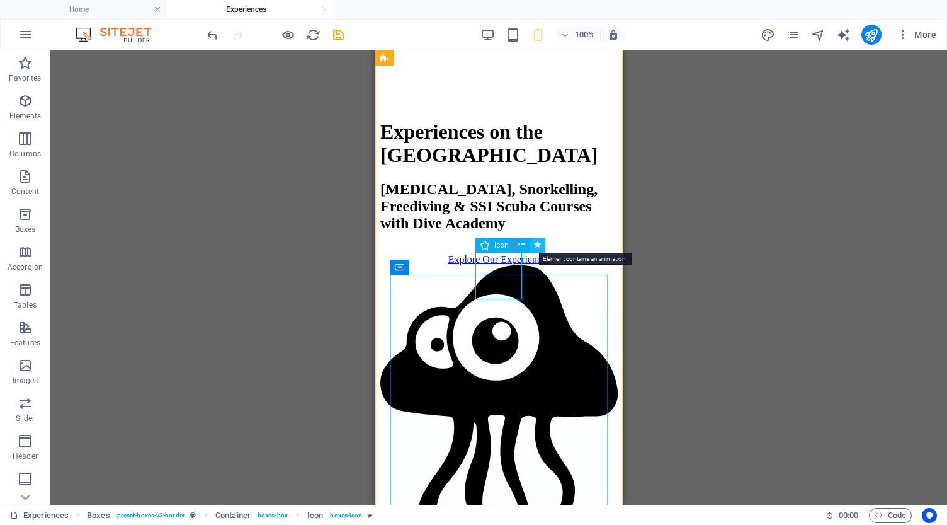
select select "s"
select select "scroll"
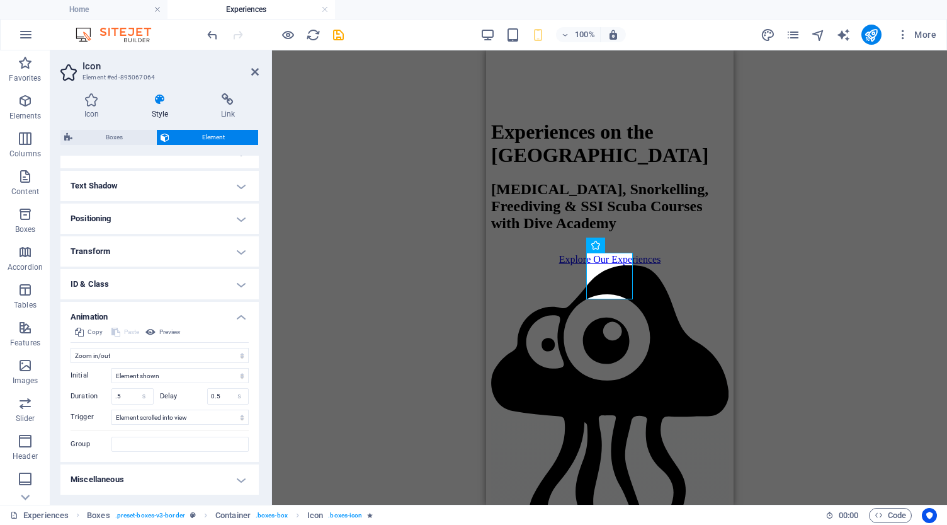
scroll to position [148, 0]
drag, startPoint x: 223, startPoint y: 394, endPoint x: 201, endPoint y: 390, distance: 22.5
click at [203, 391] on div "Delay 0.5 s ms" at bounding box center [204, 397] width 89 height 16
click at [255, 69] on icon at bounding box center [255, 72] width 8 height 10
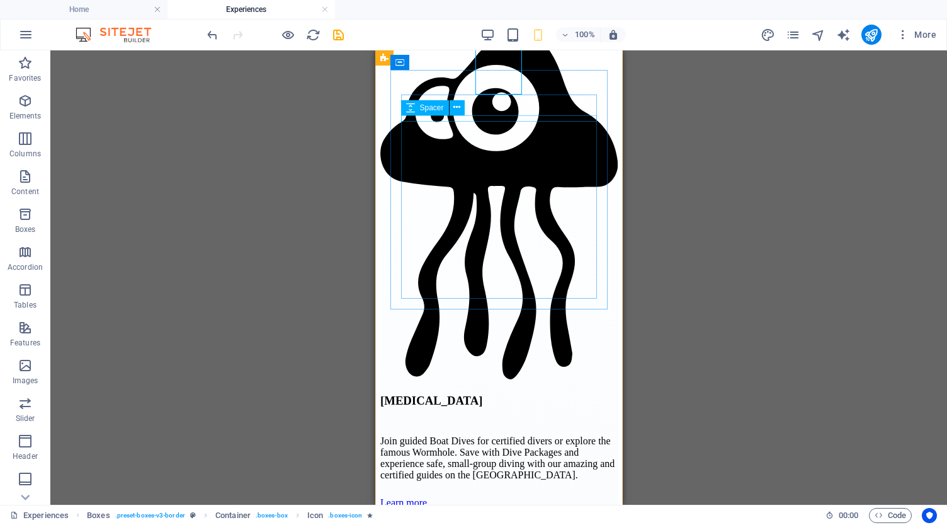
scroll to position [836, 0]
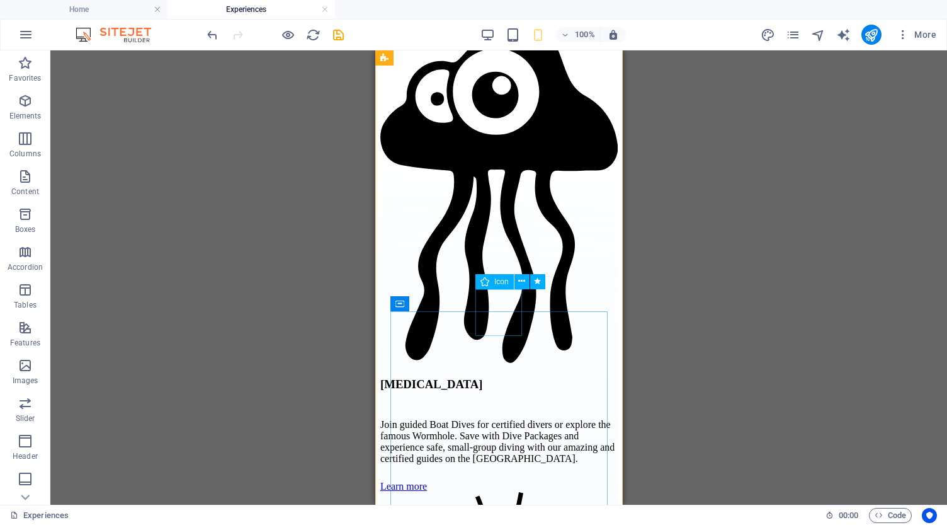
click at [541, 283] on icon at bounding box center [537, 281] width 7 height 13
select select "shrink"
select select "s"
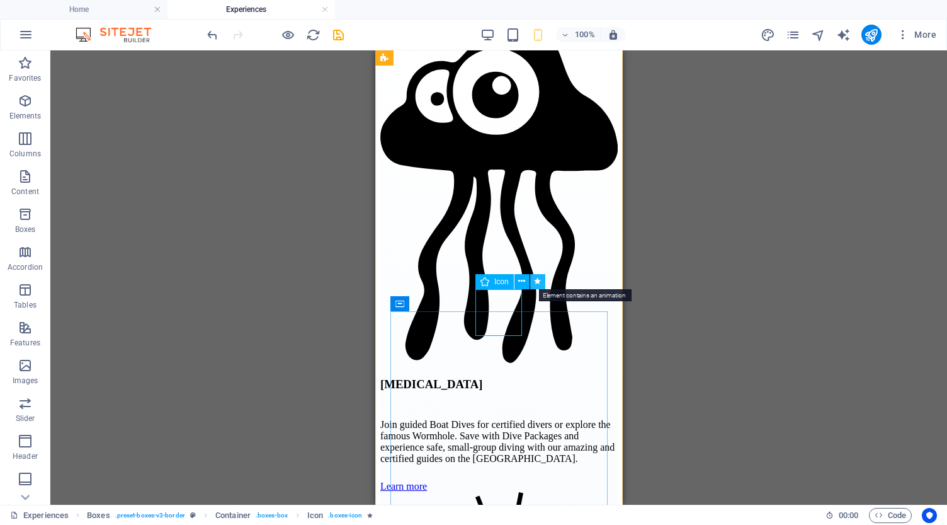
select select "scroll"
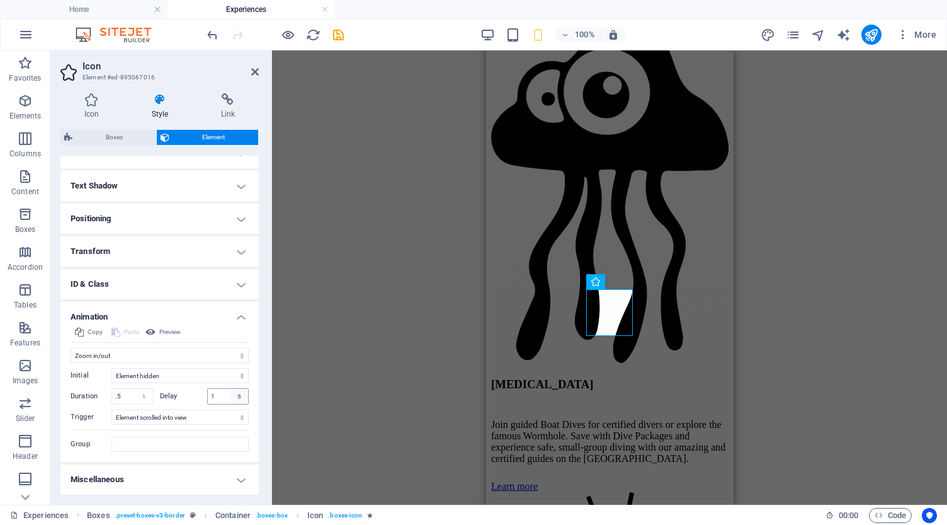
scroll to position [148, 0]
click at [226, 396] on input "1" at bounding box center [228, 396] width 41 height 15
click at [221, 325] on div "Copy Paste Preview" at bounding box center [160, 334] width 178 height 18
click at [214, 394] on input "number" at bounding box center [228, 396] width 41 height 15
type input "0"
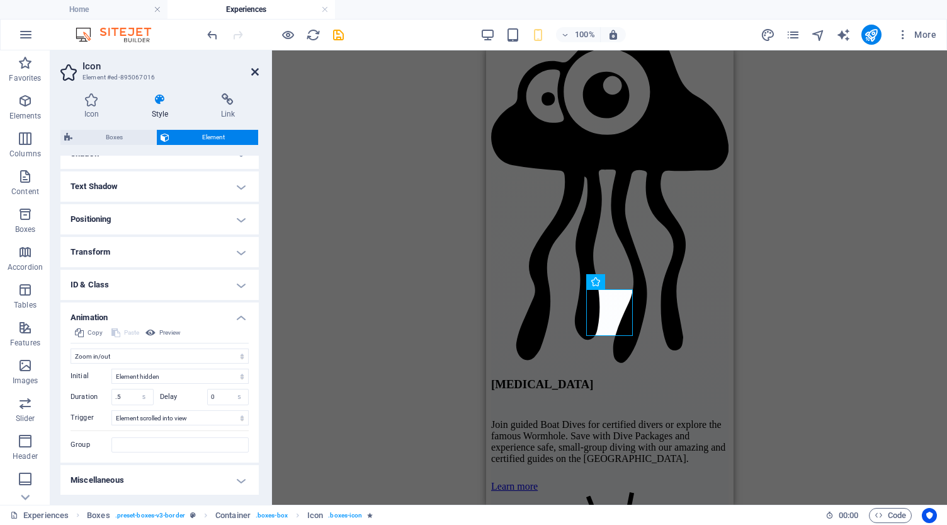
click at [256, 72] on icon at bounding box center [255, 72] width 8 height 10
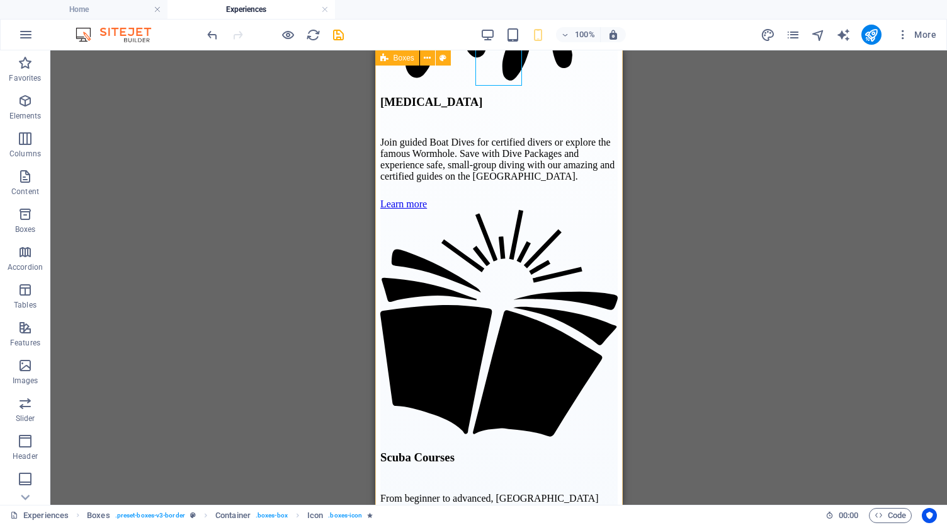
scroll to position [1135, 0]
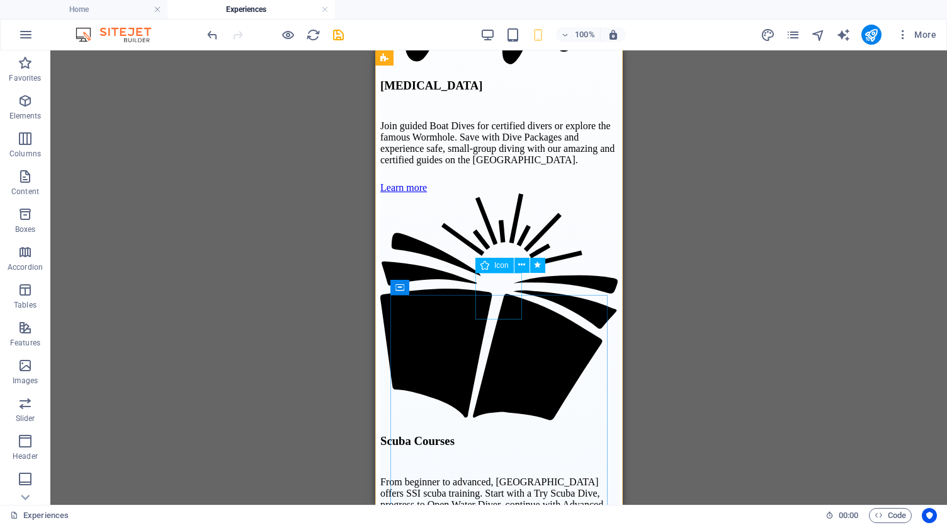
click at [538, 267] on icon at bounding box center [537, 264] width 7 height 13
select select "shrink"
select select "s"
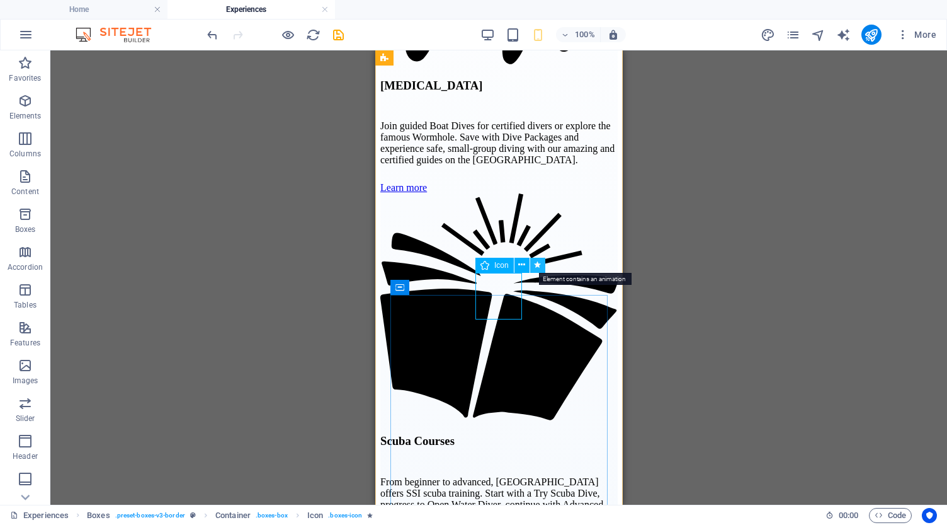
select select "scroll"
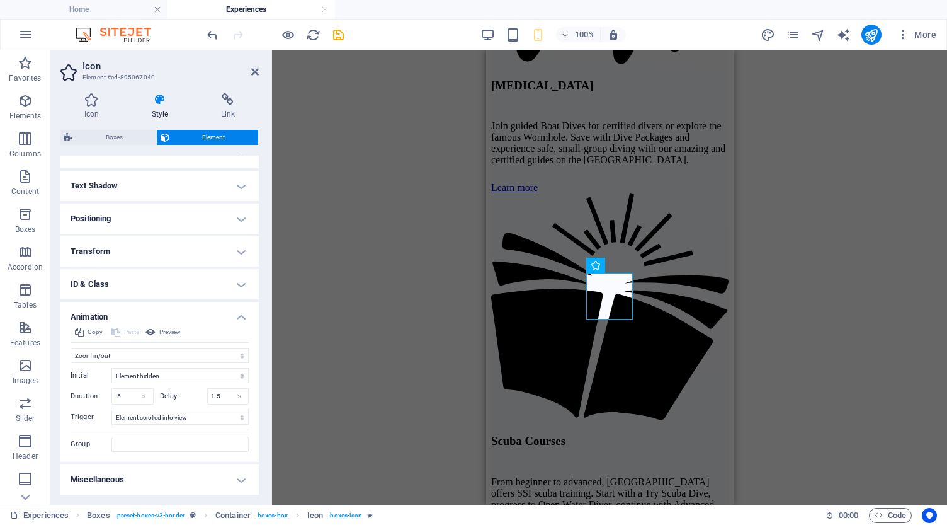
scroll to position [148, 0]
drag, startPoint x: 226, startPoint y: 395, endPoint x: 190, endPoint y: 392, distance: 36.6
click at [190, 392] on div "Delay 1.5 s ms" at bounding box center [204, 397] width 89 height 16
type input "0"
click at [255, 72] on icon at bounding box center [255, 72] width 8 height 10
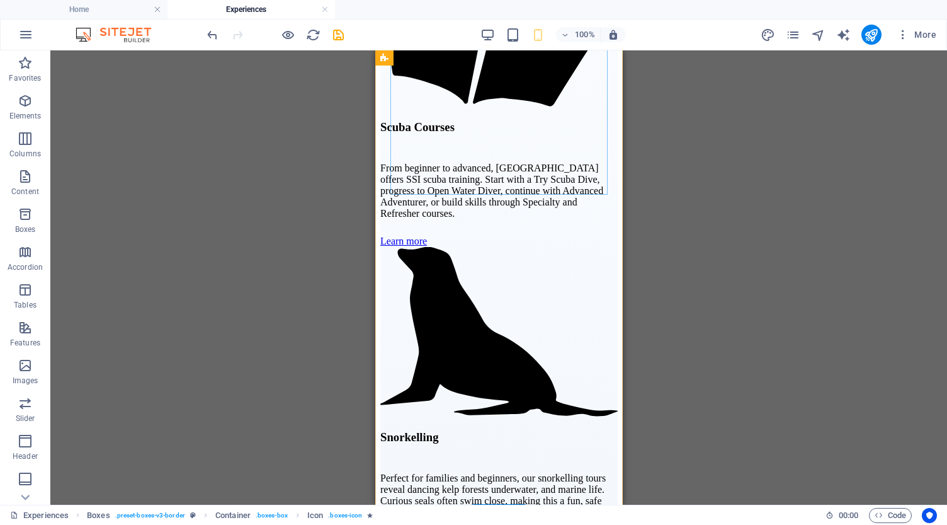
scroll to position [1454, 0]
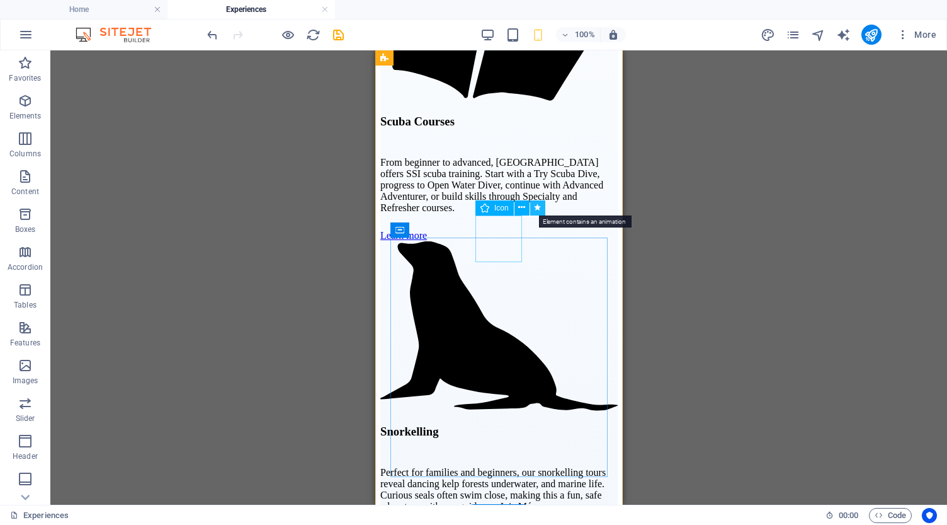
click at [539, 207] on icon at bounding box center [537, 207] width 7 height 13
select select "shrink"
select select "s"
select select "scroll"
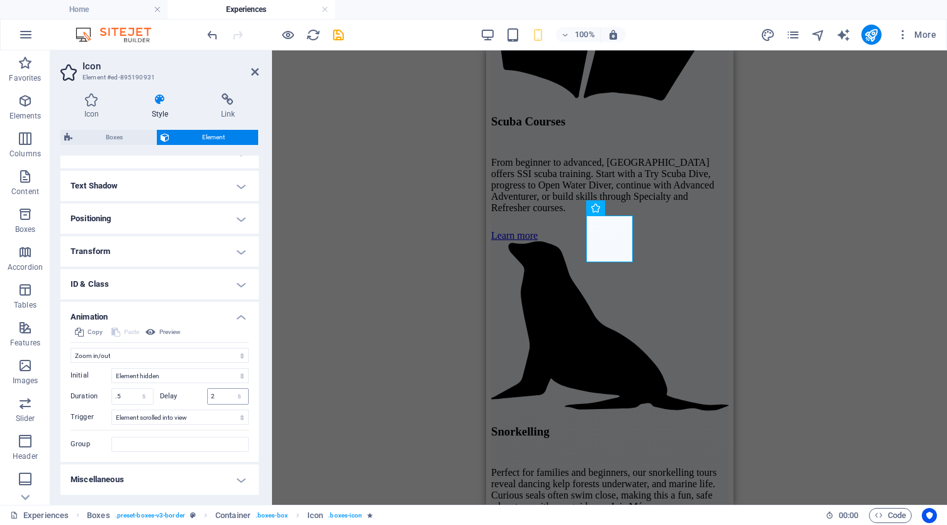
scroll to position [148, 0]
click at [218, 395] on input "2" at bounding box center [228, 396] width 41 height 15
type input "0"
click at [256, 72] on icon at bounding box center [255, 72] width 8 height 10
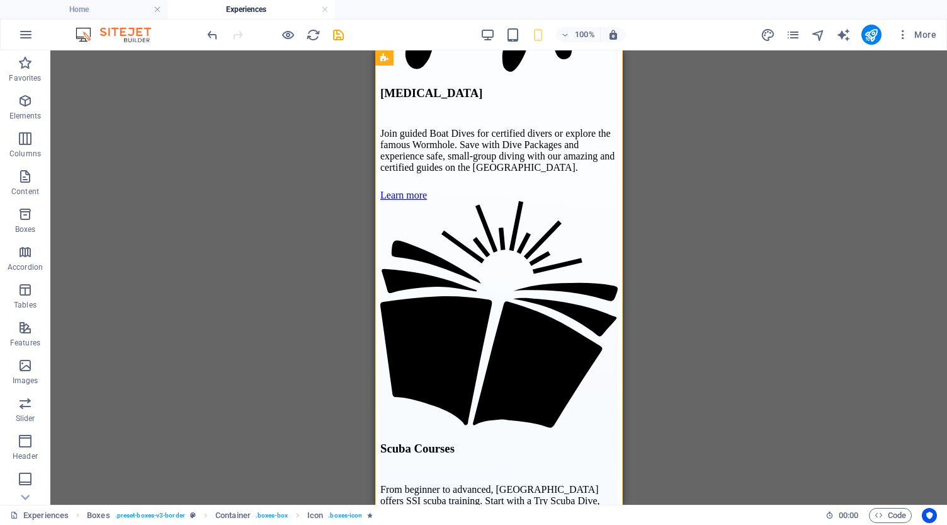
scroll to position [1106, 0]
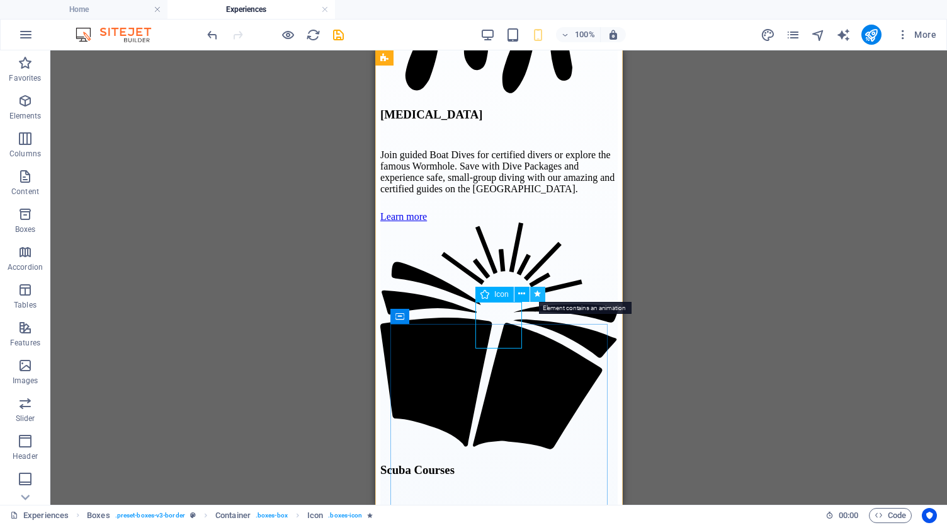
click at [543, 292] on button at bounding box center [537, 294] width 15 height 15
select select "shrink"
select select "s"
select select "scroll"
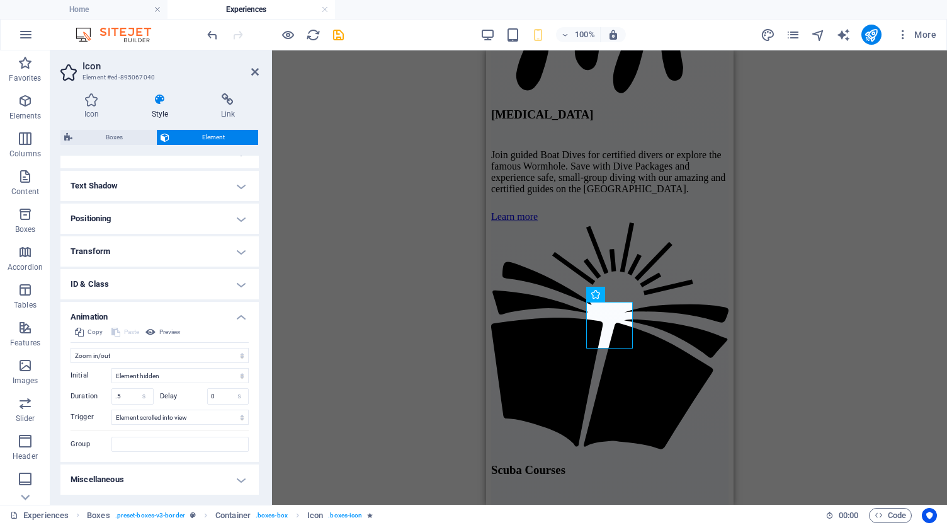
scroll to position [148, 0]
click at [342, 37] on icon "save" at bounding box center [338, 35] width 14 height 14
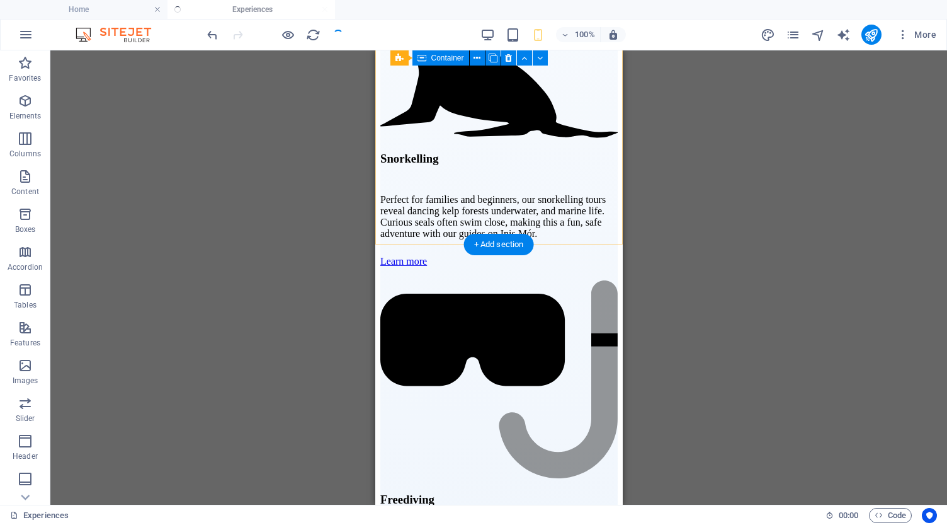
scroll to position [1730, 0]
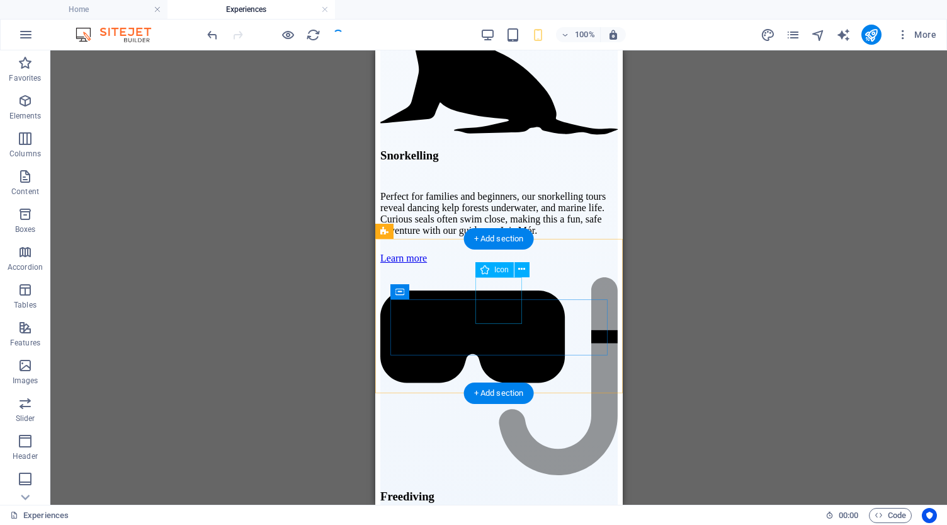
select select "xMidYMid"
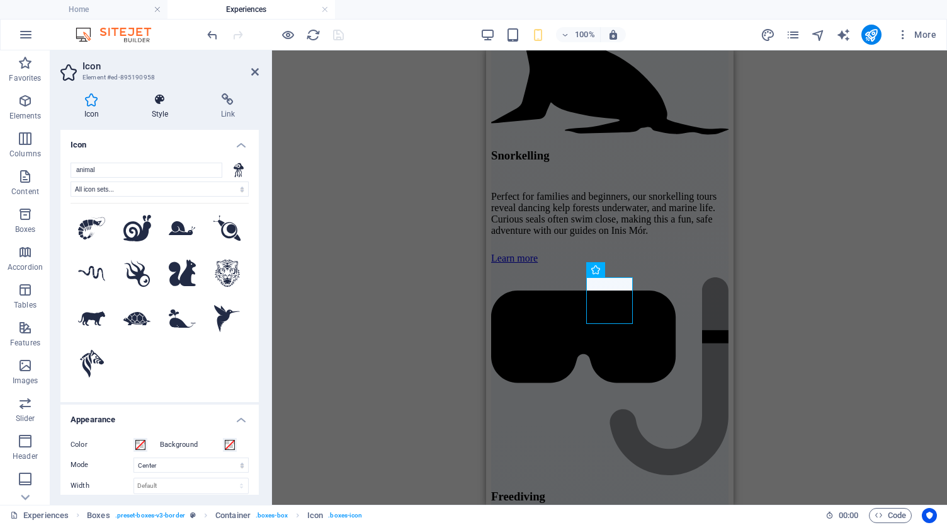
scroll to position [1159, 0]
click at [160, 103] on icon at bounding box center [160, 99] width 64 height 13
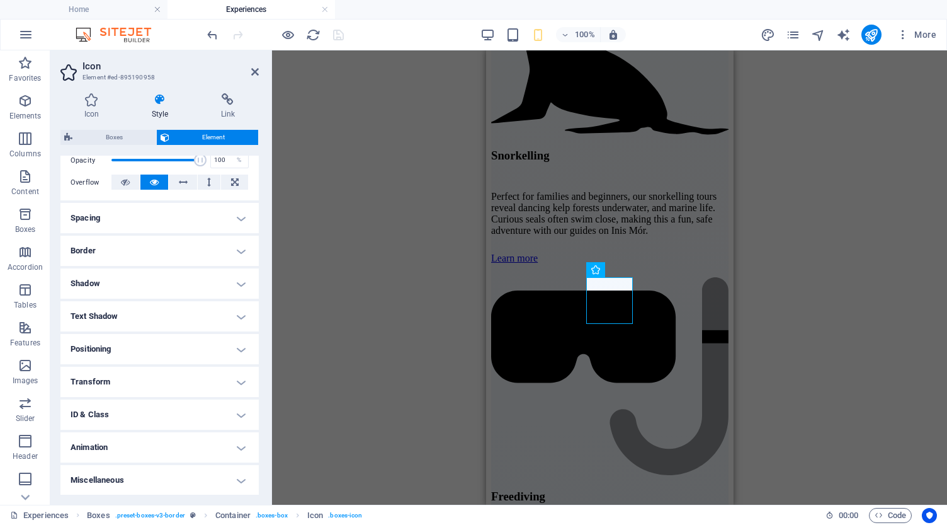
click at [159, 454] on h4 "Animation" at bounding box center [159, 447] width 198 height 30
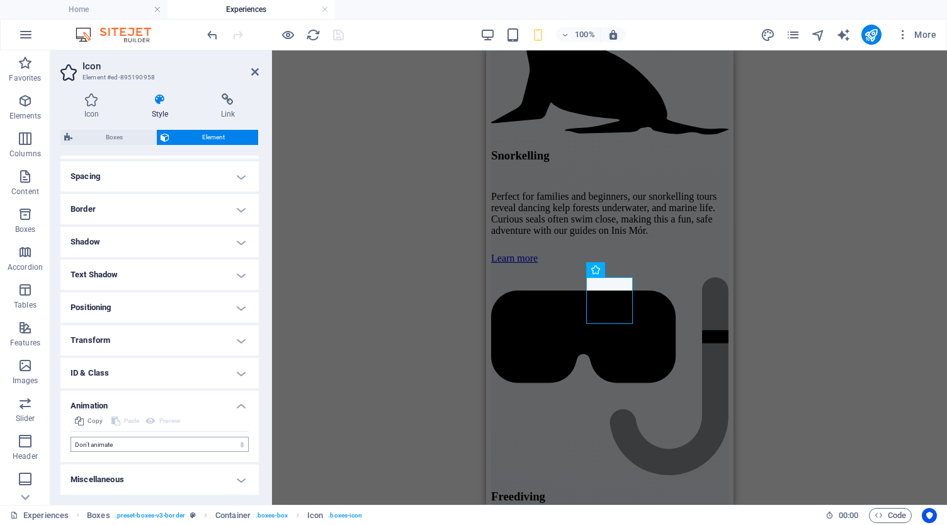
scroll to position [234, 0]
select select "shrink"
select select "scroll"
click at [154, 419] on icon at bounding box center [151, 421] width 10 height 15
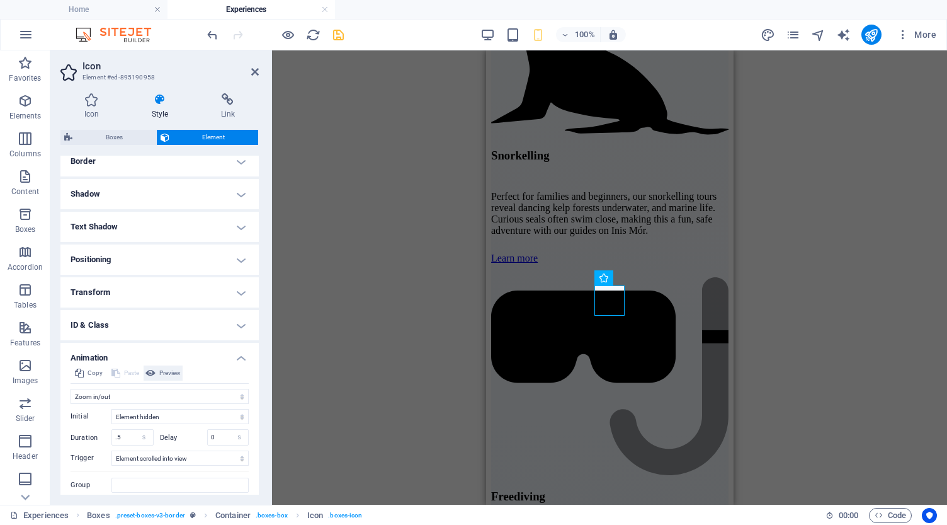
scroll to position [298, 0]
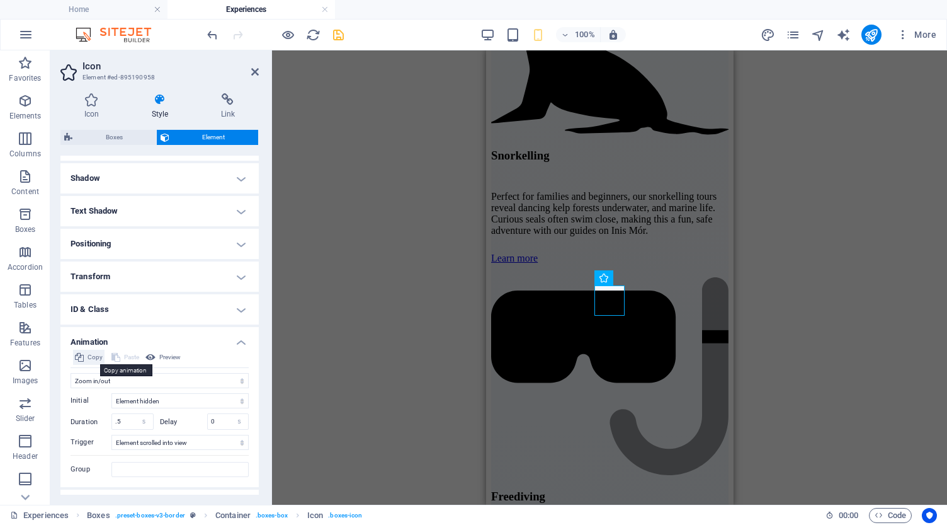
click at [80, 354] on icon at bounding box center [79, 357] width 9 height 15
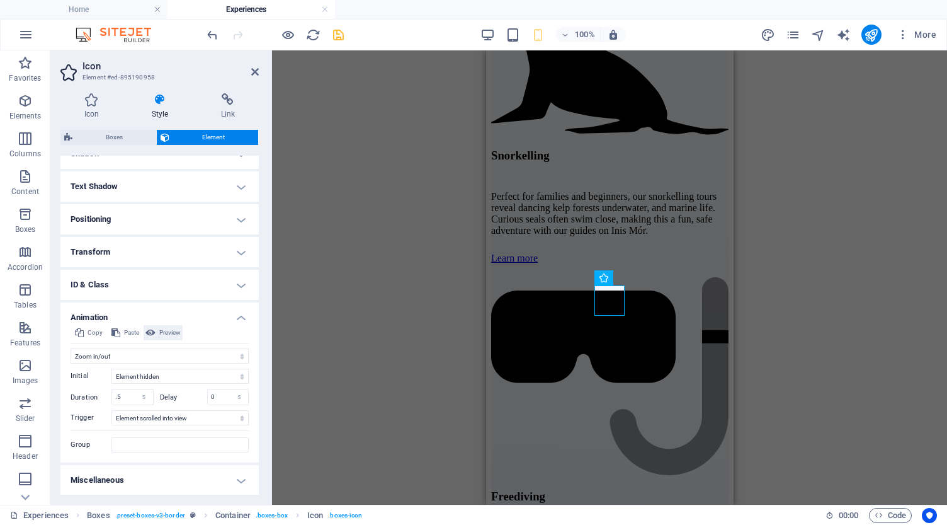
click at [164, 333] on span "Preview" at bounding box center [169, 332] width 21 height 15
click at [255, 70] on icon at bounding box center [255, 72] width 8 height 10
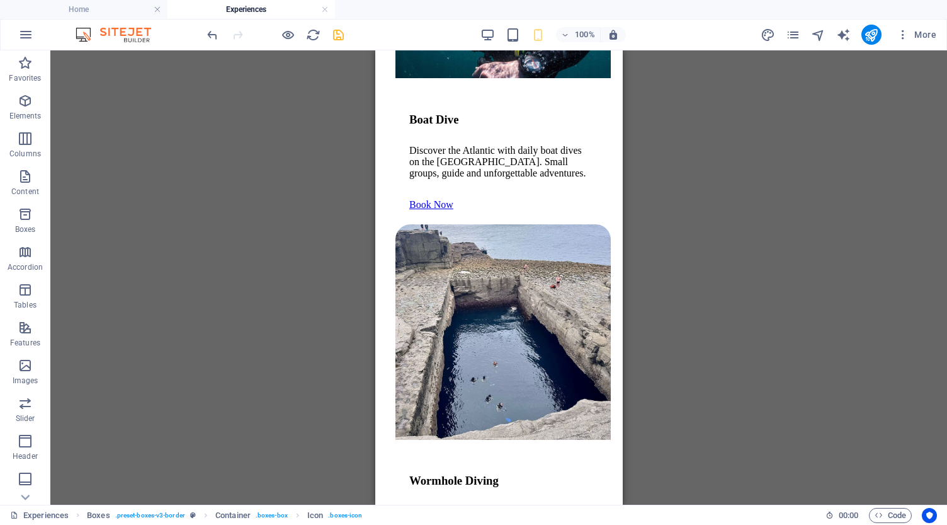
scroll to position [3214, 0]
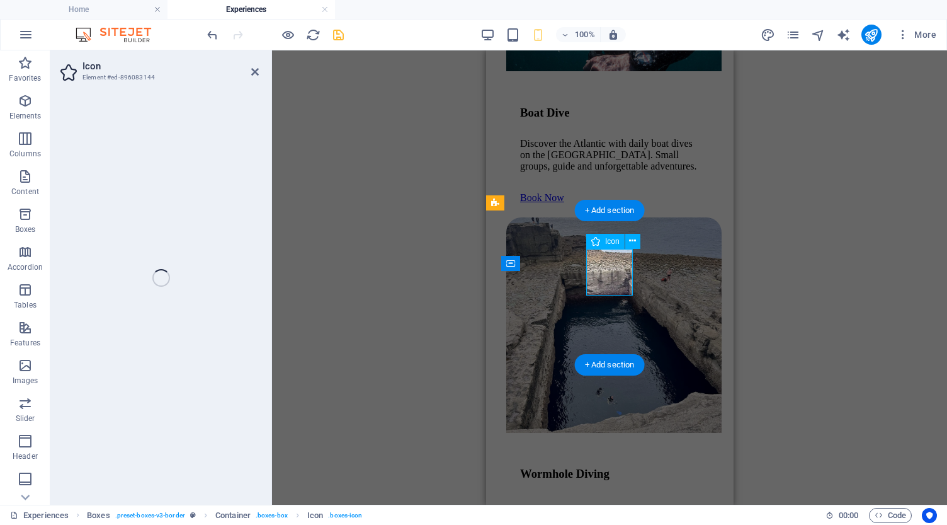
select select "xMidYMid"
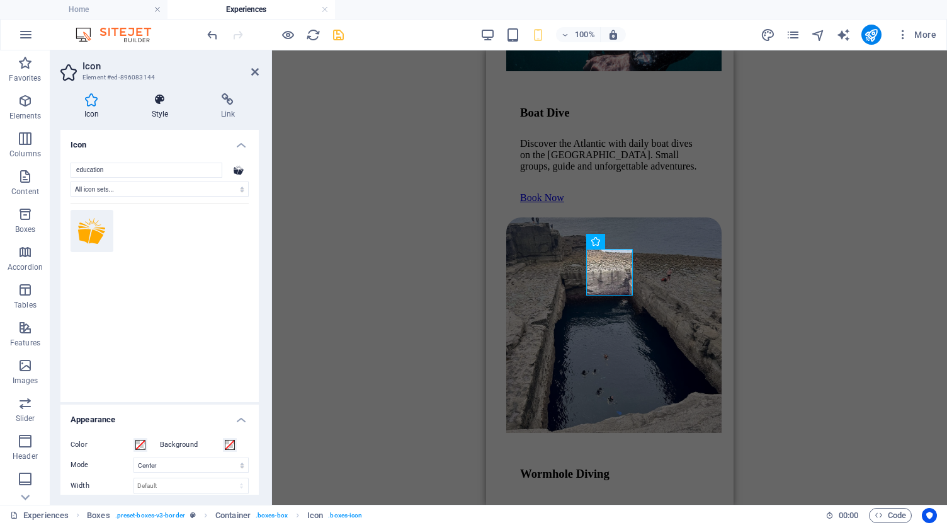
click at [161, 94] on icon at bounding box center [160, 99] width 64 height 13
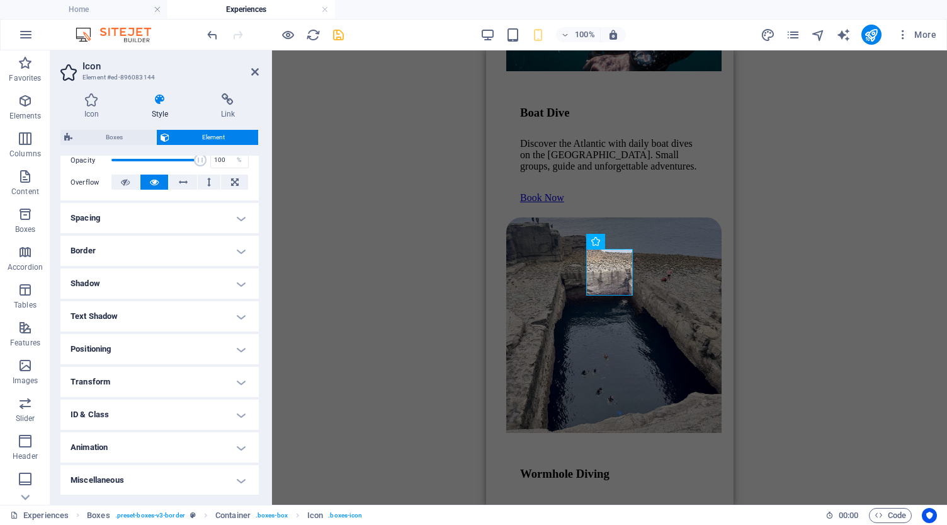
click at [135, 448] on h4 "Animation" at bounding box center [159, 447] width 198 height 30
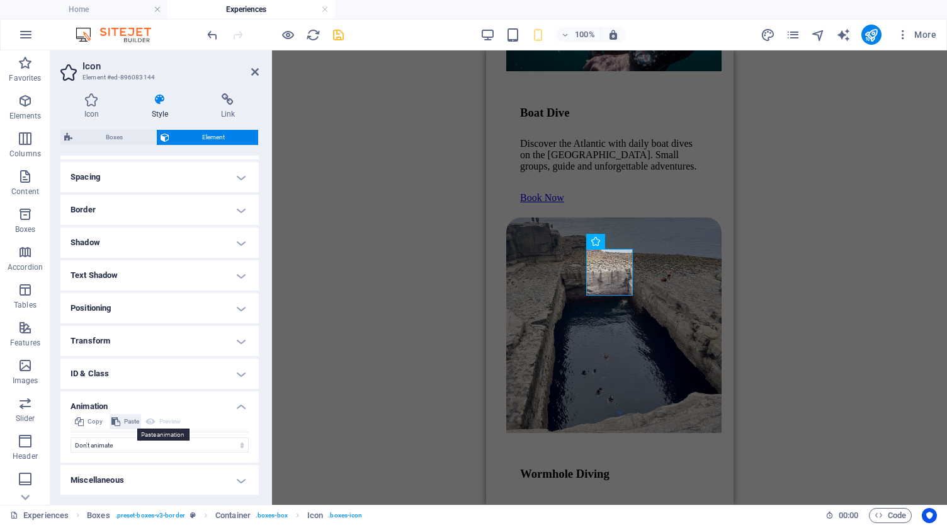
click at [124, 421] on span "Paste" at bounding box center [131, 421] width 15 height 15
select select "shrink"
select select "scroll"
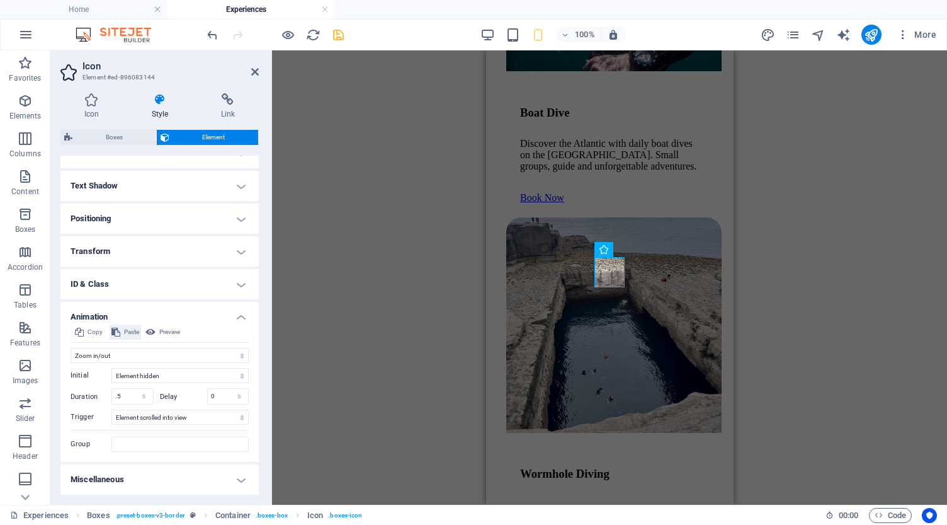
scroll to position [323, 0]
click at [137, 445] on input "Group" at bounding box center [180, 444] width 137 height 15
click at [255, 70] on icon at bounding box center [255, 72] width 8 height 10
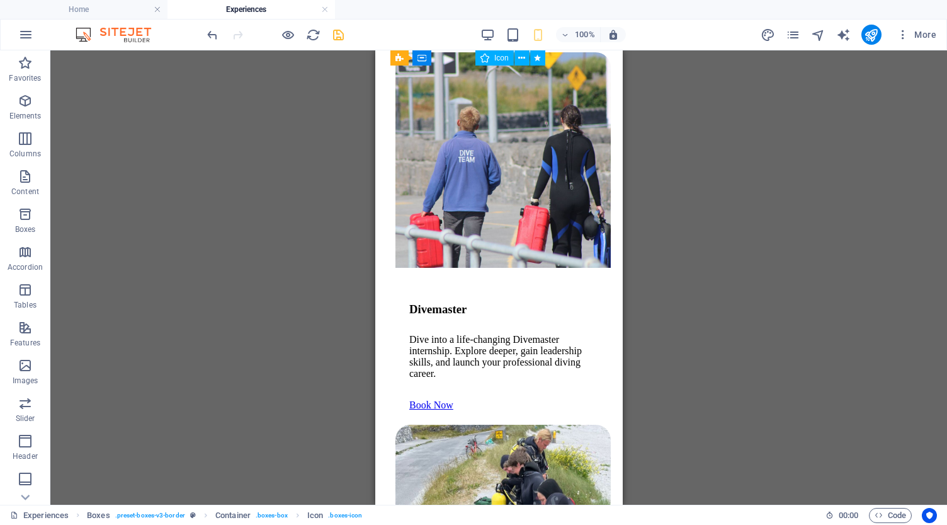
scroll to position [5977, 0]
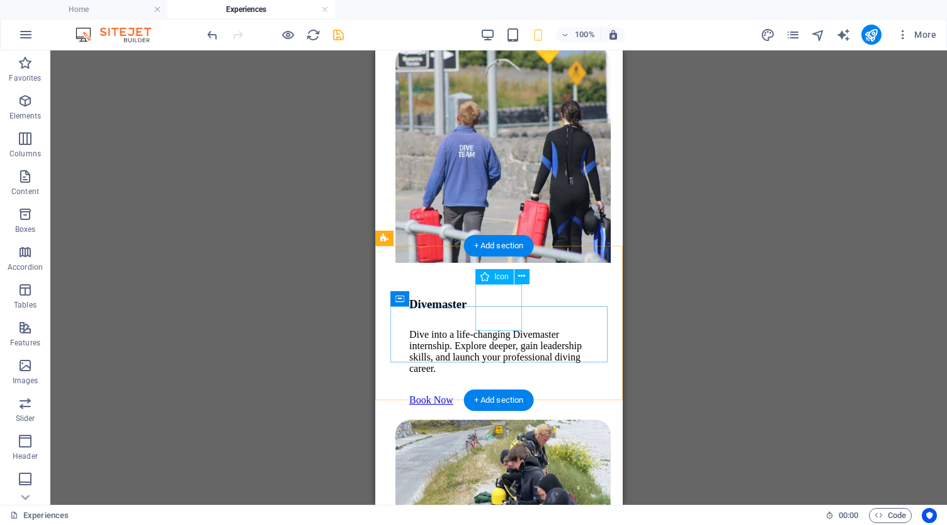
select select "xMidYMid"
select select "s"
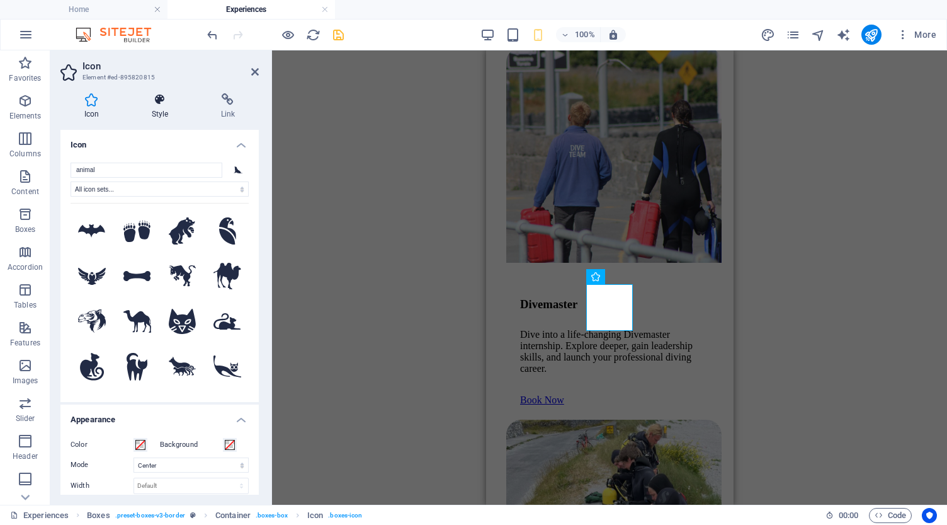
click at [157, 100] on icon at bounding box center [160, 99] width 64 height 13
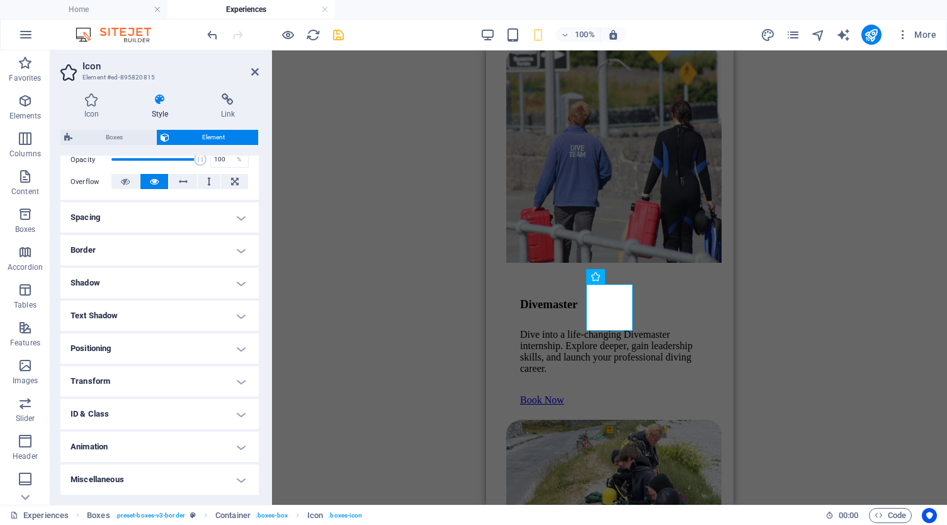
scroll to position [193, 0]
click at [148, 443] on h4 "Animation" at bounding box center [159, 447] width 198 height 30
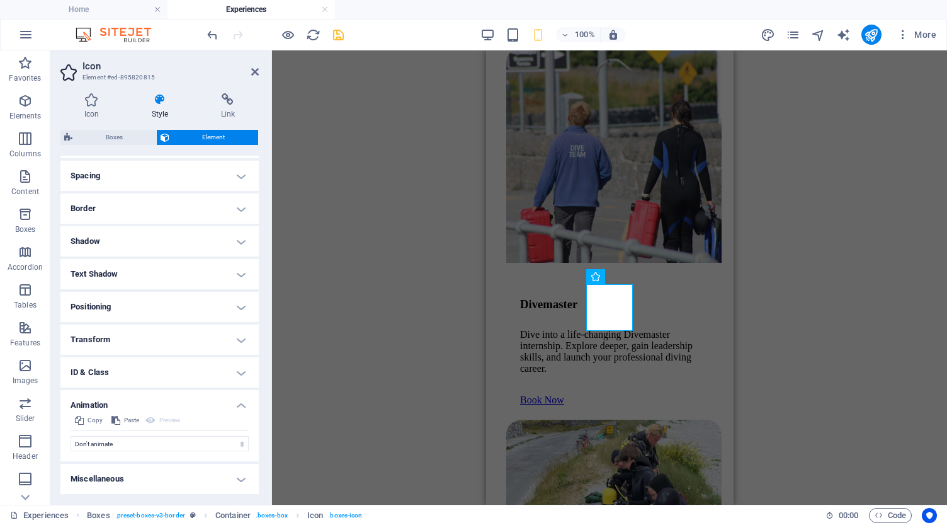
scroll to position [234, 0]
click at [129, 420] on span "Paste" at bounding box center [131, 421] width 15 height 15
select select "shrink"
select select "scroll"
click at [256, 71] on icon at bounding box center [255, 72] width 8 height 10
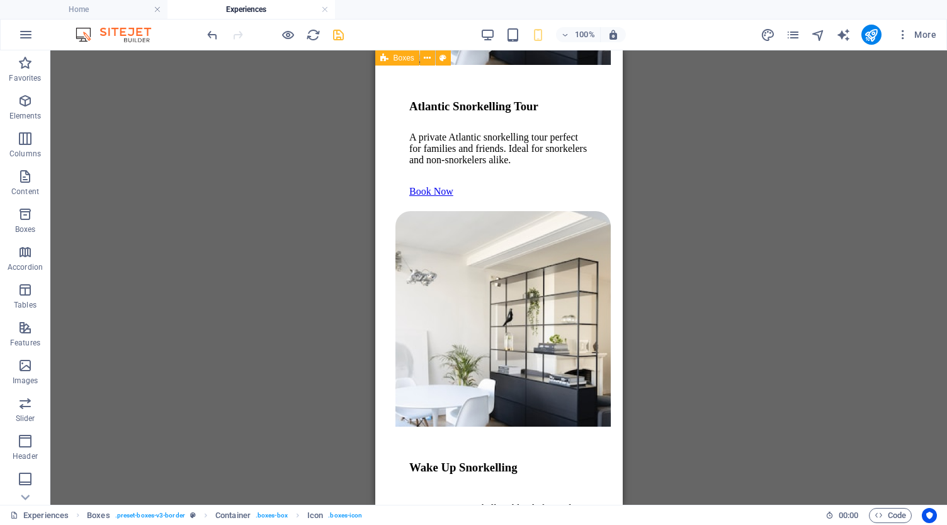
scroll to position [7579, 0]
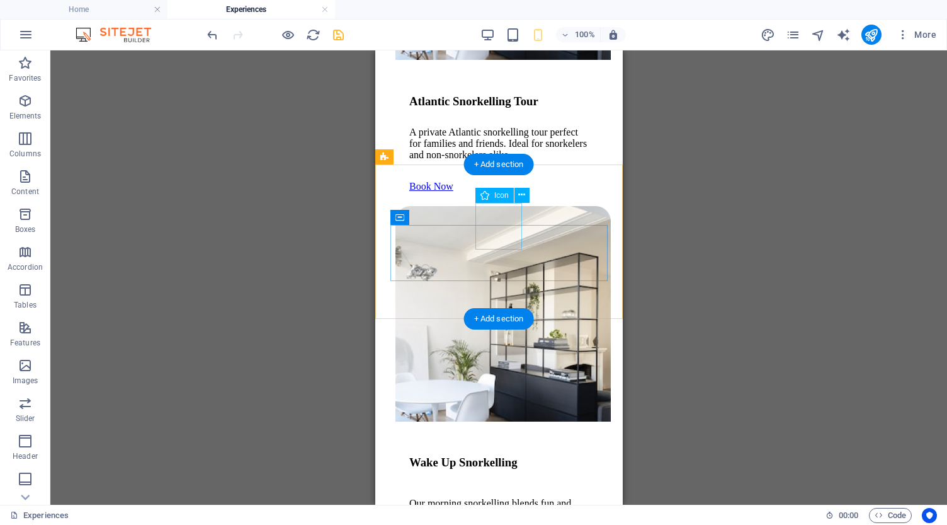
select select "xMidYMid"
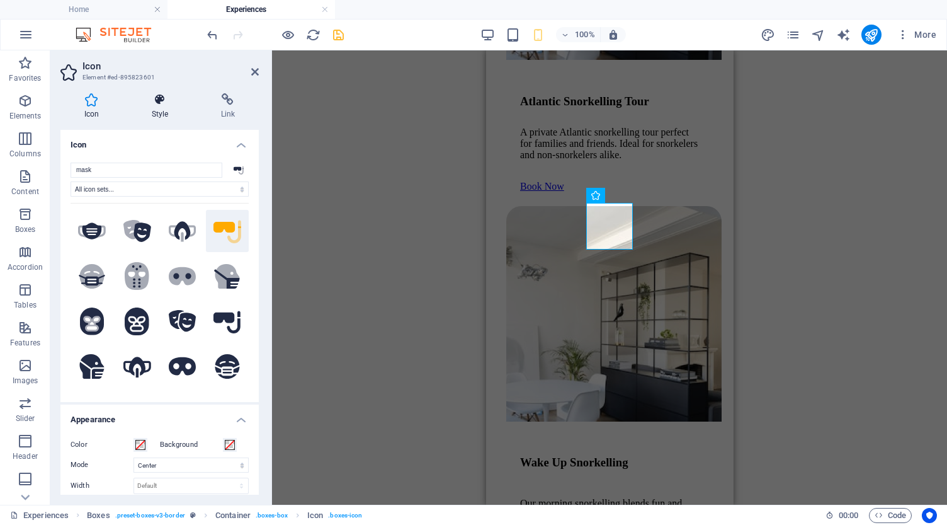
click at [161, 101] on icon at bounding box center [160, 99] width 64 height 13
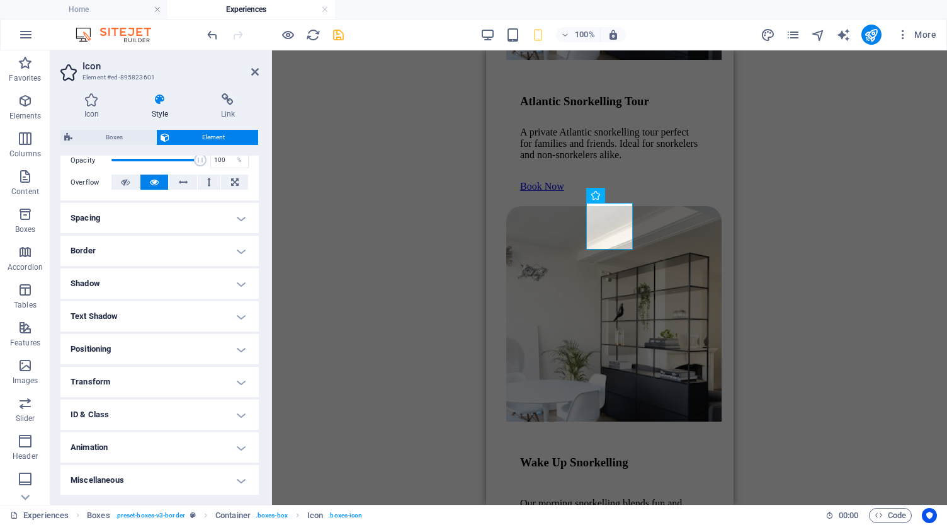
click at [143, 449] on h4 "Animation" at bounding box center [159, 447] width 198 height 30
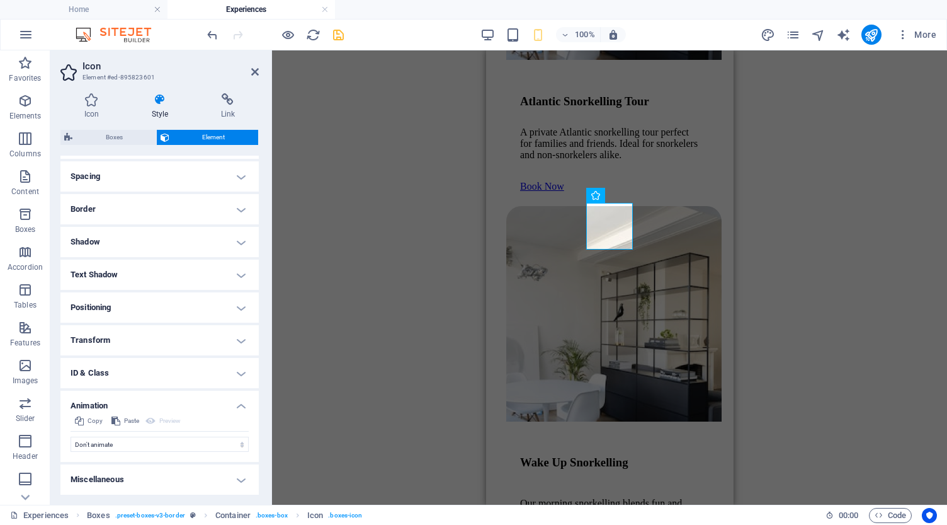
scroll to position [234, 0]
click at [130, 422] on span "Paste" at bounding box center [131, 421] width 15 height 15
select select "shrink"
select select "scroll"
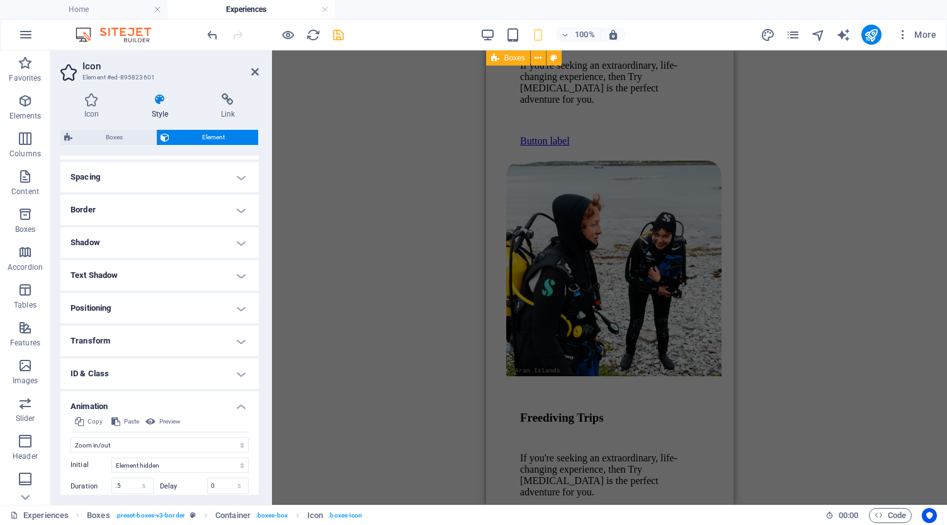
scroll to position [9543, 0]
select select "xMidYMid"
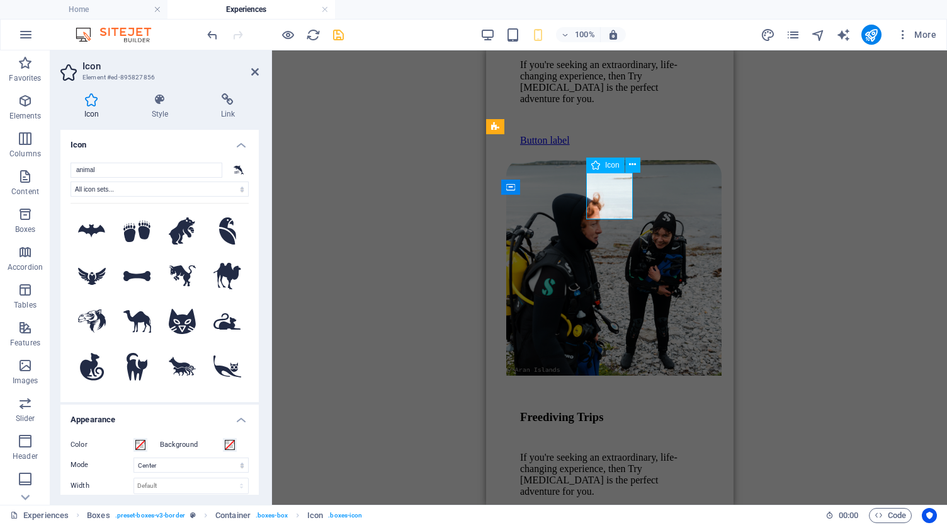
select select "s"
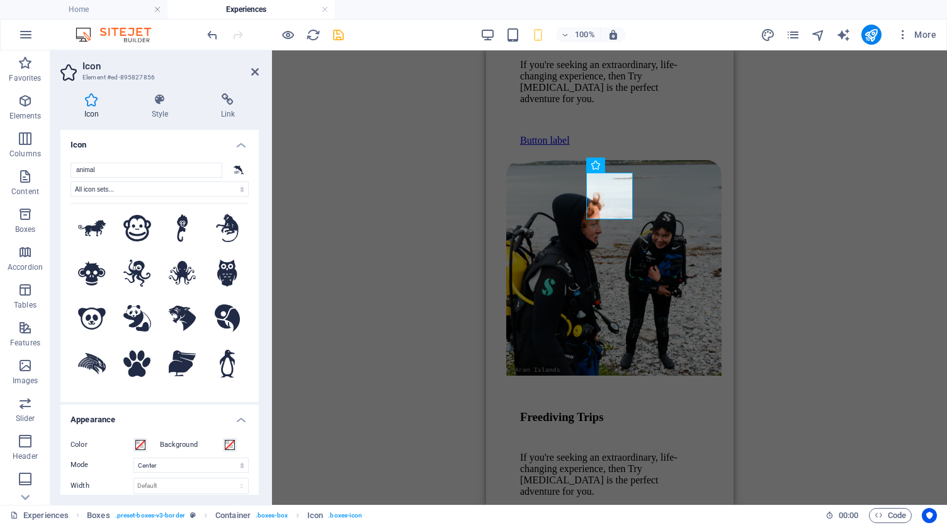
scroll to position [1003, 0]
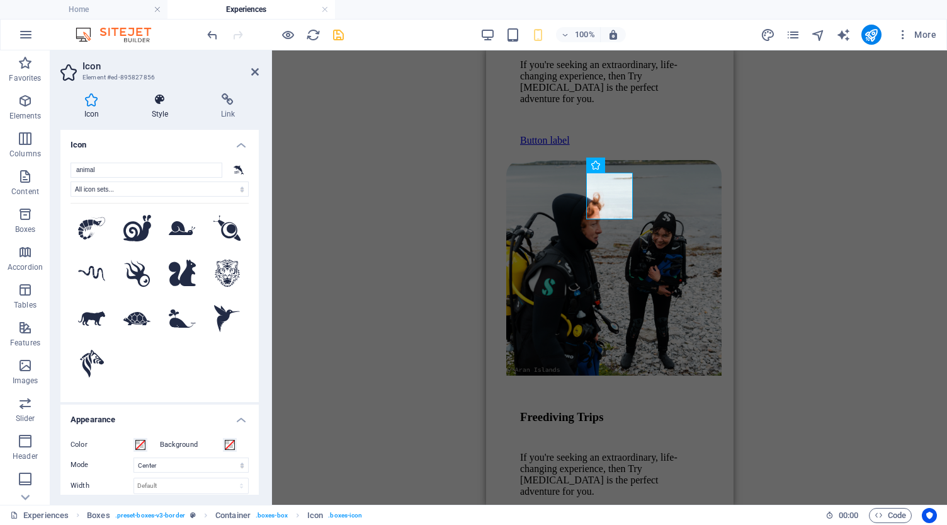
click at [159, 94] on icon at bounding box center [160, 99] width 64 height 13
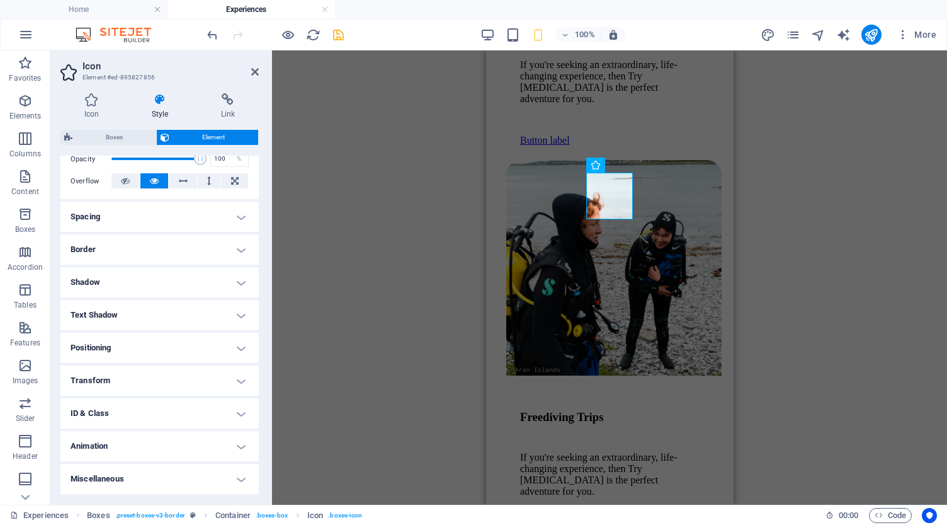
scroll to position [193, 0]
click at [156, 450] on h4 "Animation" at bounding box center [159, 447] width 198 height 30
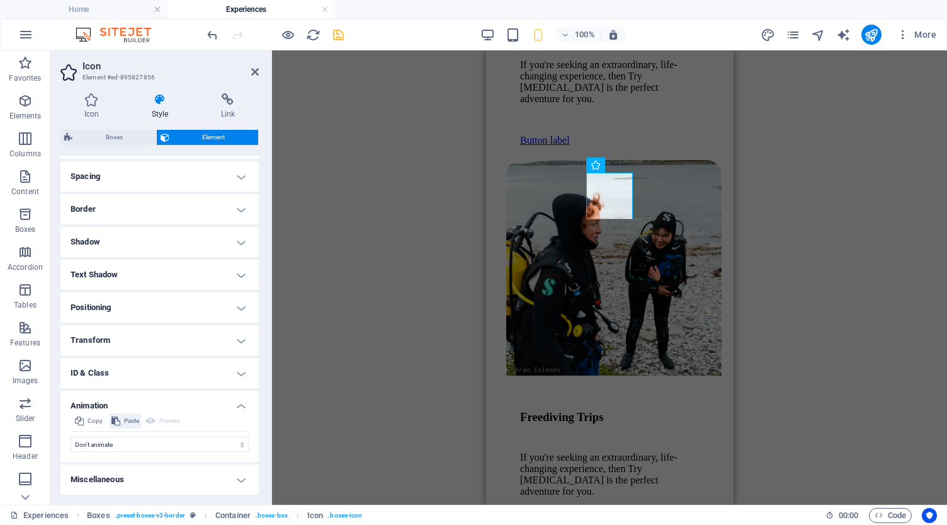
scroll to position [234, 0]
click at [129, 420] on span "Paste" at bounding box center [131, 421] width 15 height 15
select select "shrink"
select select "scroll"
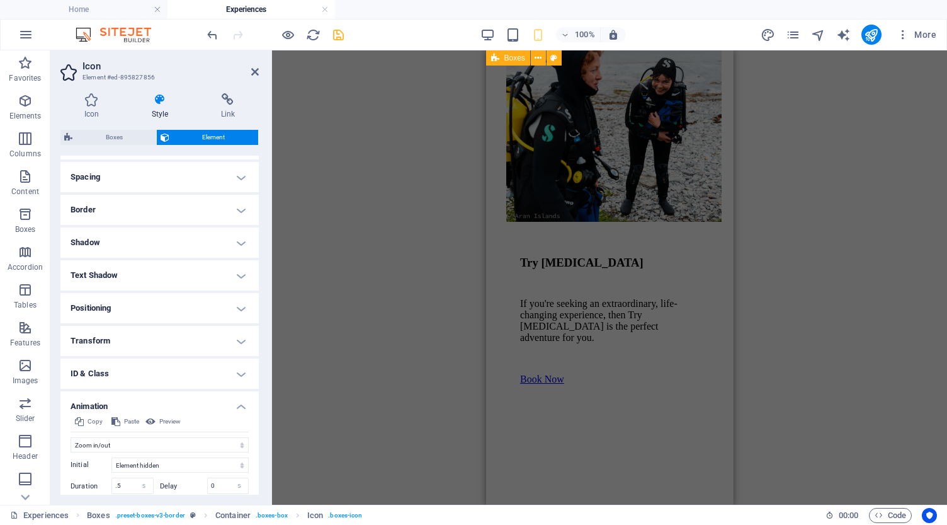
scroll to position [11690, 0]
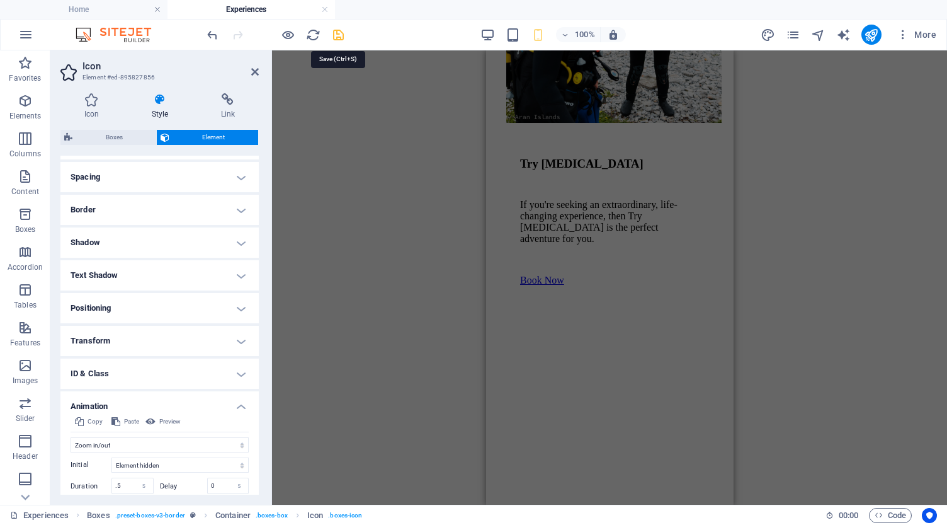
click at [338, 34] on icon "save" at bounding box center [338, 35] width 14 height 14
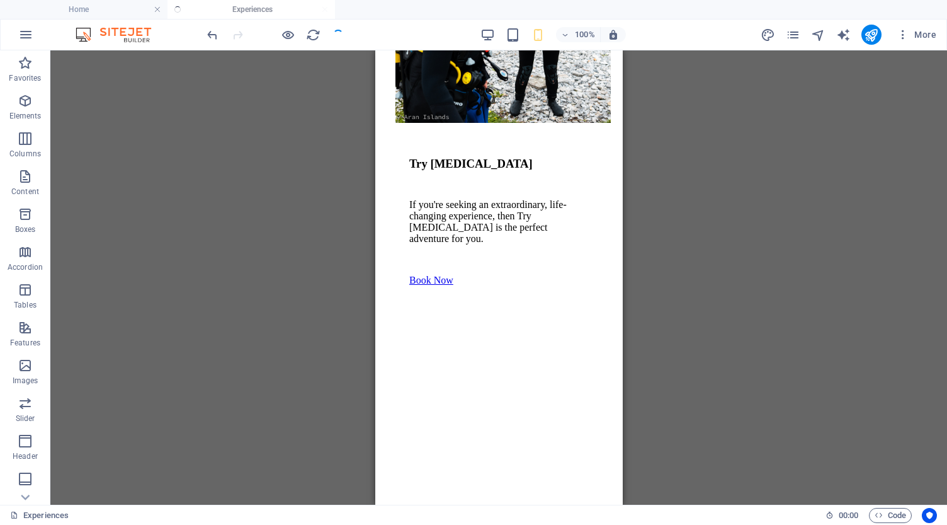
scroll to position [9461, 0]
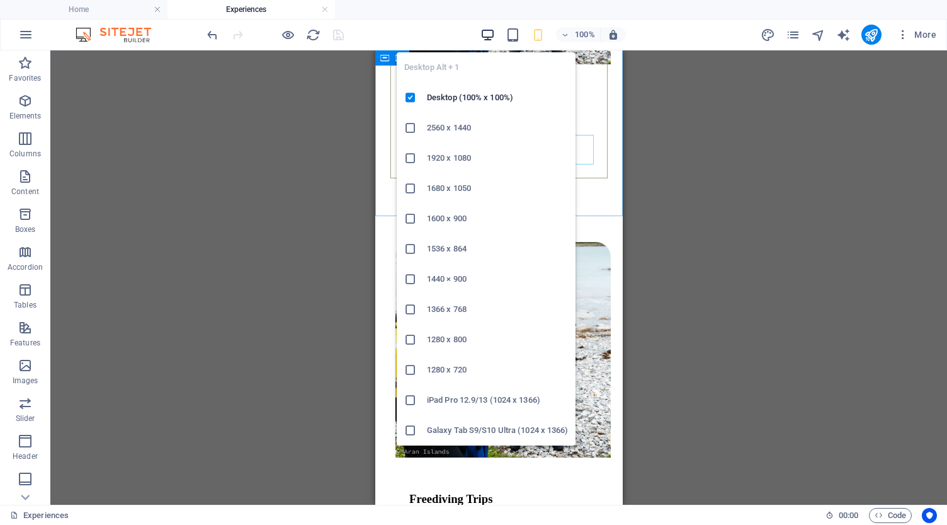
click at [488, 33] on icon "button" at bounding box center [488, 35] width 14 height 14
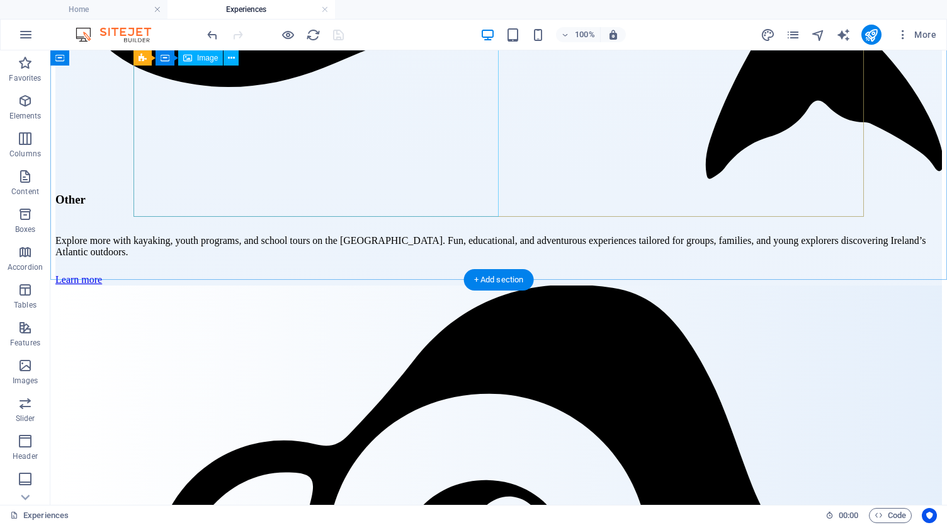
scroll to position [5348, 0]
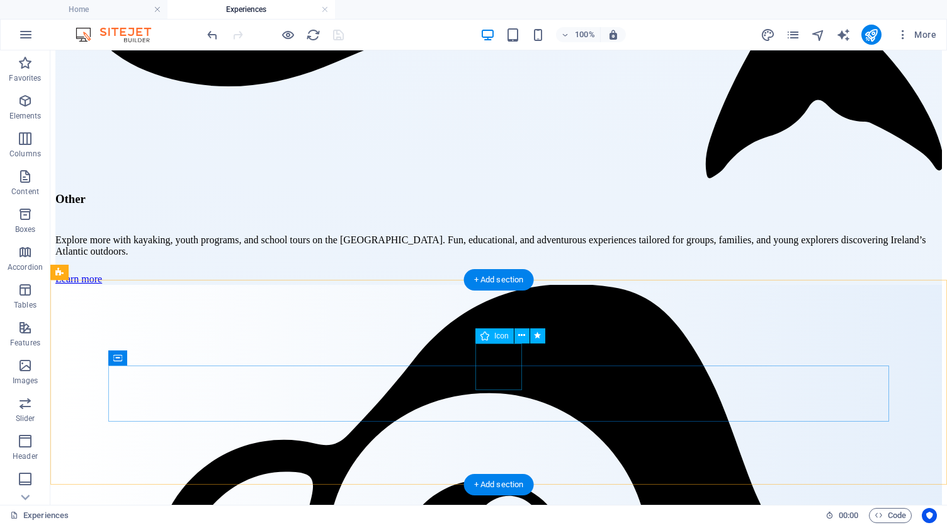
select select "shrink"
select select "s"
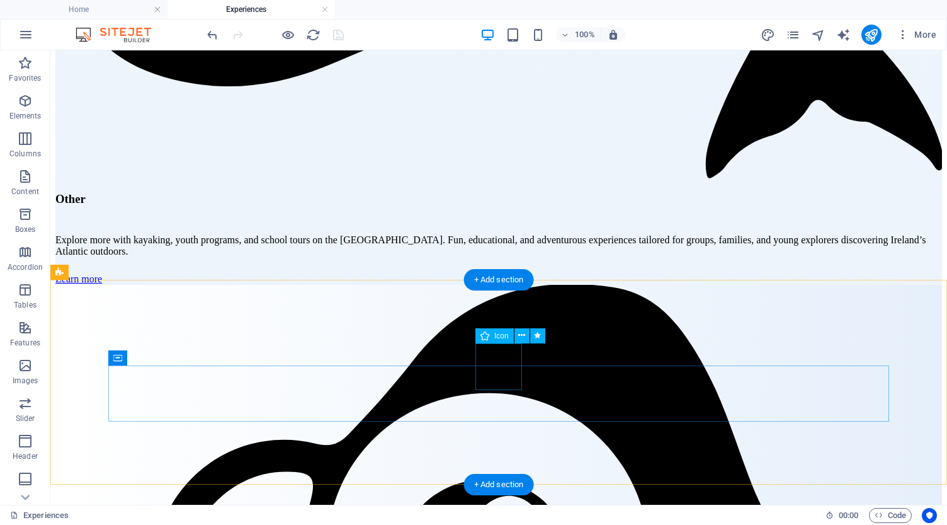
select select "scroll"
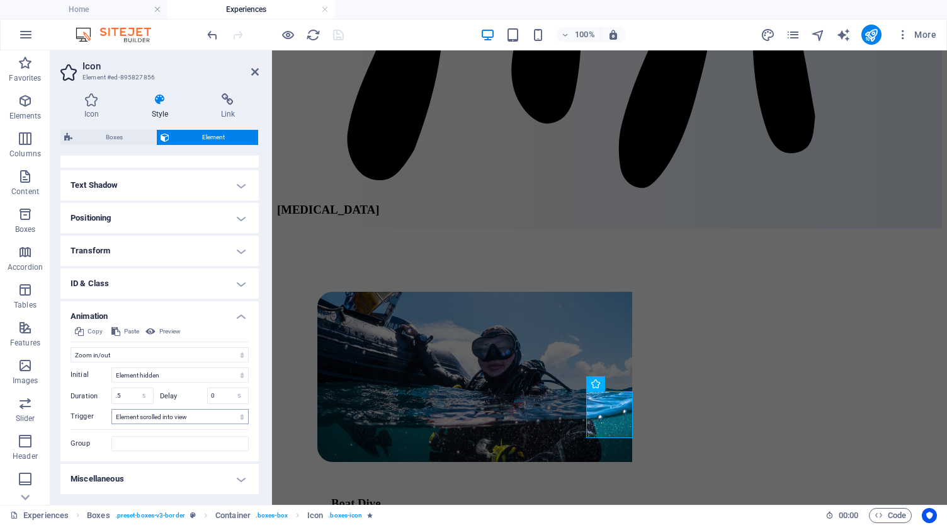
scroll to position [323, 0]
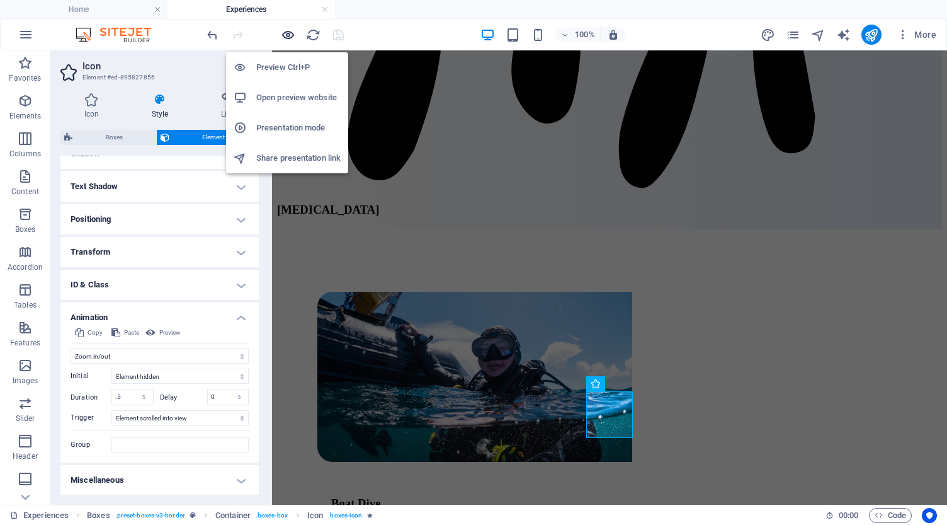
click at [289, 36] on icon "button" at bounding box center [288, 35] width 14 height 14
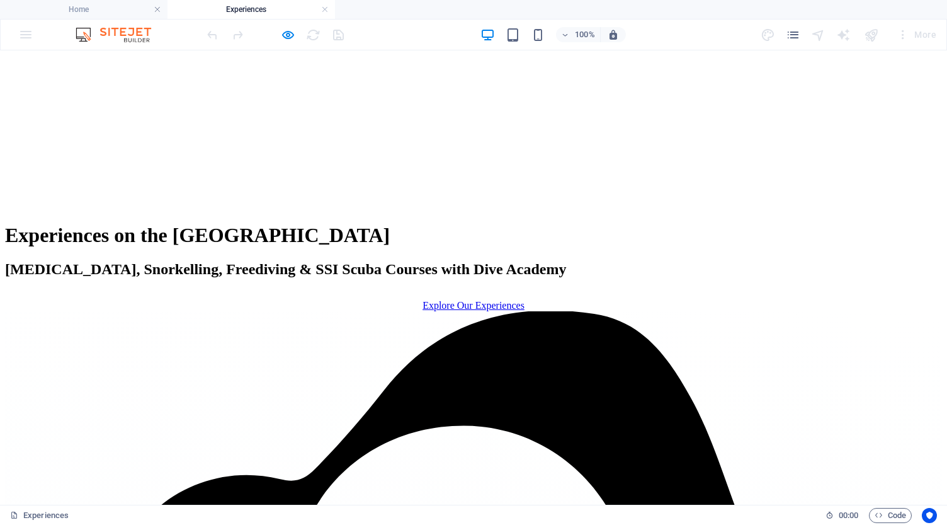
scroll to position [488, 0]
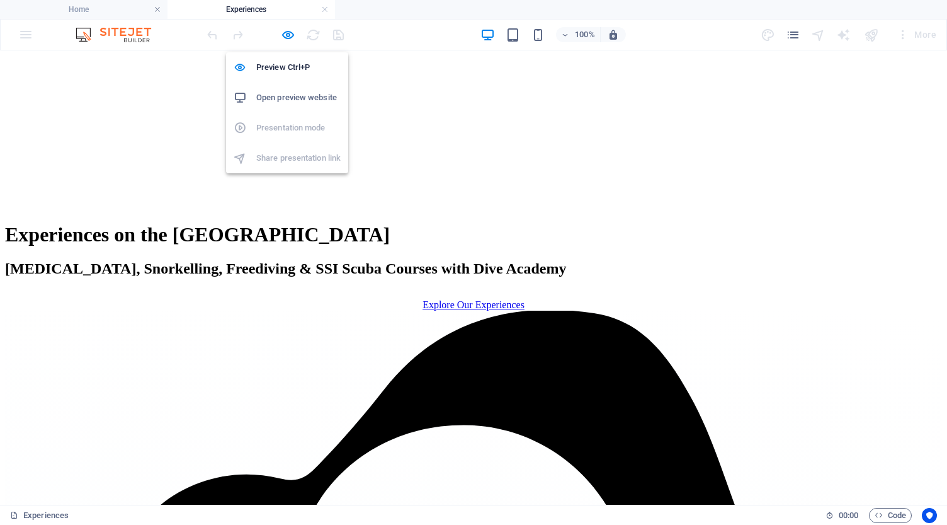
click at [276, 100] on h6 "Open preview website" at bounding box center [298, 97] width 84 height 15
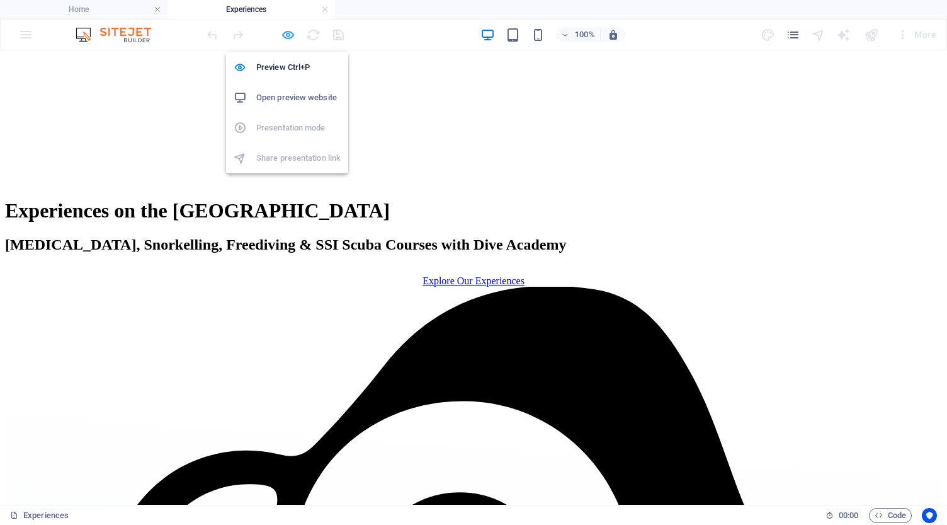
click at [290, 33] on icon "button" at bounding box center [288, 35] width 14 height 14
select select "shrink"
select select "s"
select select "scroll"
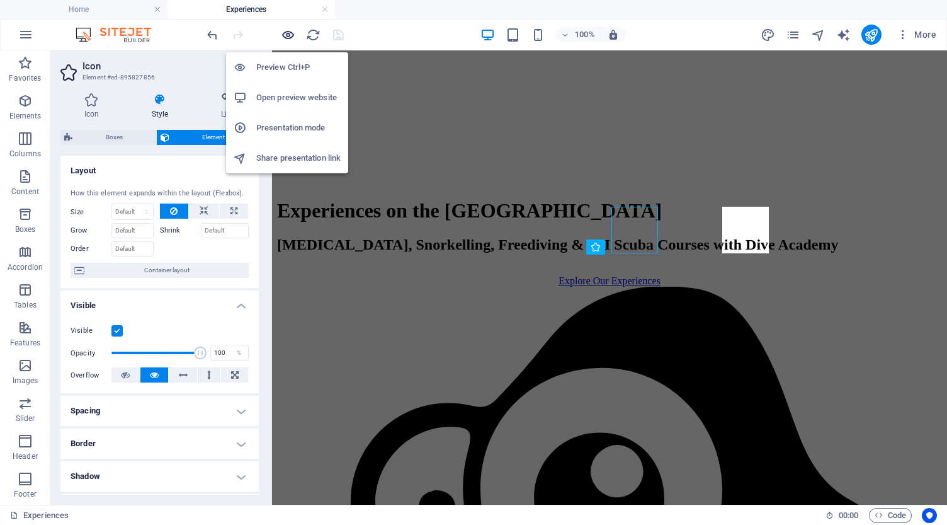
scroll to position [5485, 0]
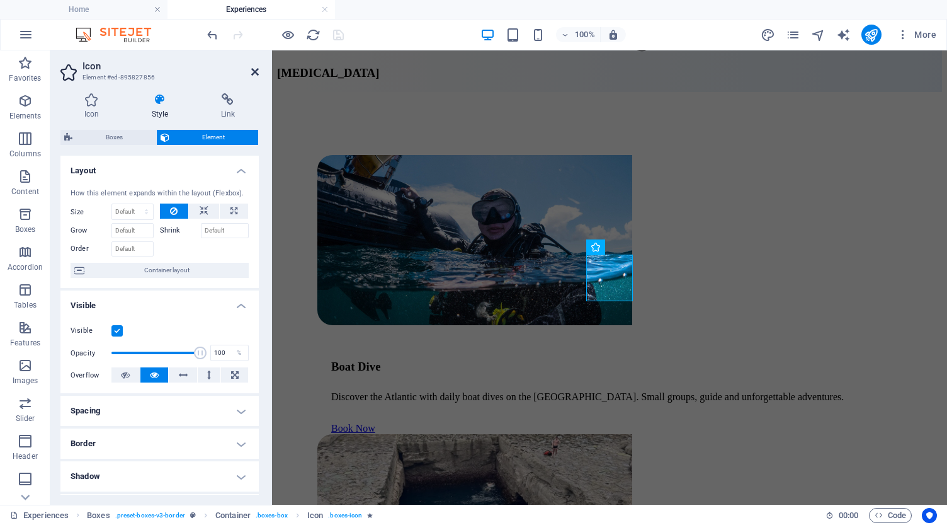
click at [255, 71] on icon at bounding box center [255, 72] width 8 height 10
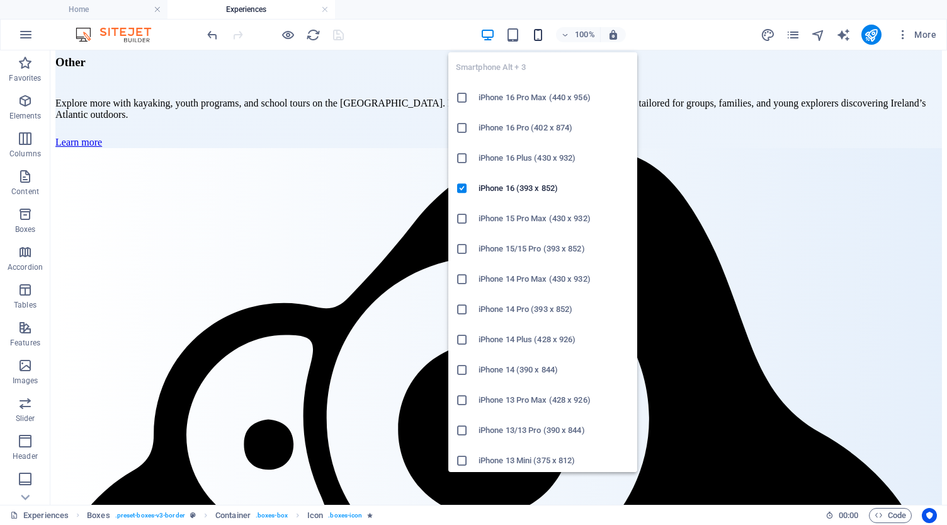
click at [542, 37] on icon "button" at bounding box center [538, 35] width 14 height 14
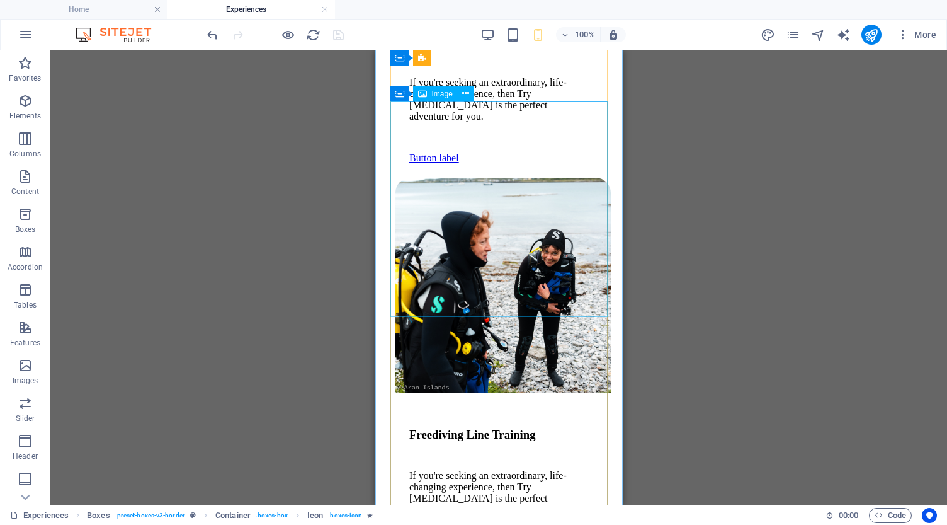
scroll to position [9131, 0]
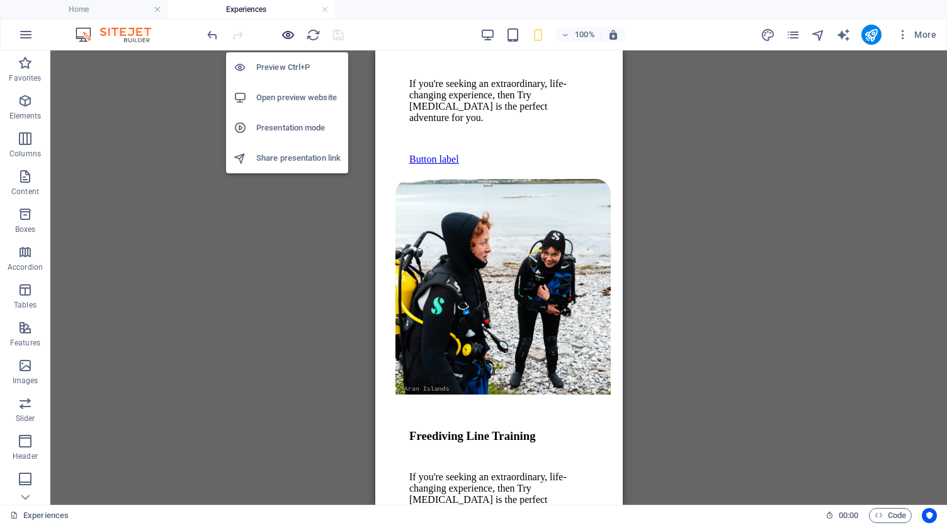
click at [284, 37] on icon "button" at bounding box center [288, 35] width 14 height 14
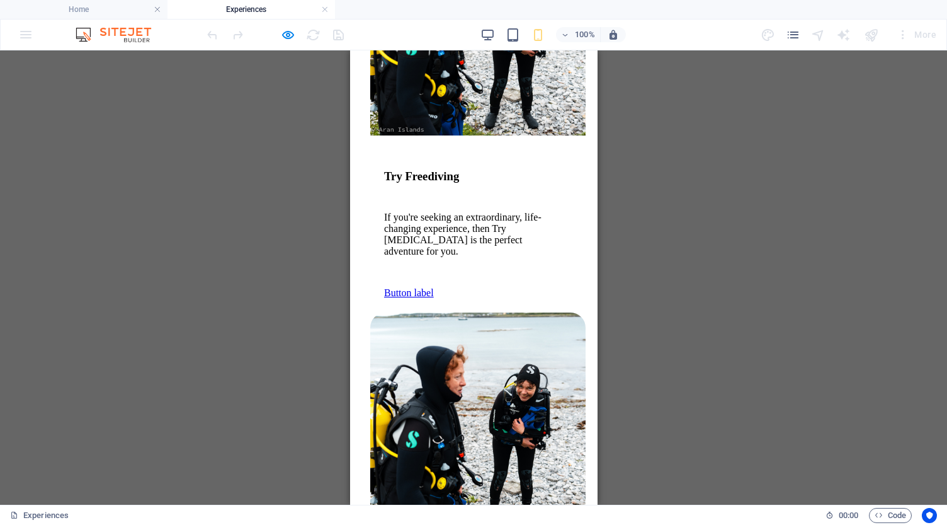
scroll to position [0, 0]
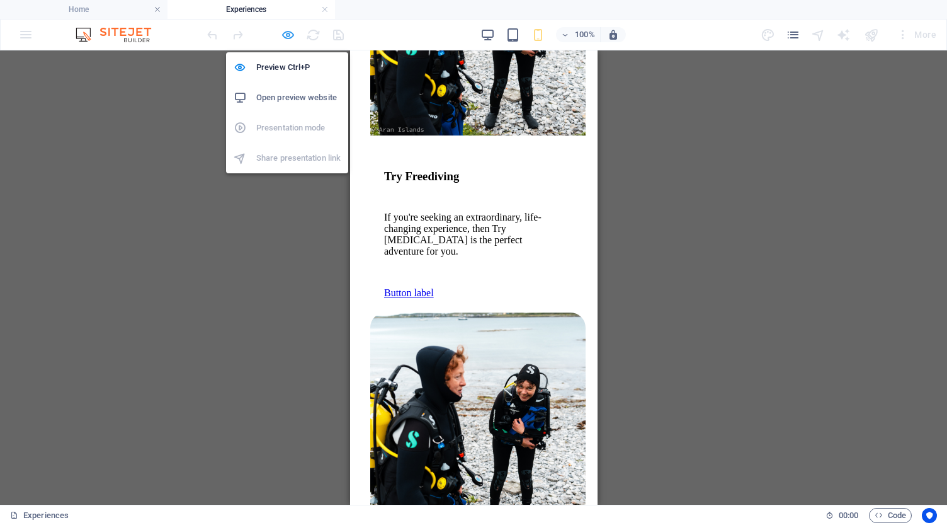
click at [289, 37] on icon "button" at bounding box center [288, 35] width 14 height 14
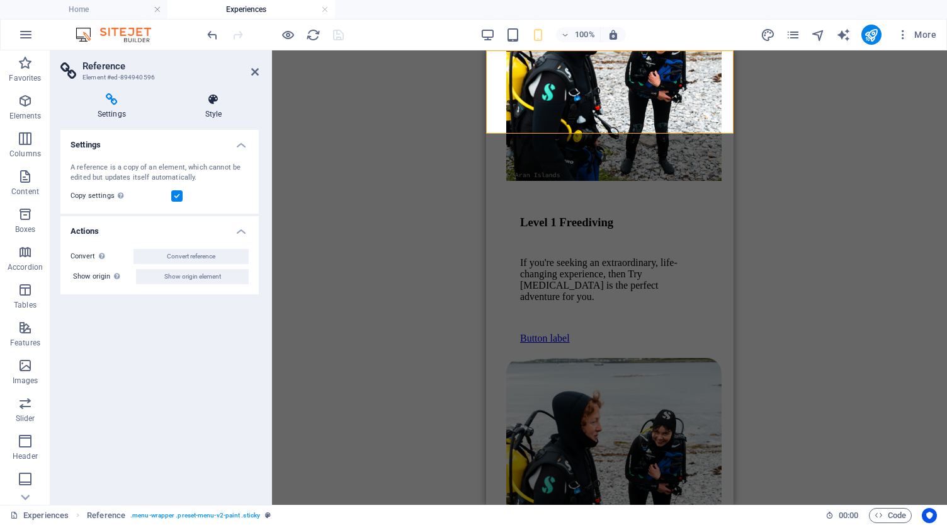
click at [216, 105] on icon at bounding box center [213, 99] width 91 height 13
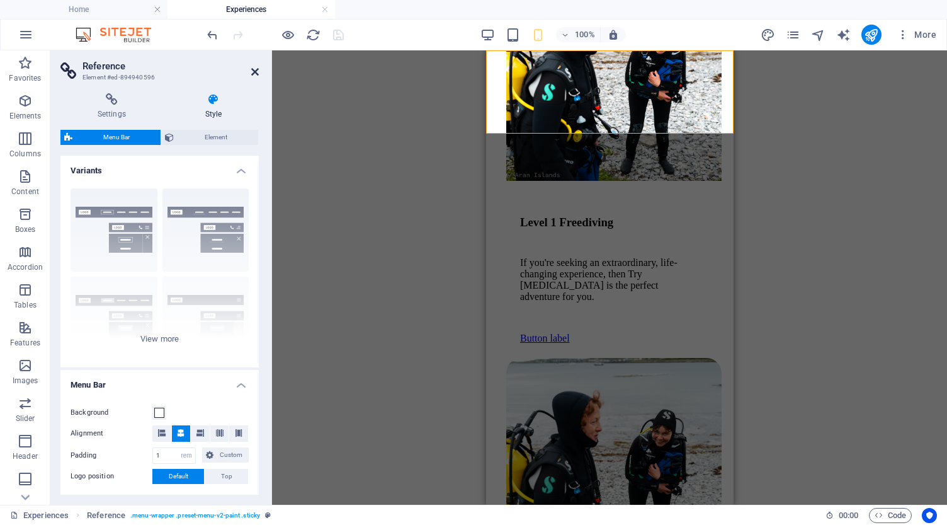
click at [254, 72] on icon at bounding box center [255, 72] width 8 height 10
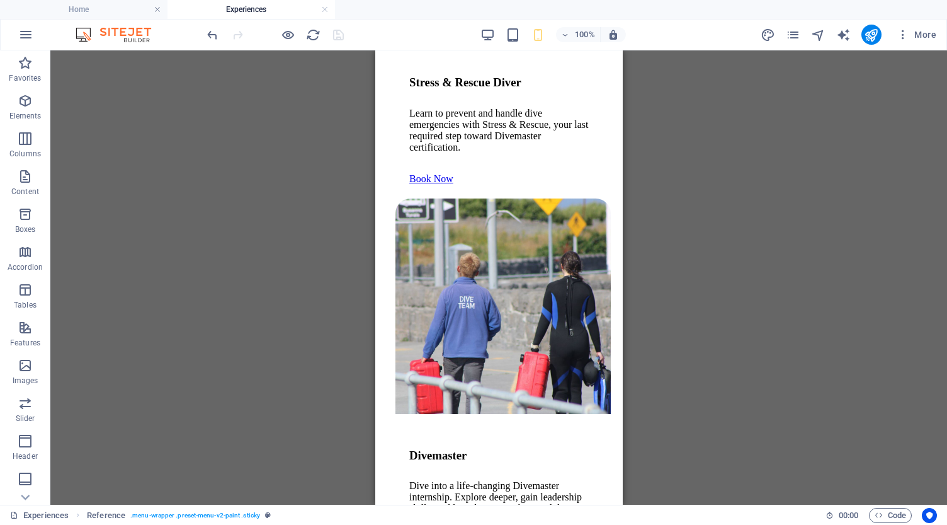
scroll to position [5670, 0]
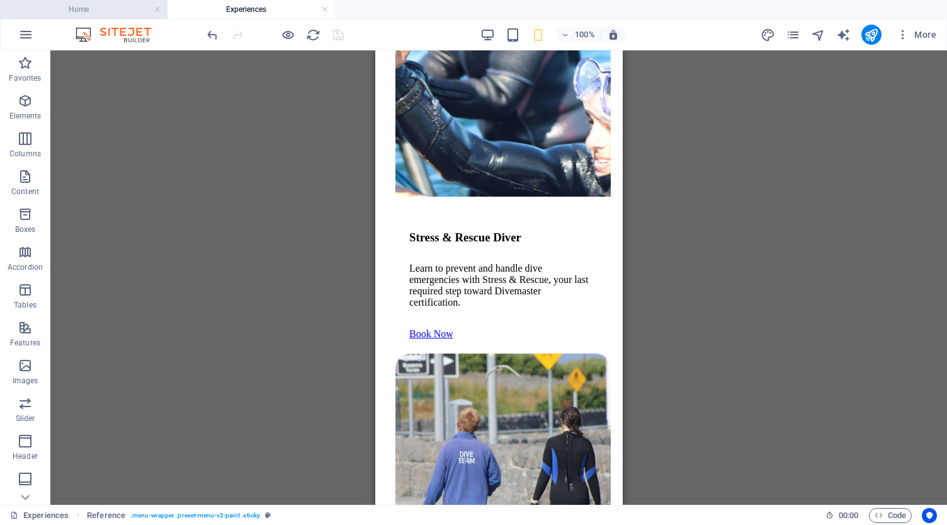
click at [81, 12] on h4 "Home" at bounding box center [84, 10] width 168 height 14
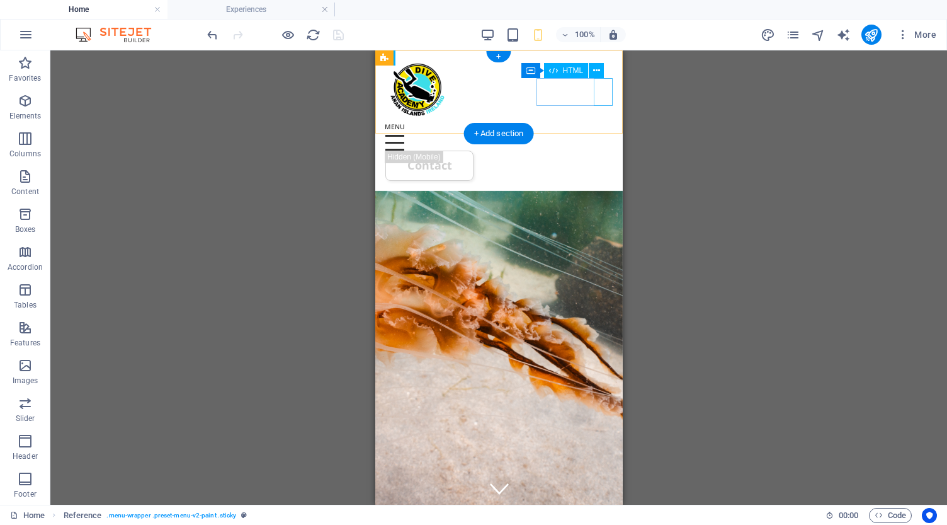
click at [601, 123] on div at bounding box center [498, 136] width 227 height 27
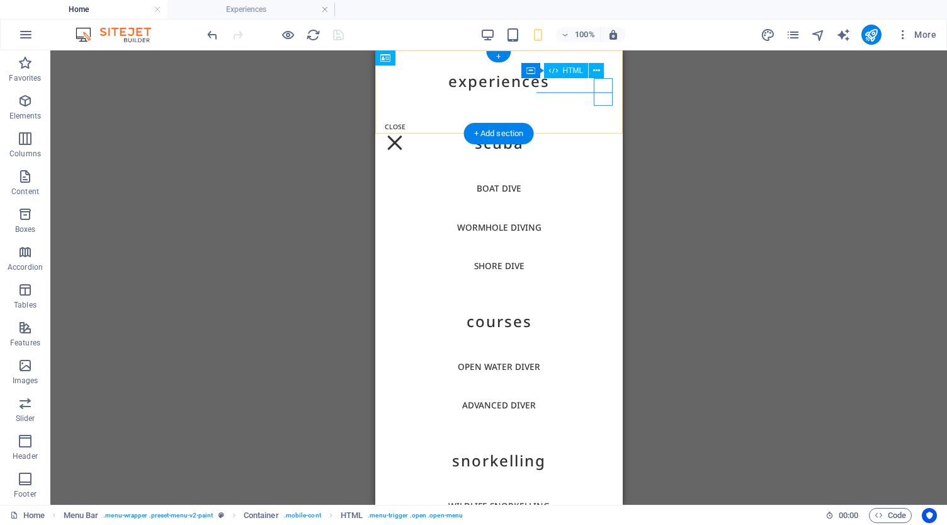
click at [404, 123] on div at bounding box center [394, 136] width 19 height 27
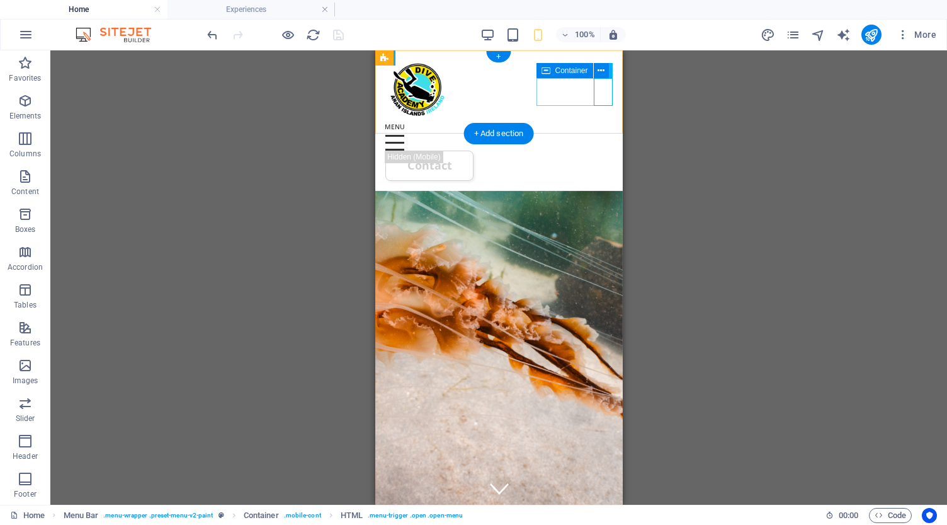
click at [569, 123] on div at bounding box center [498, 136] width 227 height 27
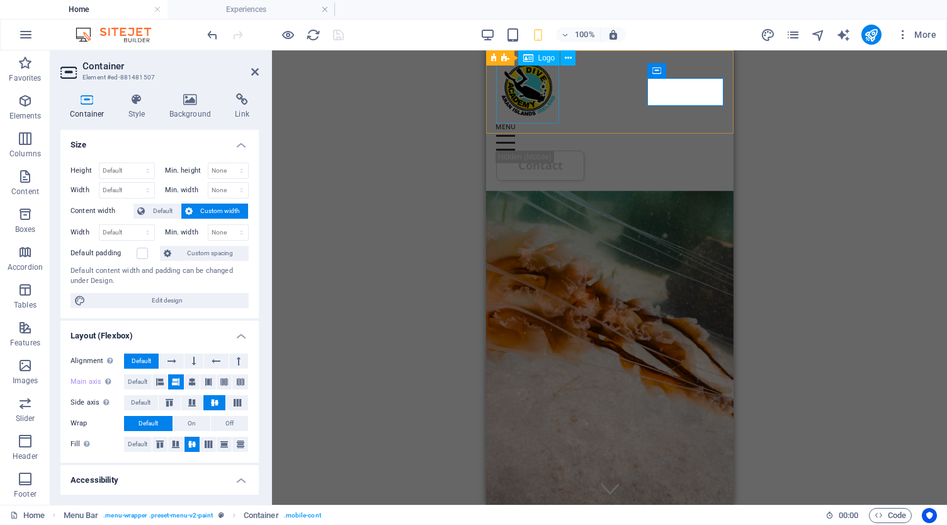
scroll to position [0, 0]
click at [575, 122] on div "Experiences Scuba Boat Dive Wormhole Diving Shore Dive COURSES Open Water Diver…" at bounding box center [610, 120] width 248 height 140
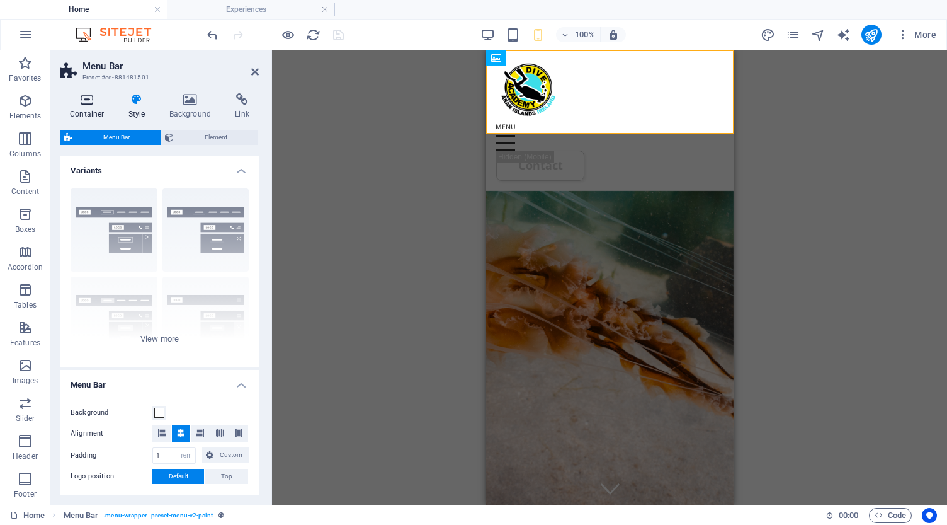
click at [89, 101] on icon at bounding box center [87, 99] width 54 height 13
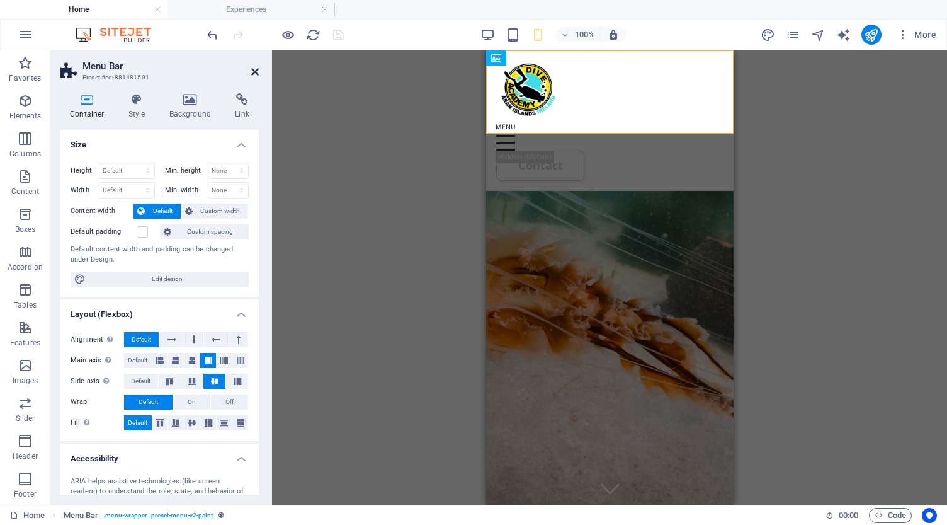
click at [258, 74] on icon at bounding box center [255, 72] width 8 height 10
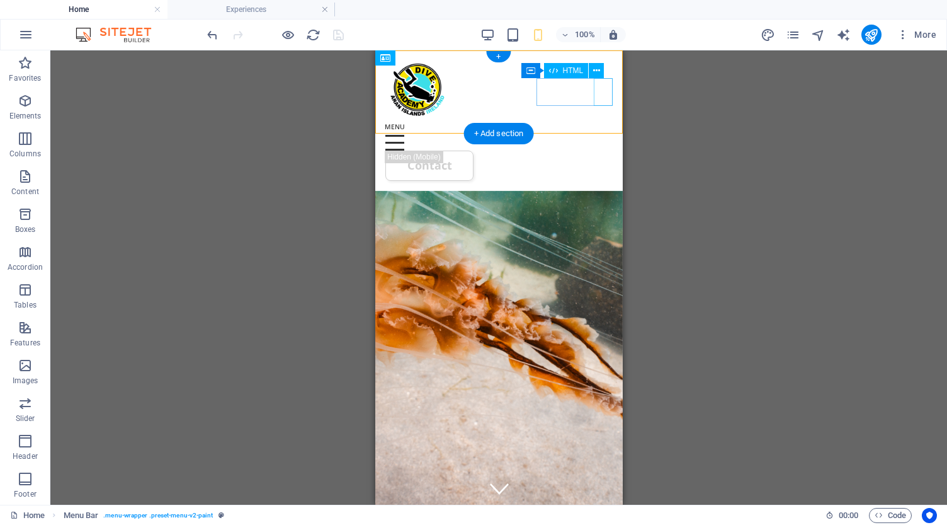
click at [603, 123] on div at bounding box center [498, 136] width 227 height 27
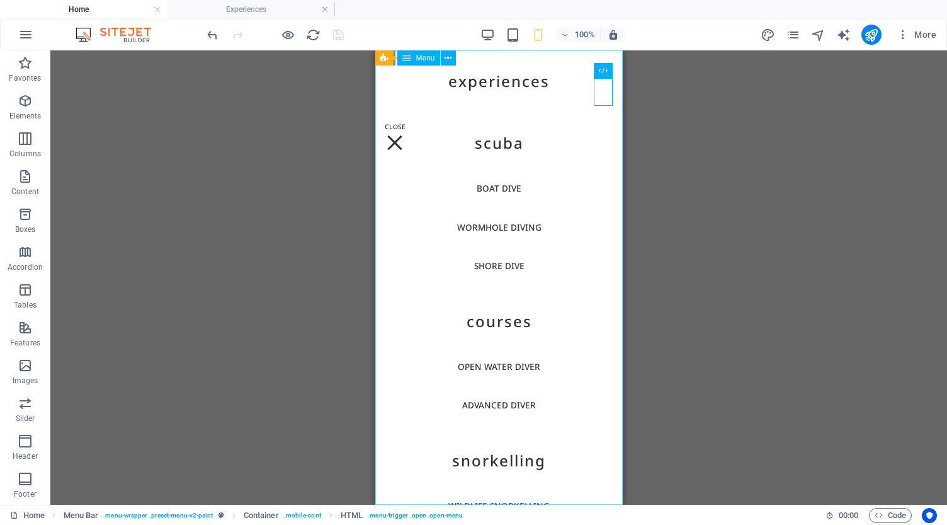
click at [498, 83] on nav "Experiences Scuba Boat Dive Wormhole Diving Shore Dive COURSES Open Water Diver…" at bounding box center [499, 277] width 248 height 454
select select "4"
select select
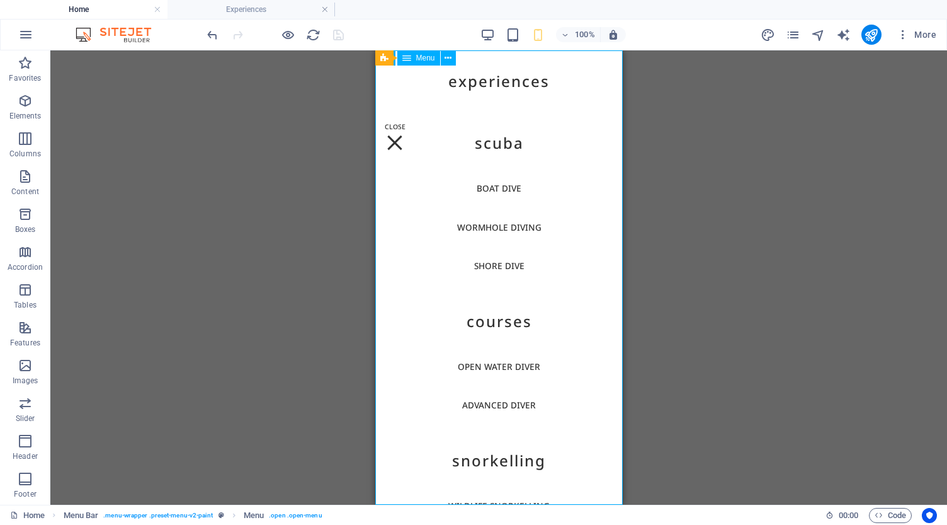
select select "8"
select select
select select "9"
select select
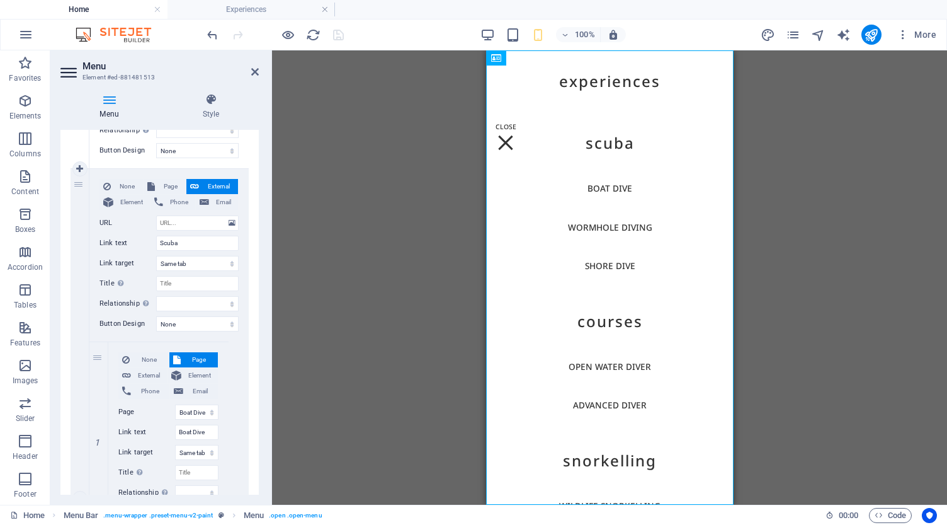
scroll to position [255, 0]
click at [79, 244] on div "2" at bounding box center [80, 497] width 19 height 659
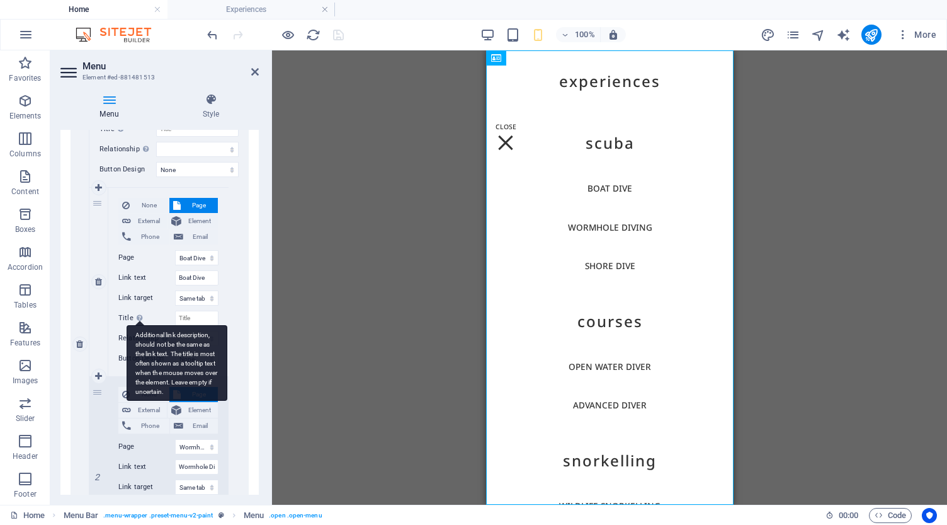
scroll to position [409, 0]
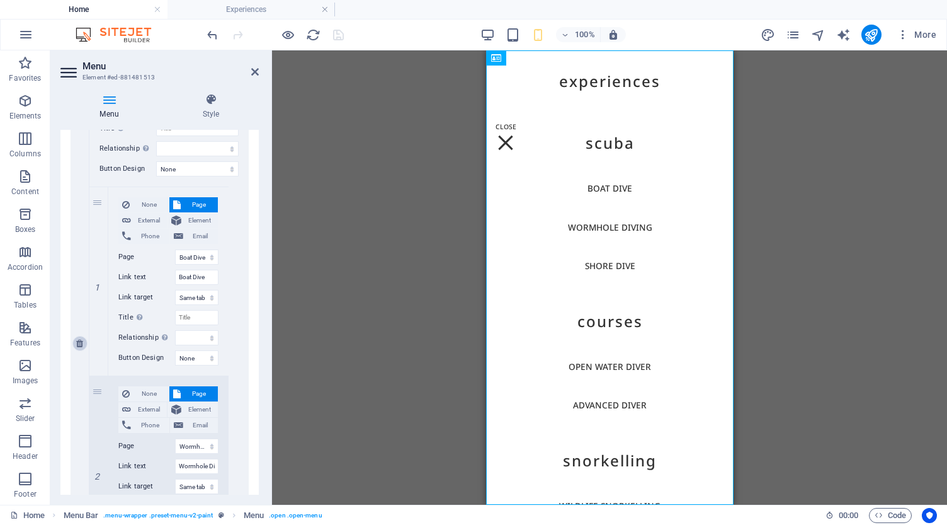
click at [79, 343] on icon at bounding box center [79, 343] width 7 height 9
select select
type input "COURSES"
type input "Open Water Diver"
type input "Advanced Diver"
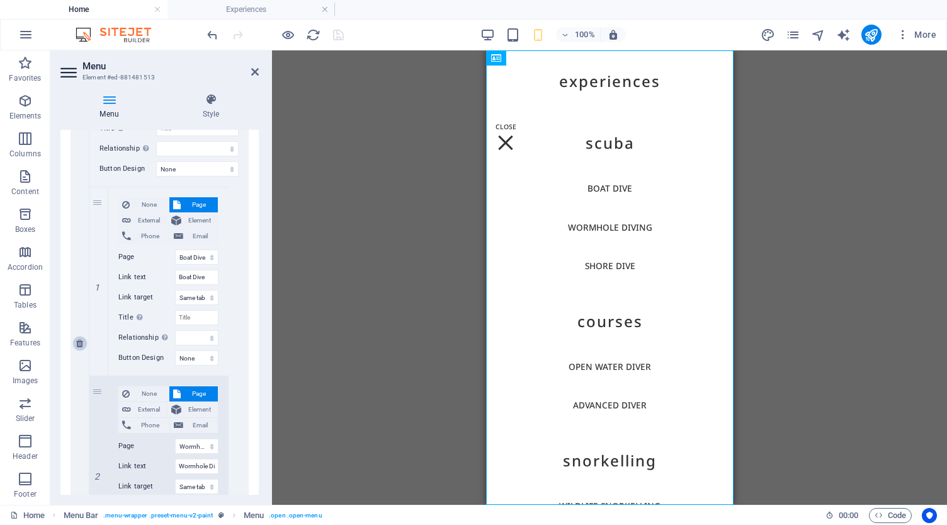
type input "Snorkelling"
type input "wildlife snorkelling"
type input "Wake-up snorkelling"
type input "Freediving"
type input "other"
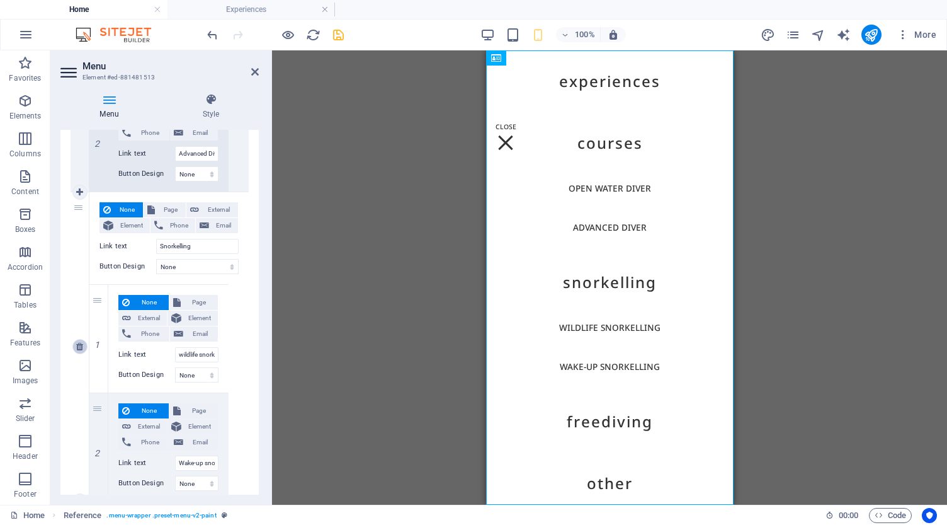
click at [81, 348] on icon at bounding box center [79, 346] width 7 height 9
select select
type input "Freediving"
type input "other"
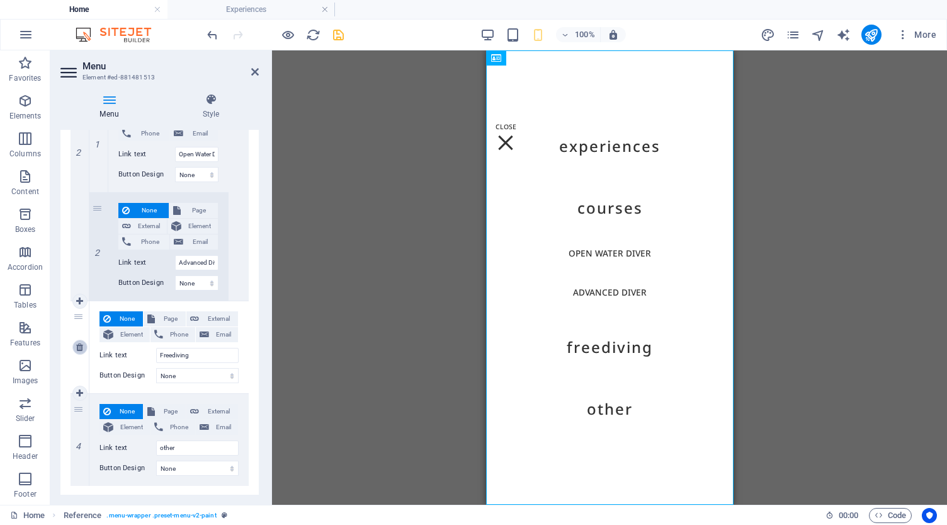
click at [81, 348] on icon at bounding box center [79, 347] width 7 height 9
select select
type input "other"
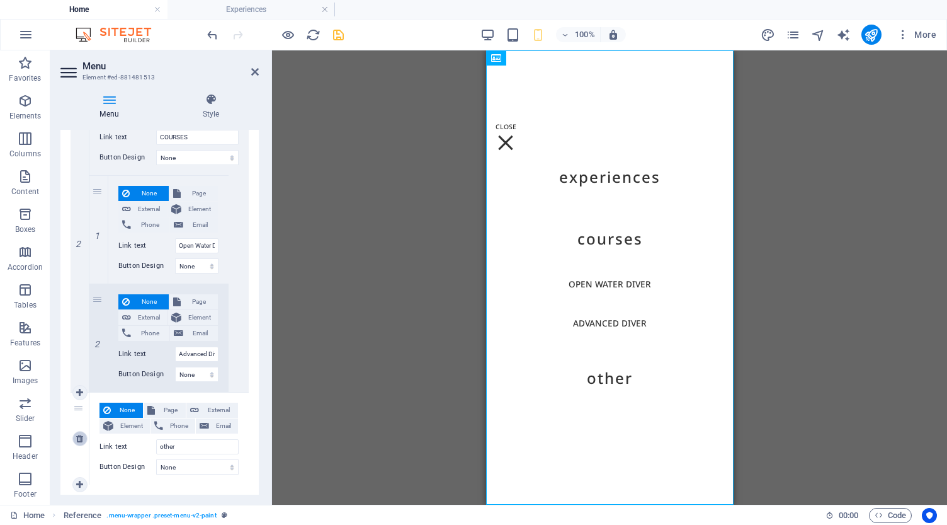
scroll to position [338, 0]
click at [78, 440] on icon at bounding box center [79, 439] width 7 height 9
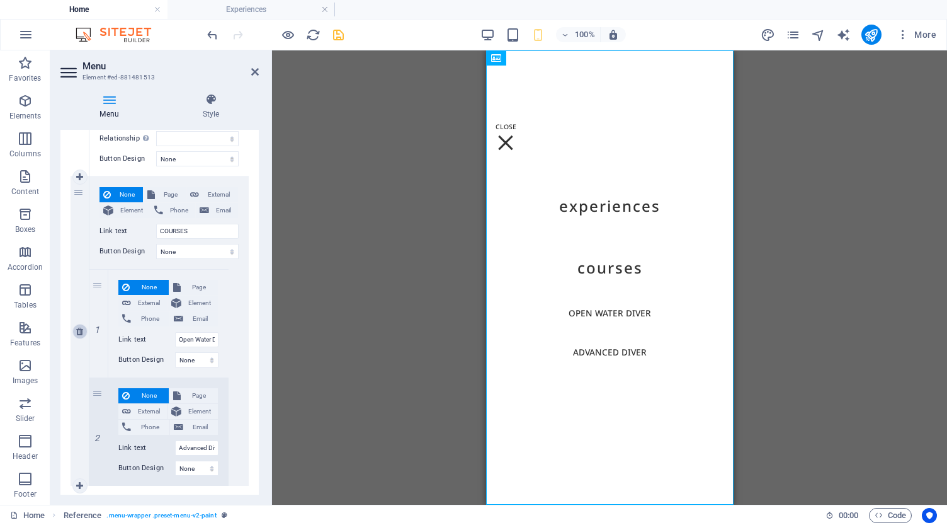
click at [79, 331] on icon at bounding box center [79, 331] width 7 height 9
select select
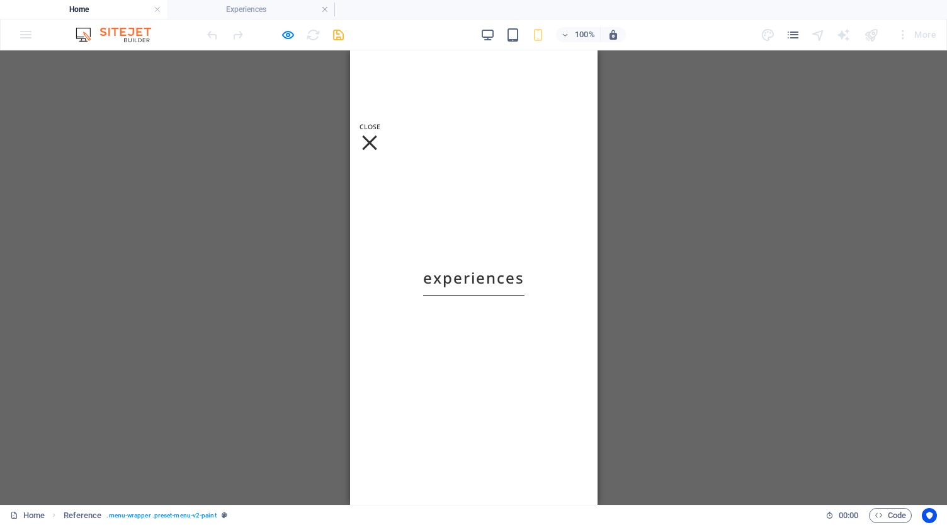
click at [457, 278] on link "Experiences" at bounding box center [473, 277] width 101 height 35
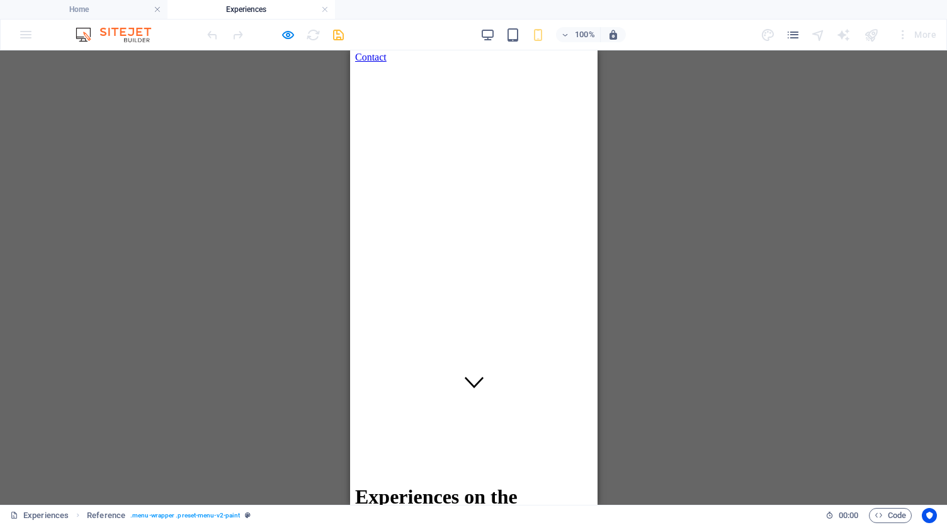
scroll to position [102, 0]
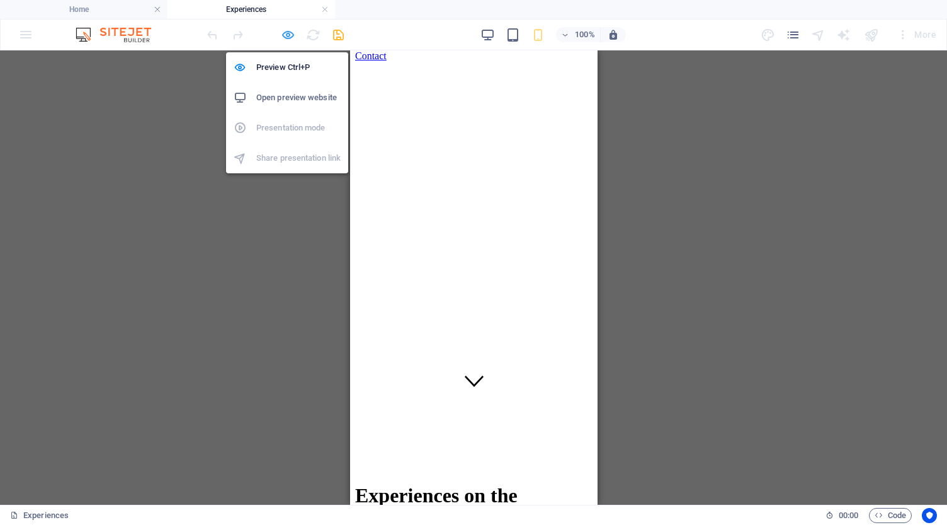
click at [289, 33] on icon "button" at bounding box center [288, 35] width 14 height 14
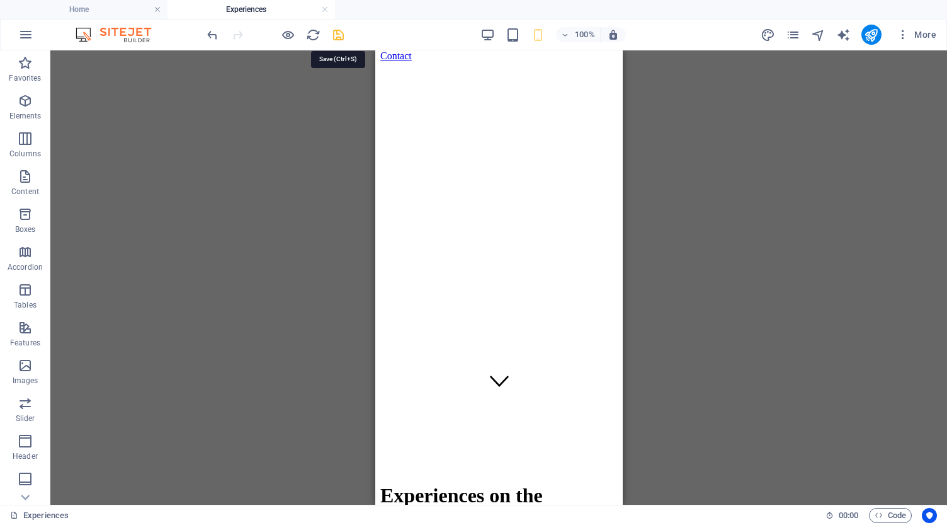
click at [340, 36] on icon "save" at bounding box center [338, 35] width 14 height 14
click at [225, 9] on h4 "Experiences" at bounding box center [252, 10] width 168 height 14
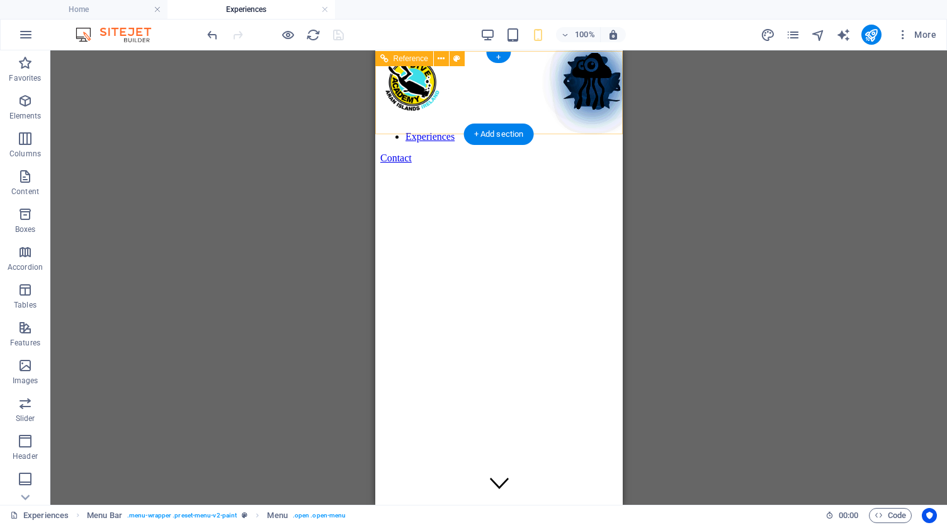
scroll to position [0, 0]
click at [604, 121] on div at bounding box center [499, 121] width 238 height 0
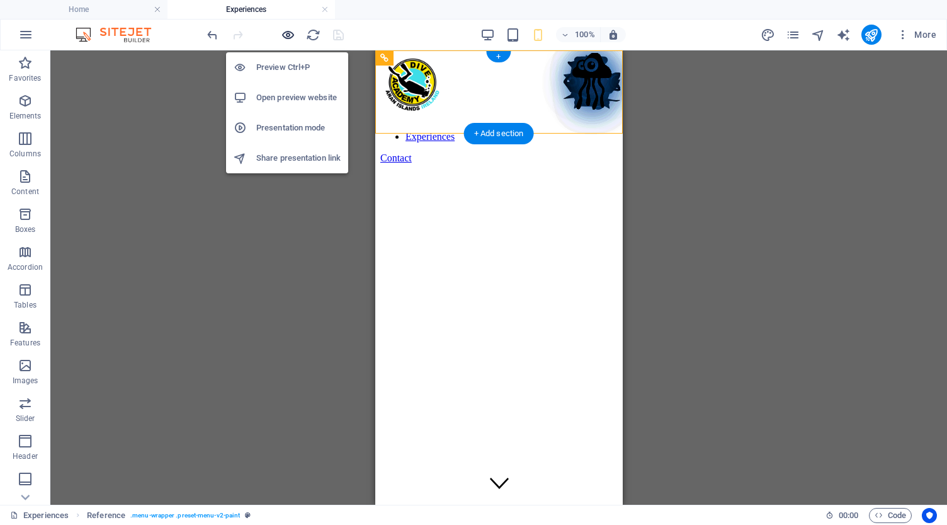
click at [284, 32] on icon "button" at bounding box center [288, 35] width 14 height 14
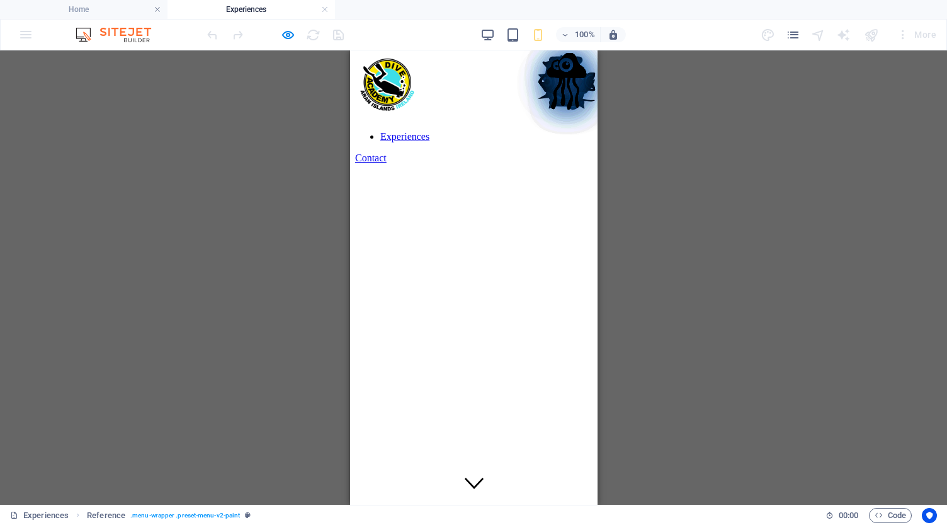
click at [576, 121] on div at bounding box center [474, 121] width 238 height 0
click at [581, 121] on div at bounding box center [474, 121] width 238 height 0
click at [580, 121] on div at bounding box center [474, 121] width 238 height 0
click at [89, 6] on h4 "Home" at bounding box center [84, 10] width 168 height 14
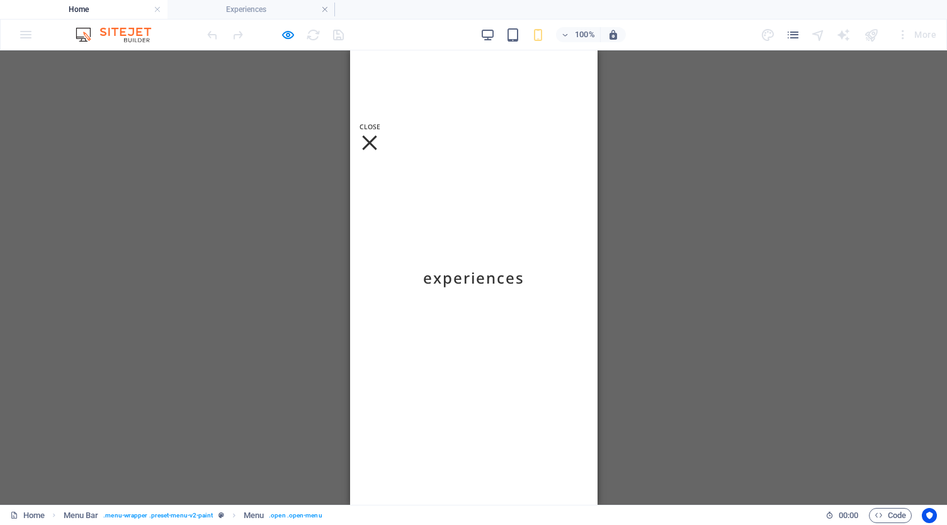
click at [376, 135] on div at bounding box center [369, 142] width 14 height 14
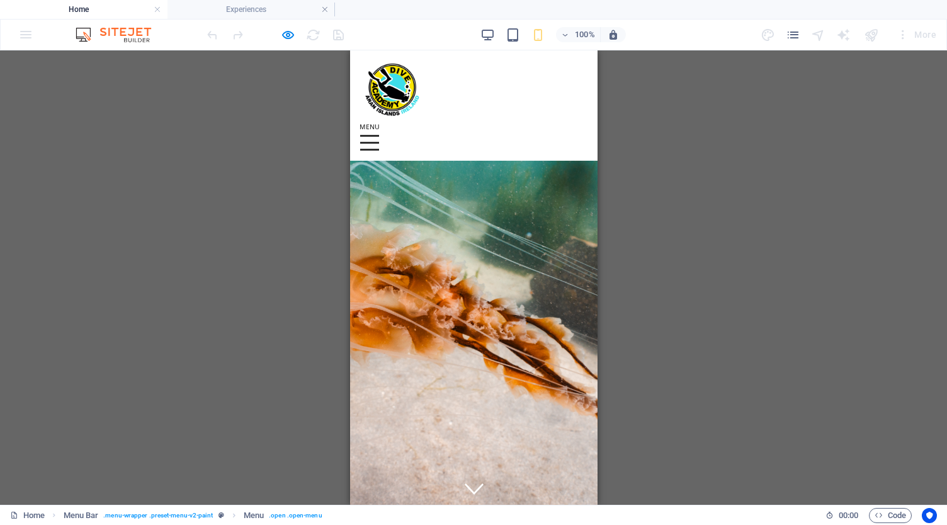
click at [379, 135] on div at bounding box center [369, 143] width 19 height 16
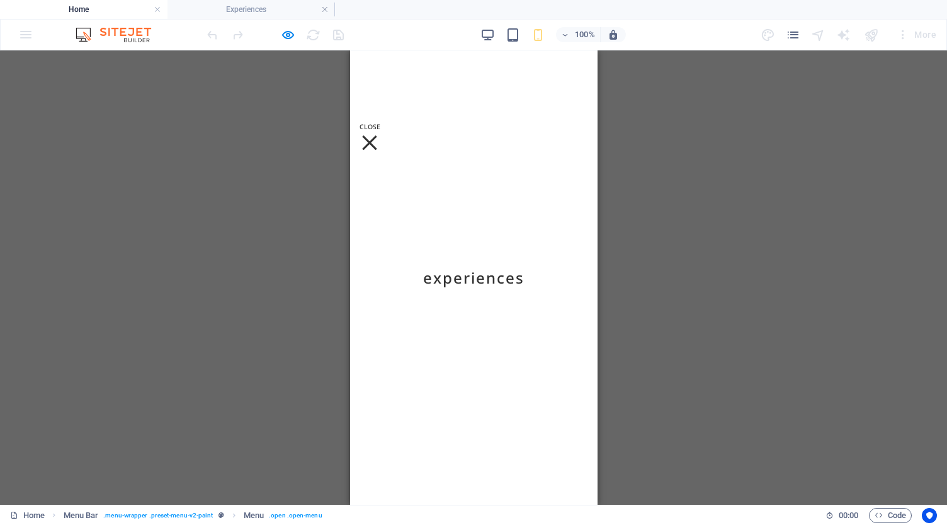
click at [376, 135] on div at bounding box center [369, 142] width 14 height 14
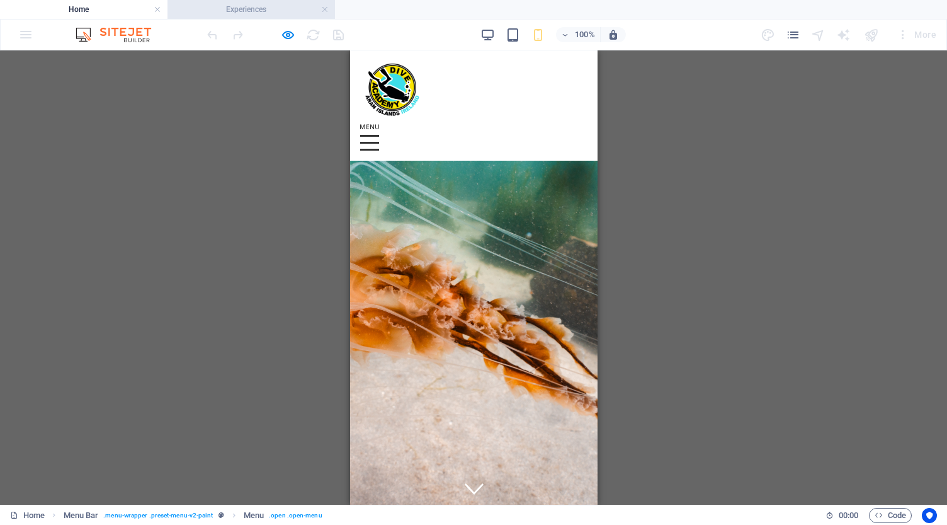
click at [245, 9] on h4 "Experiences" at bounding box center [252, 10] width 168 height 14
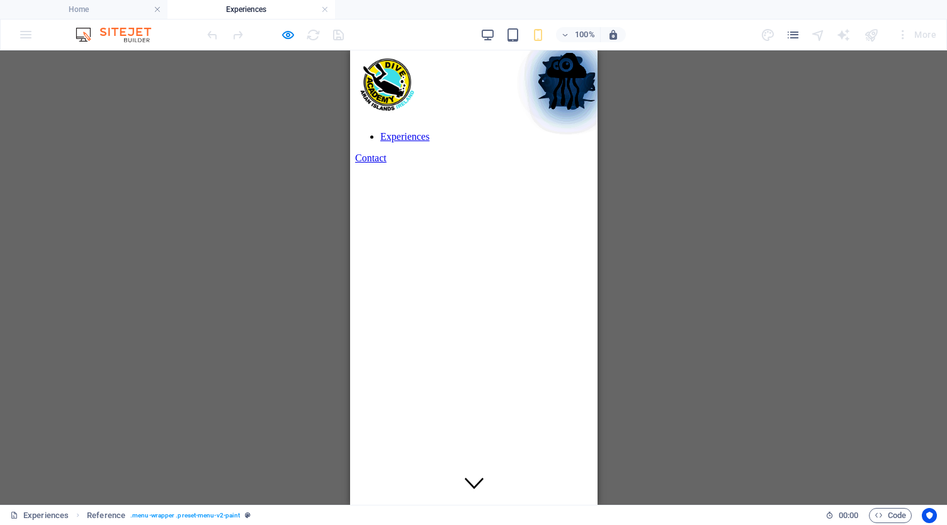
click at [577, 121] on div at bounding box center [474, 121] width 238 height 0
click at [572, 121] on div at bounding box center [474, 121] width 238 height 0
click at [576, 121] on div at bounding box center [474, 121] width 238 height 0
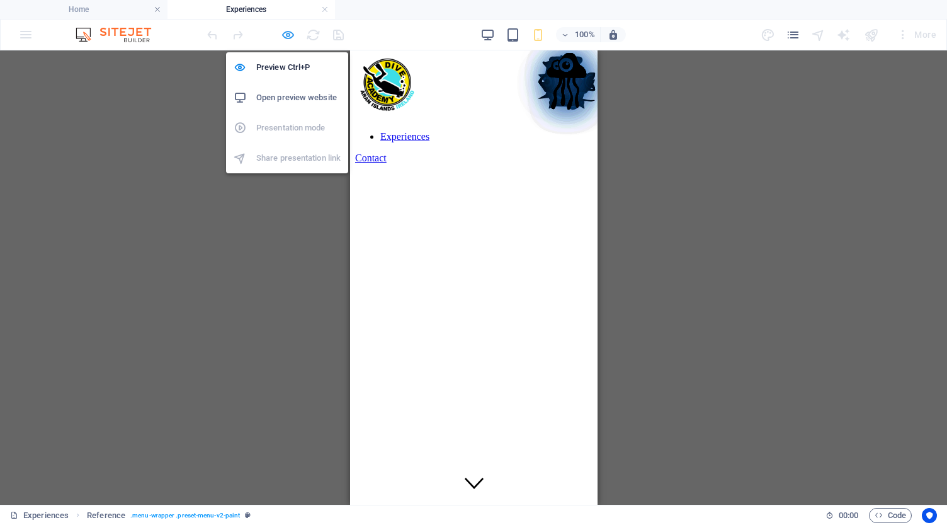
click at [286, 35] on icon "button" at bounding box center [288, 35] width 14 height 14
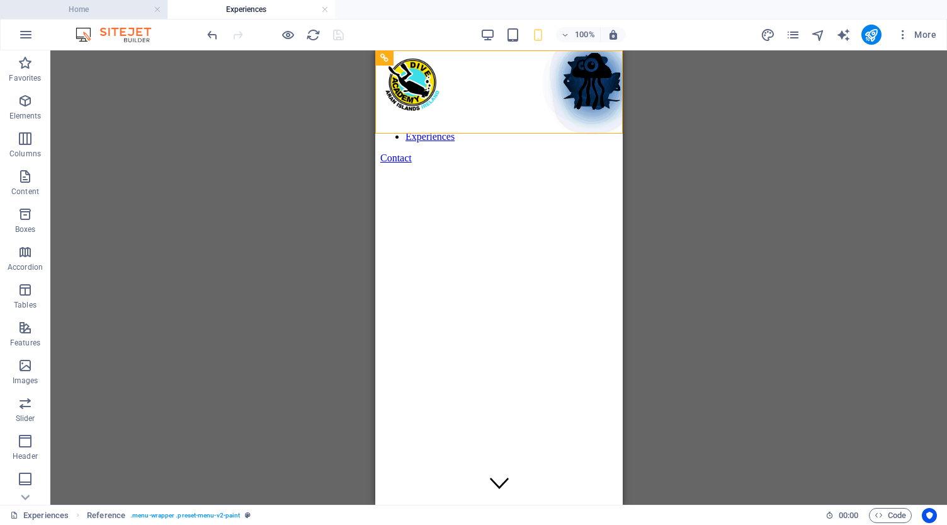
click at [106, 8] on h4 "Home" at bounding box center [84, 10] width 168 height 14
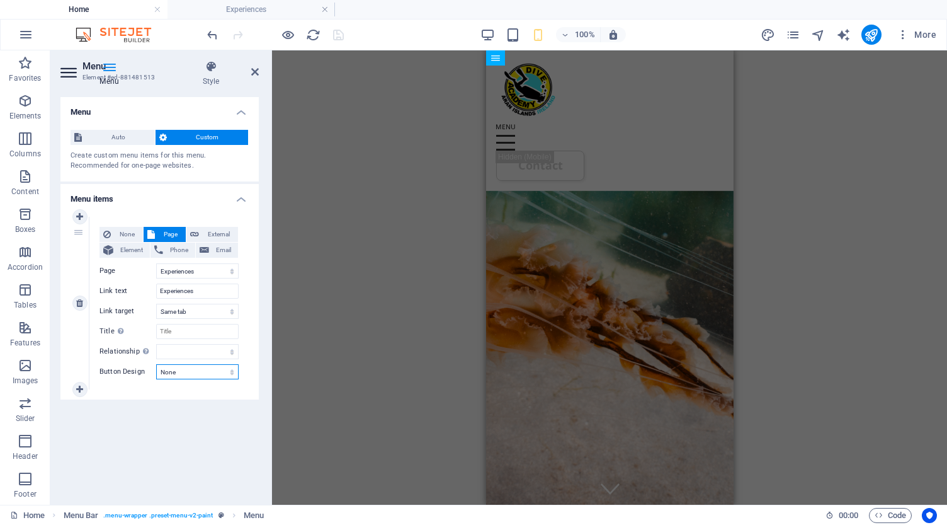
select select "default"
select select
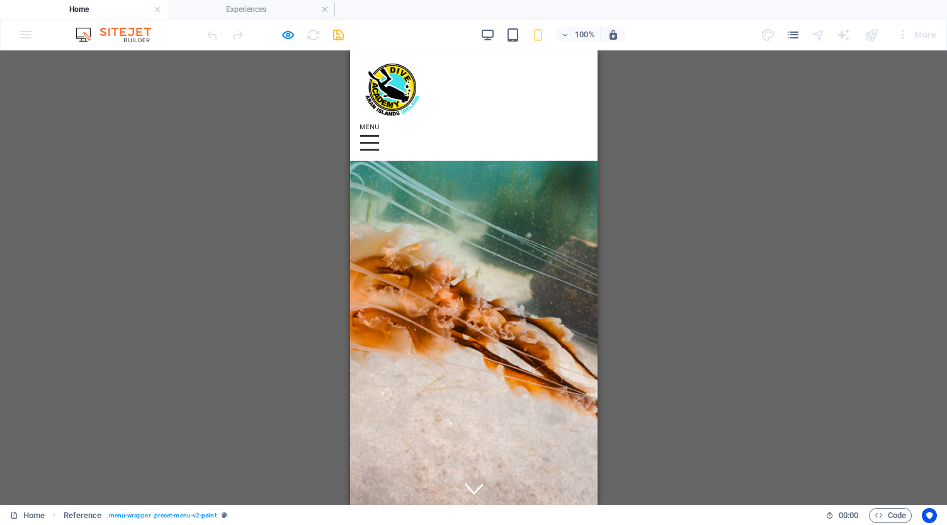
click at [379, 135] on div at bounding box center [369, 143] width 19 height 16
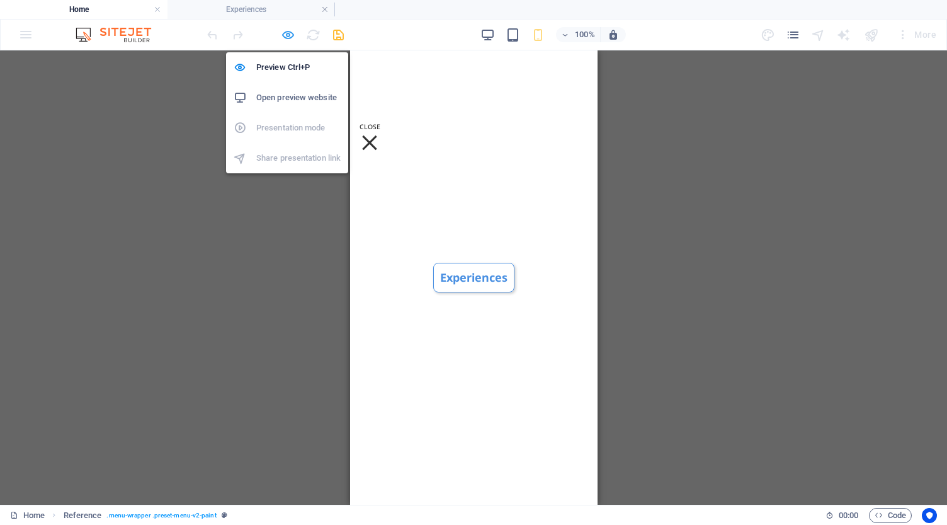
select select "4"
select select
select select "default"
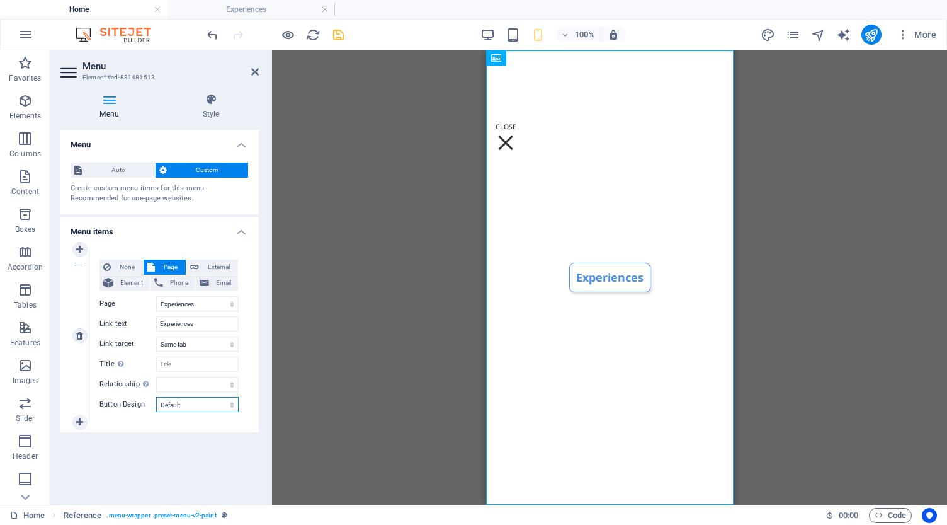
select select
click at [116, 14] on h4 "Home" at bounding box center [84, 10] width 168 height 14
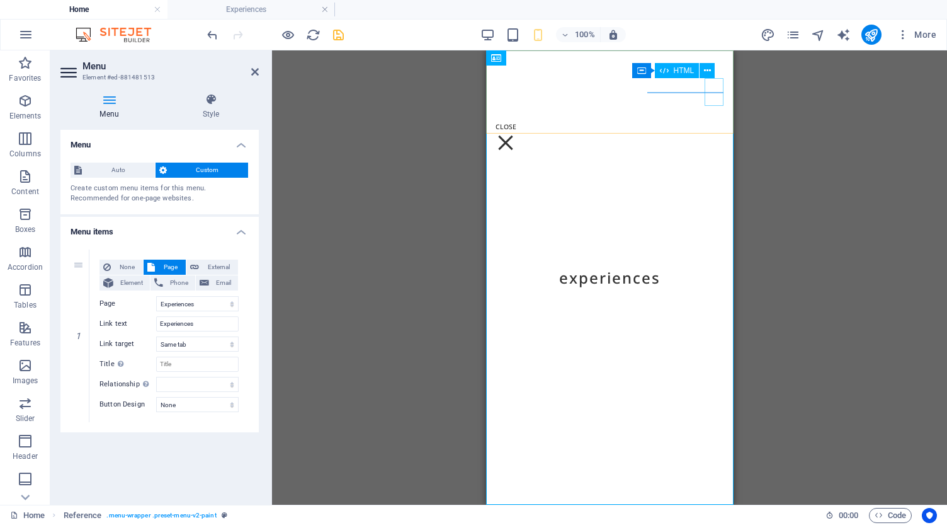
click at [515, 123] on div at bounding box center [505, 136] width 19 height 27
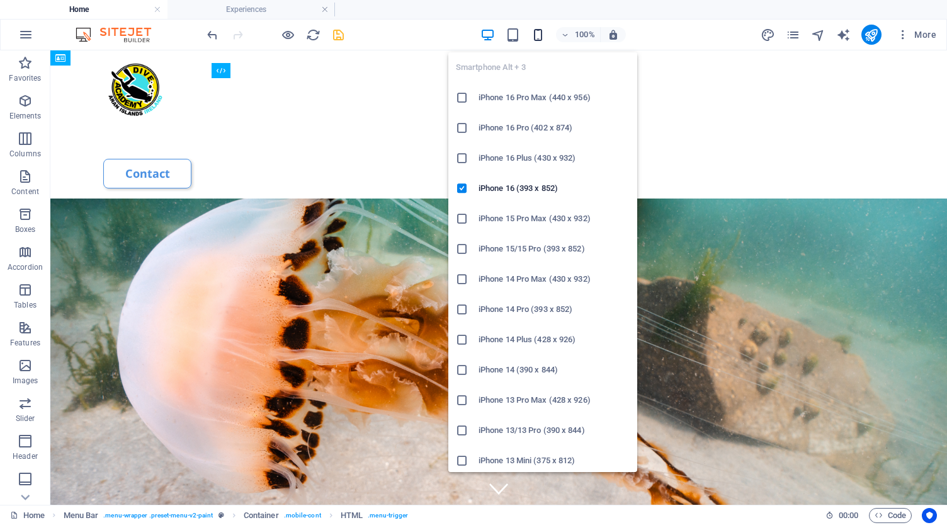
click at [540, 38] on icon "button" at bounding box center [538, 35] width 14 height 14
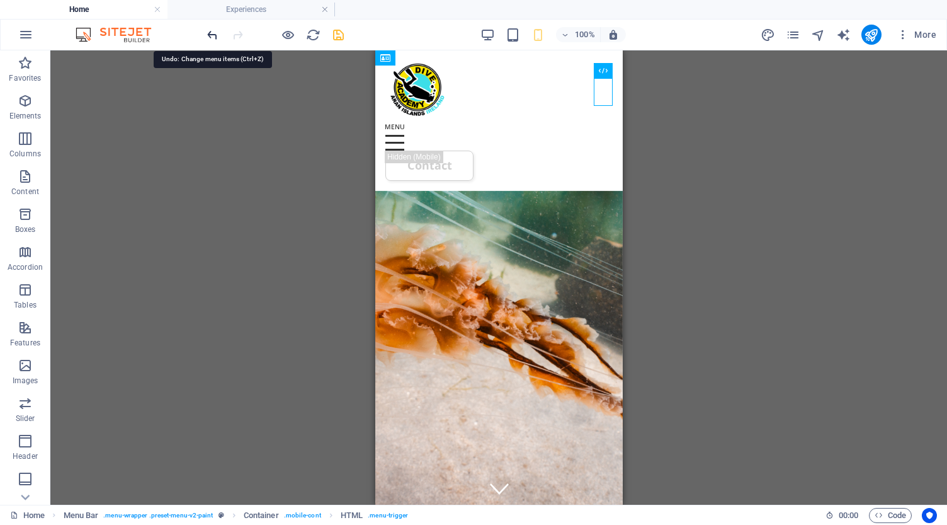
click at [213, 35] on icon "undo" at bounding box center [212, 35] width 14 height 14
click at [212, 35] on icon "undo" at bounding box center [212, 35] width 14 height 14
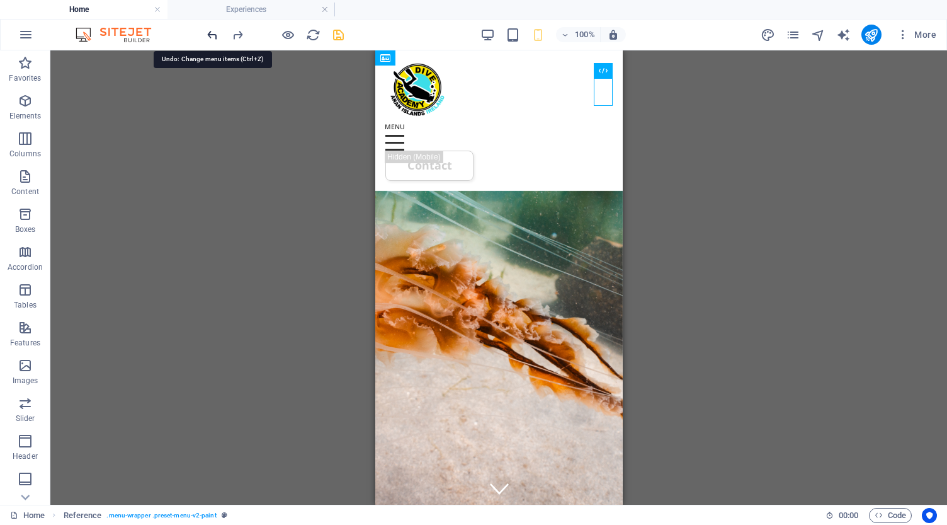
click at [215, 34] on icon "undo" at bounding box center [212, 35] width 14 height 14
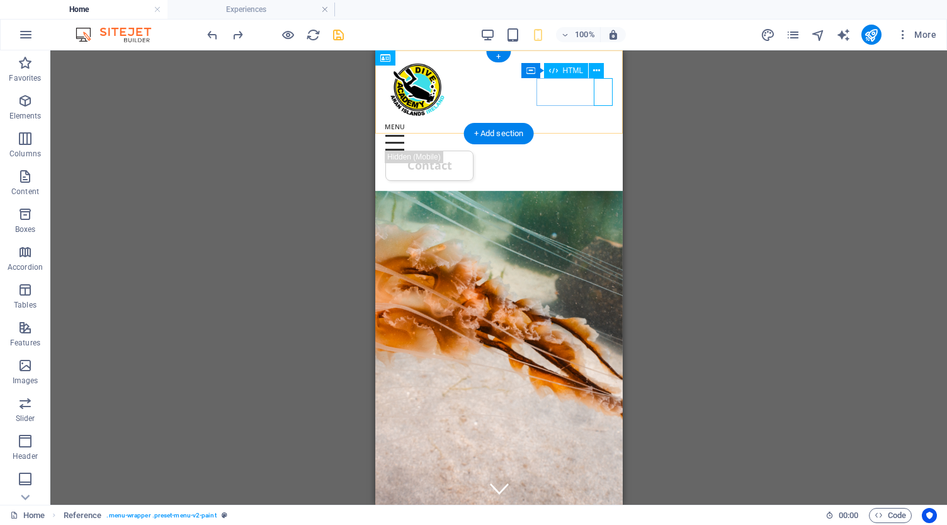
click at [600, 123] on div at bounding box center [498, 136] width 227 height 27
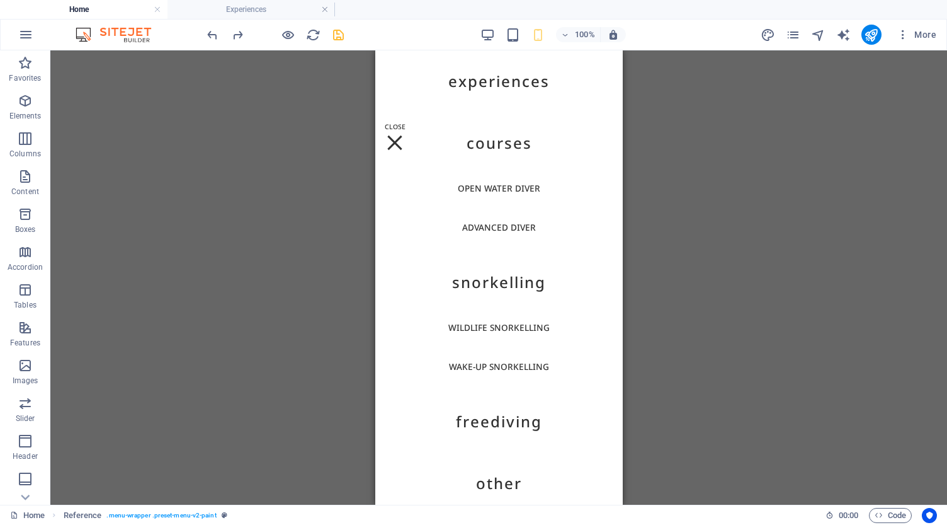
scroll to position [319, 0]
click at [249, 4] on h4 "Experiences" at bounding box center [252, 10] width 168 height 14
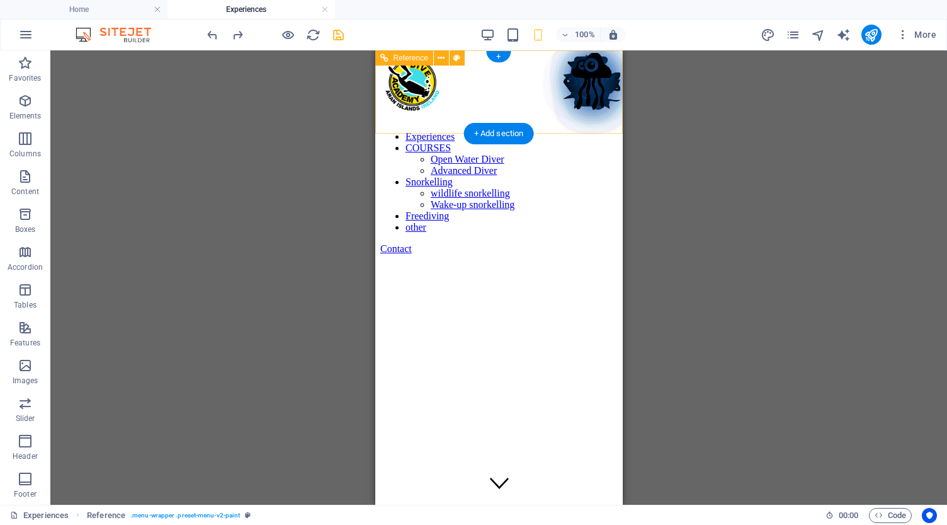
click at [607, 121] on div at bounding box center [499, 121] width 238 height 0
click at [604, 121] on div at bounding box center [499, 121] width 238 height 0
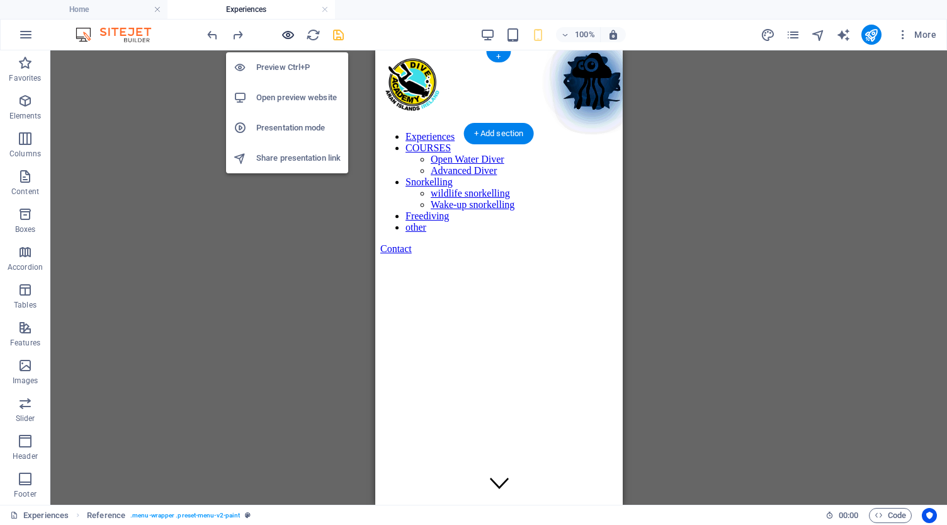
click at [285, 33] on icon "button" at bounding box center [288, 35] width 14 height 14
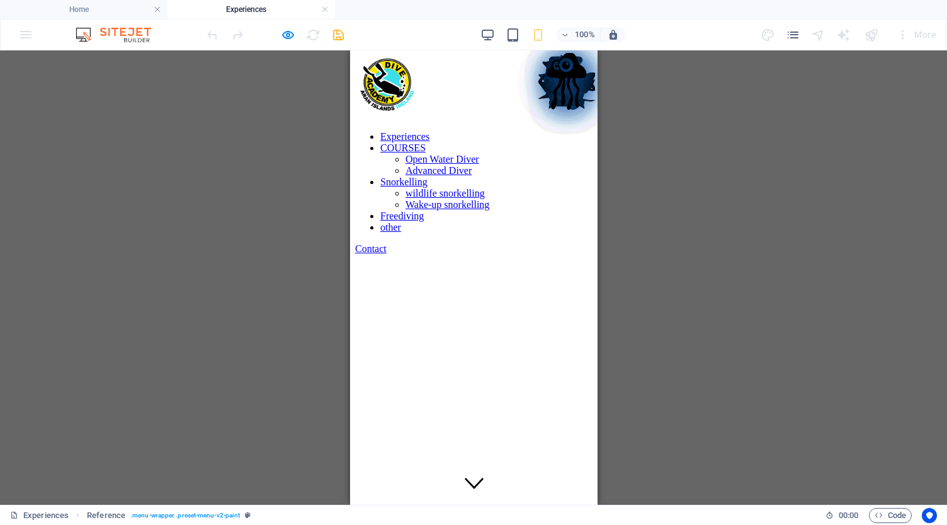
click at [579, 121] on div at bounding box center [474, 121] width 238 height 0
click at [576, 121] on div at bounding box center [474, 121] width 238 height 0
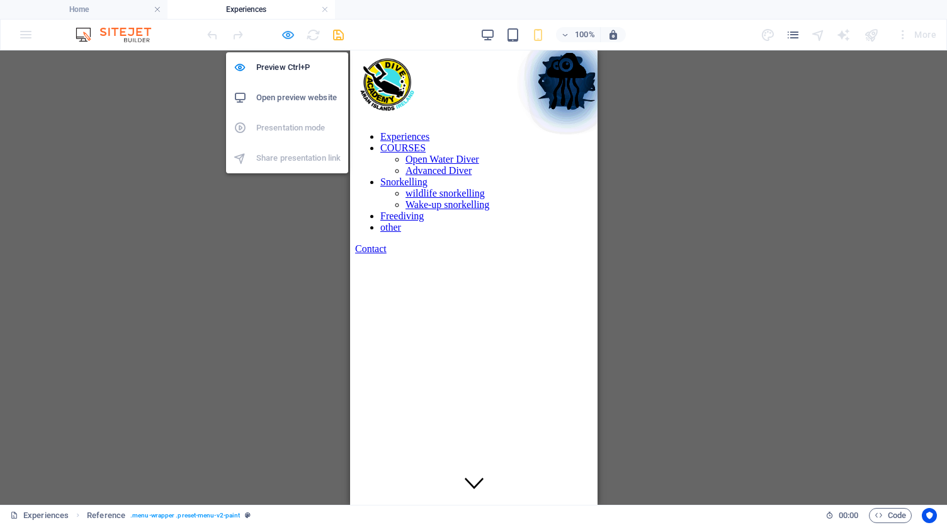
click at [286, 32] on icon "button" at bounding box center [288, 35] width 14 height 14
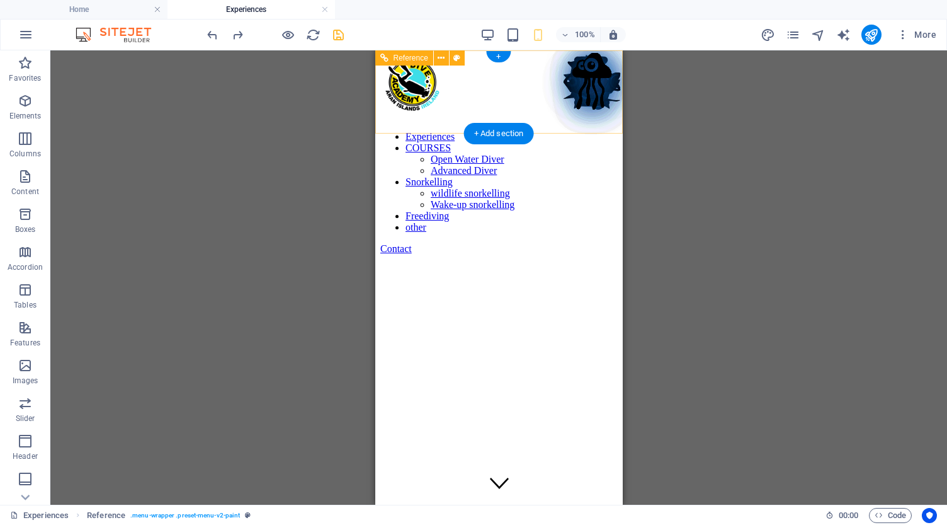
click at [599, 121] on div at bounding box center [499, 121] width 238 height 0
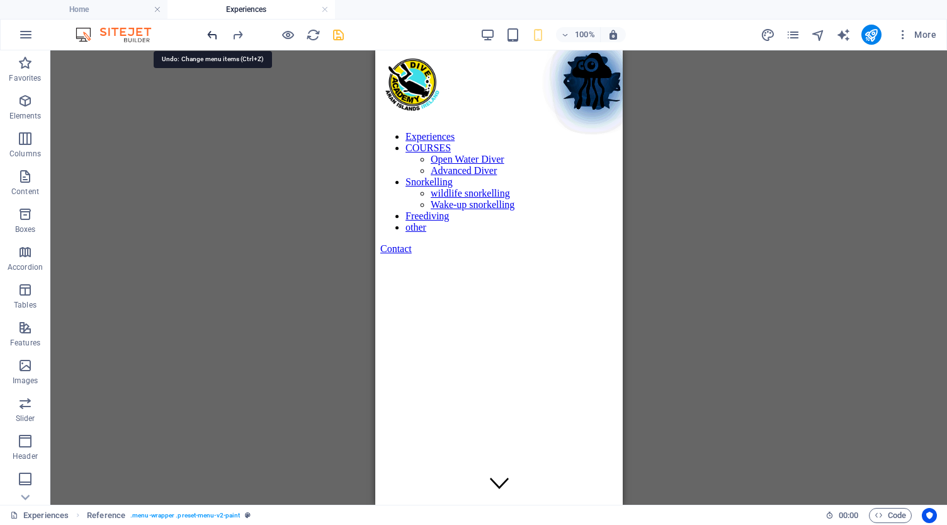
click at [212, 35] on icon "undo" at bounding box center [212, 35] width 14 height 14
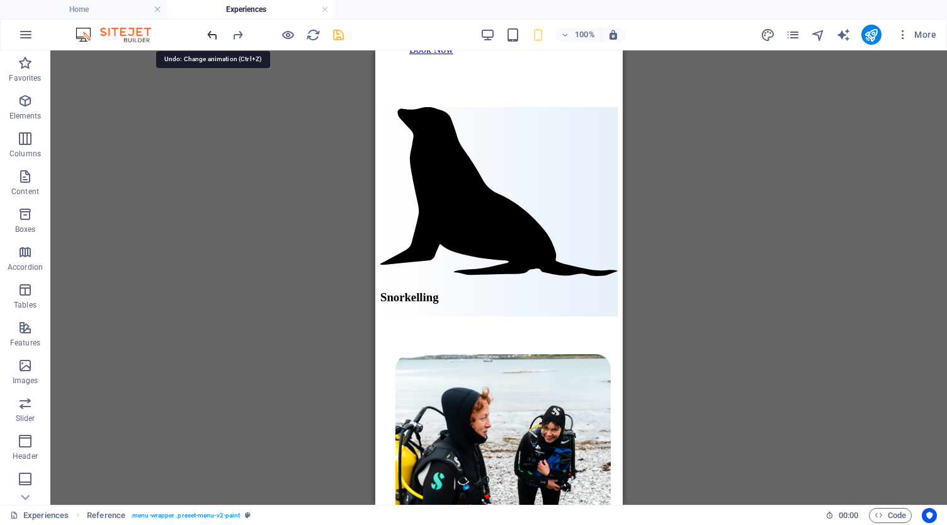
scroll to position [9461, 0]
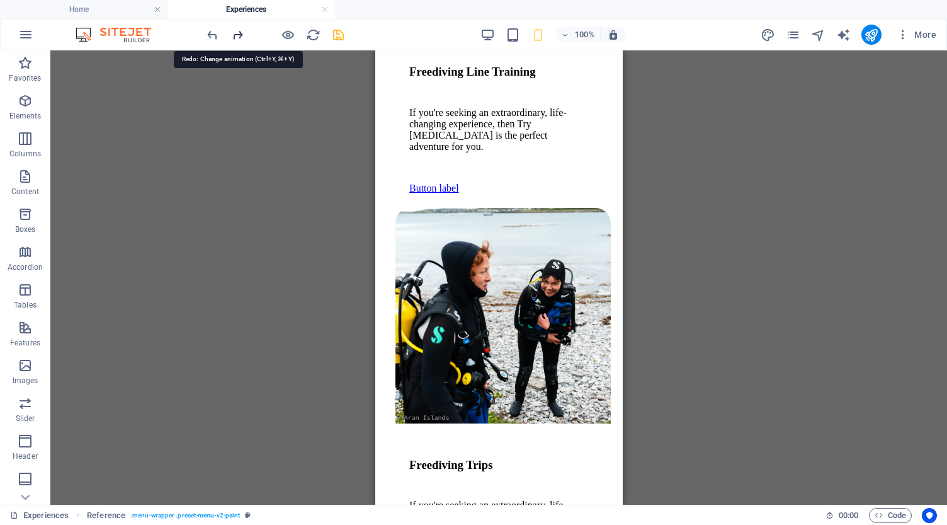
click at [239, 37] on icon "redo" at bounding box center [238, 35] width 14 height 14
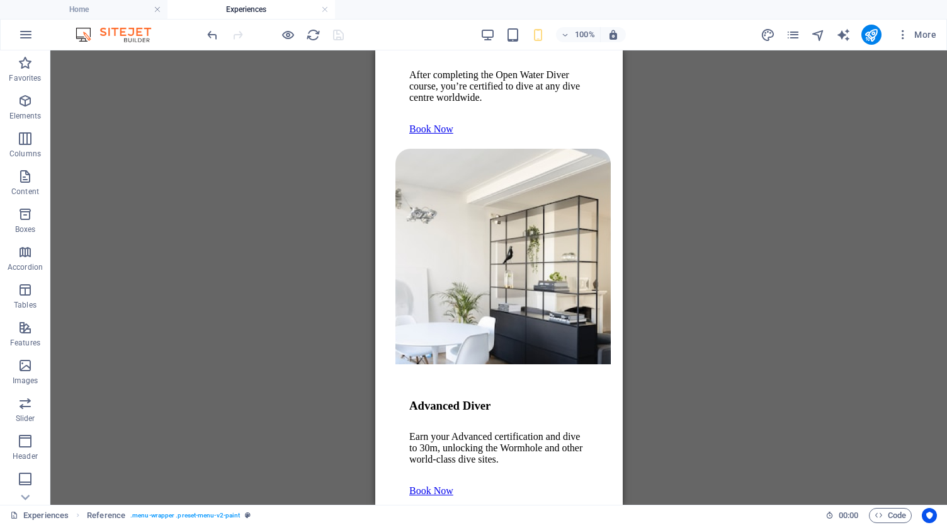
scroll to position [5104, 0]
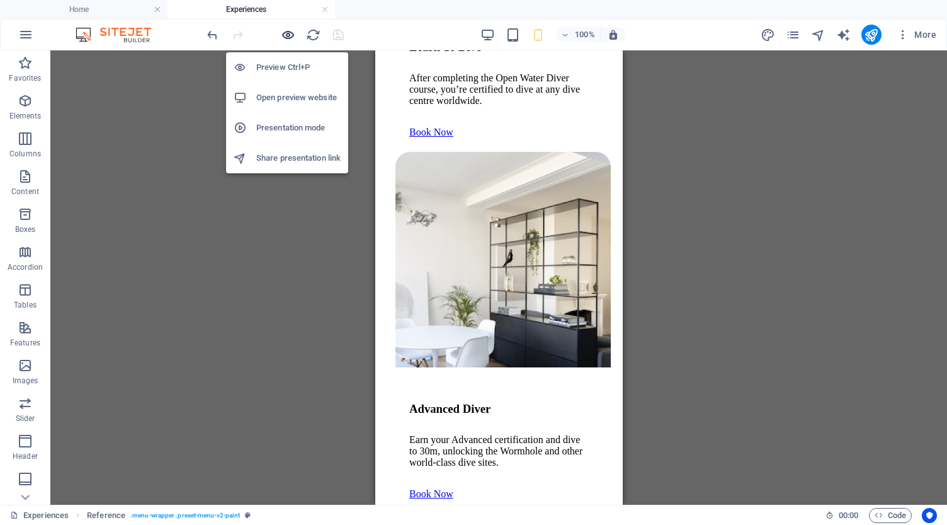
click at [286, 33] on icon "button" at bounding box center [288, 35] width 14 height 14
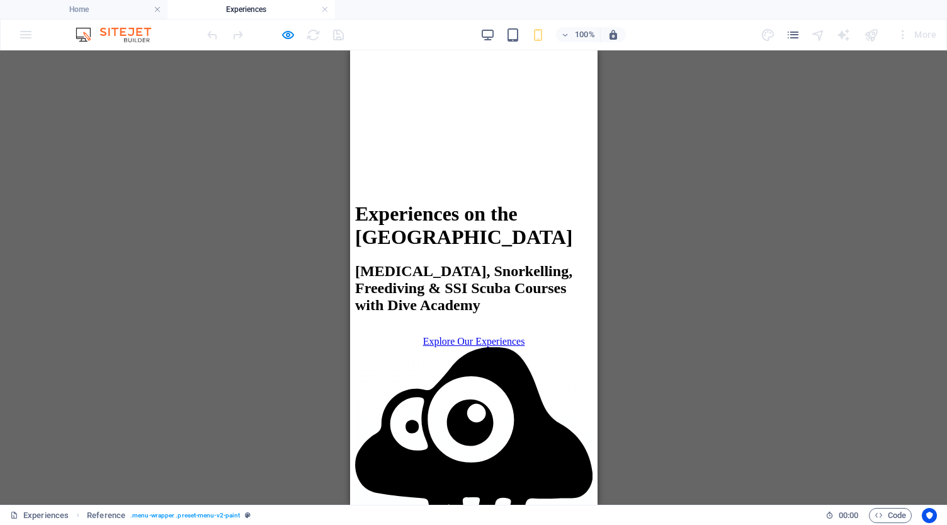
scroll to position [477, 0]
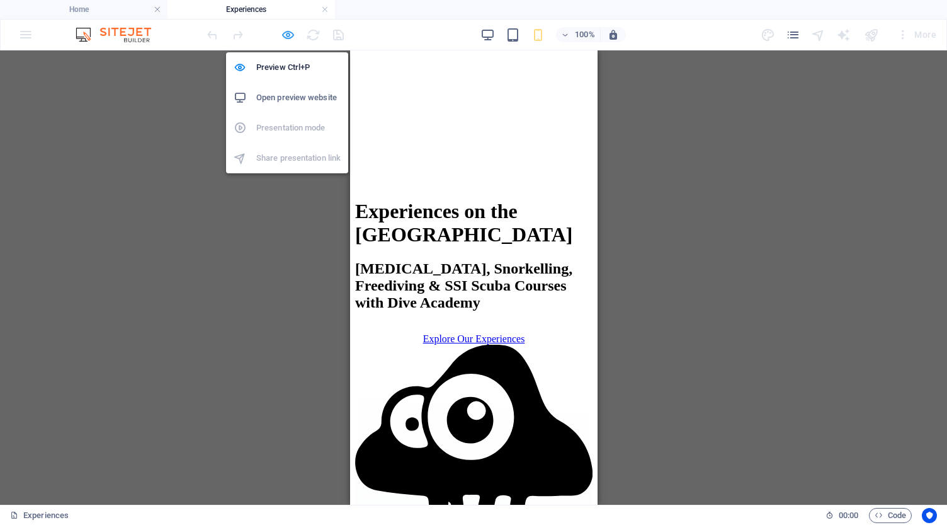
click at [291, 37] on icon "button" at bounding box center [288, 35] width 14 height 14
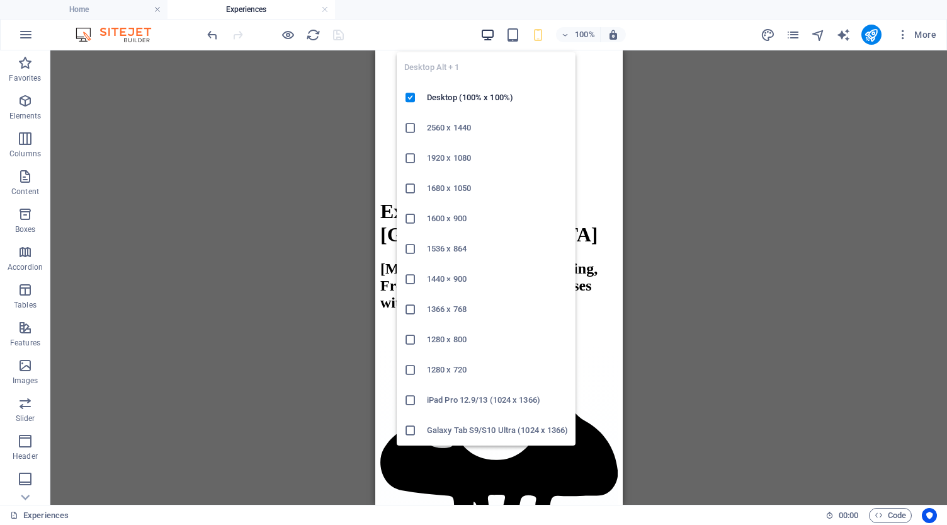
click at [491, 32] on icon "button" at bounding box center [488, 35] width 14 height 14
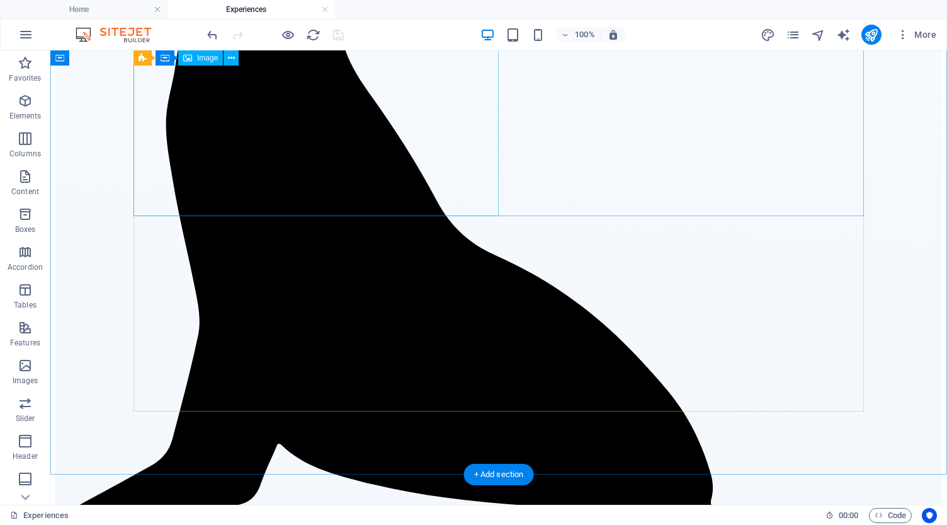
scroll to position [3168, 0]
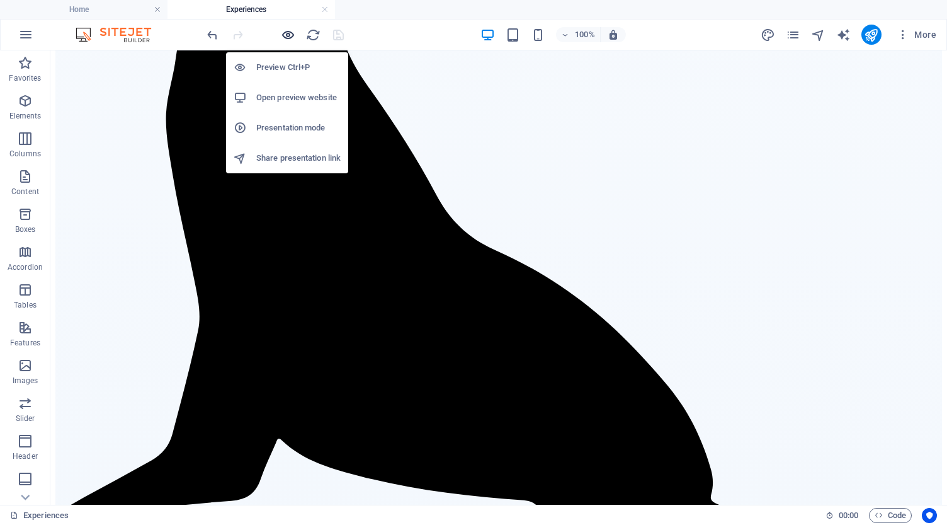
click at [290, 35] on icon "button" at bounding box center [288, 35] width 14 height 14
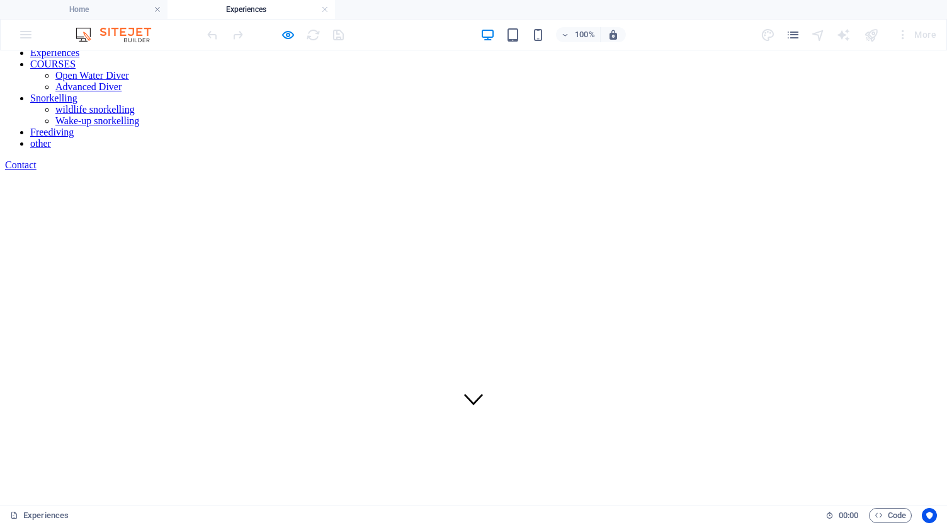
scroll to position [85, 0]
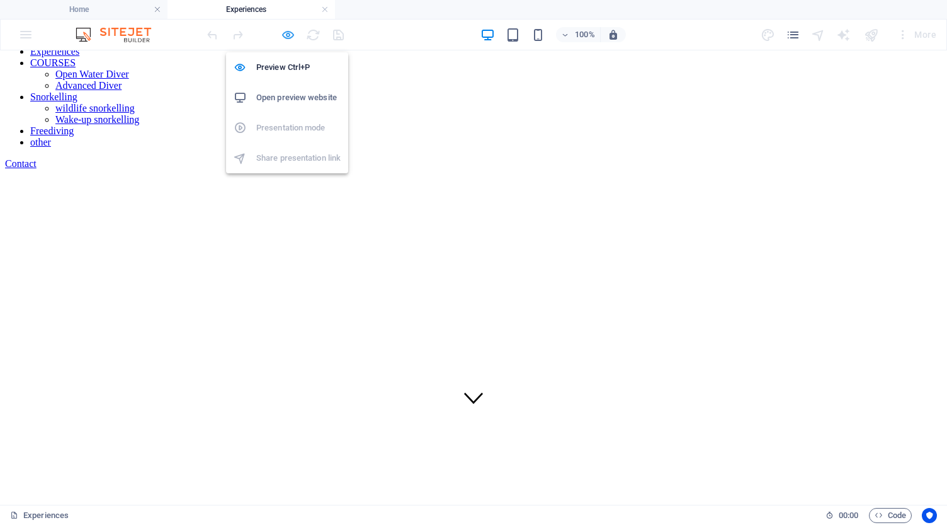
click at [282, 31] on icon "button" at bounding box center [288, 35] width 14 height 14
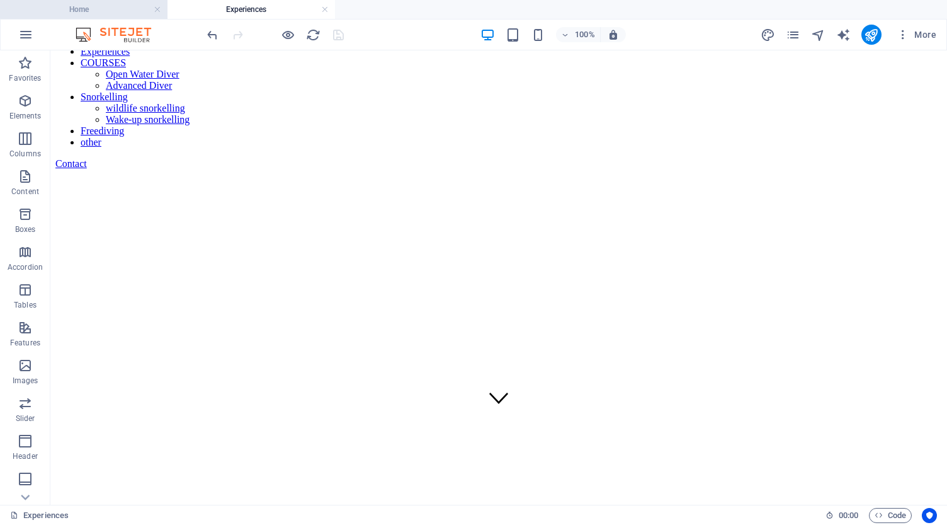
click at [111, 4] on h4 "Home" at bounding box center [84, 10] width 168 height 14
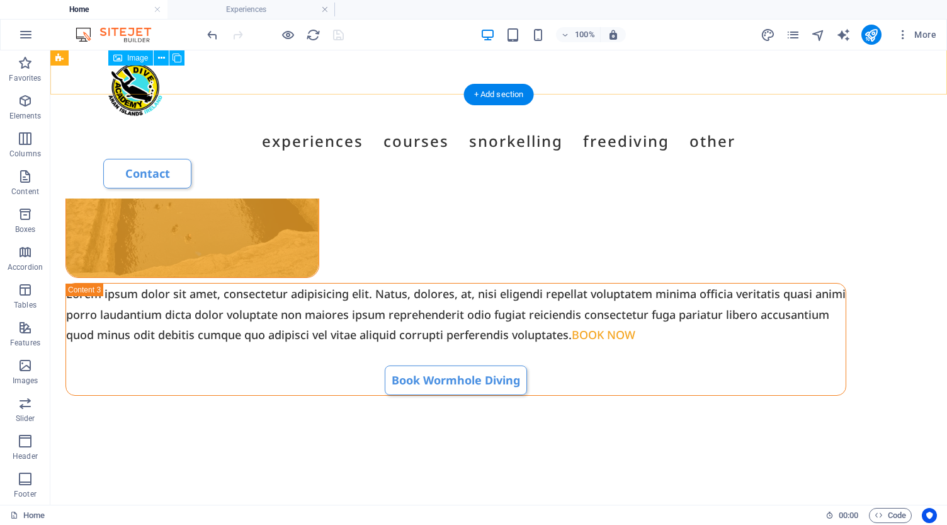
scroll to position [1952, 0]
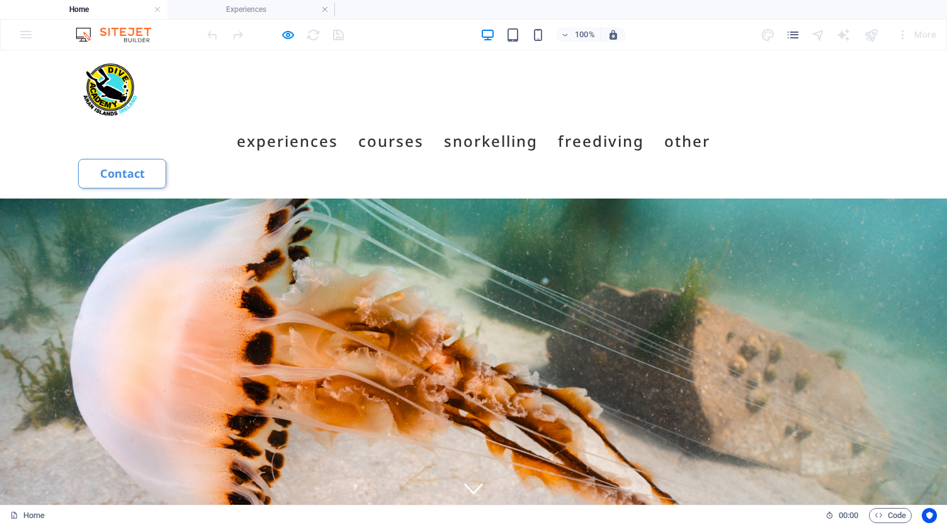
scroll to position [0, 0]
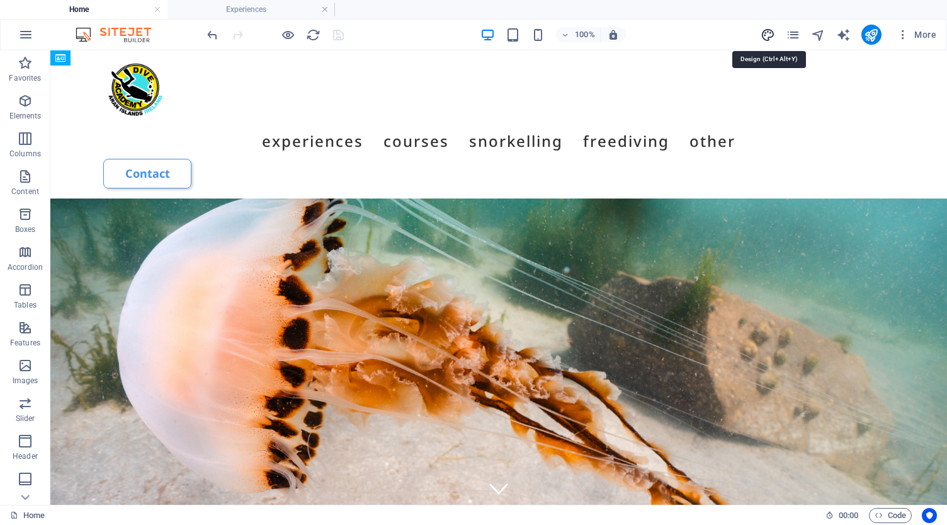
select select "px"
select select "500"
select select "px"
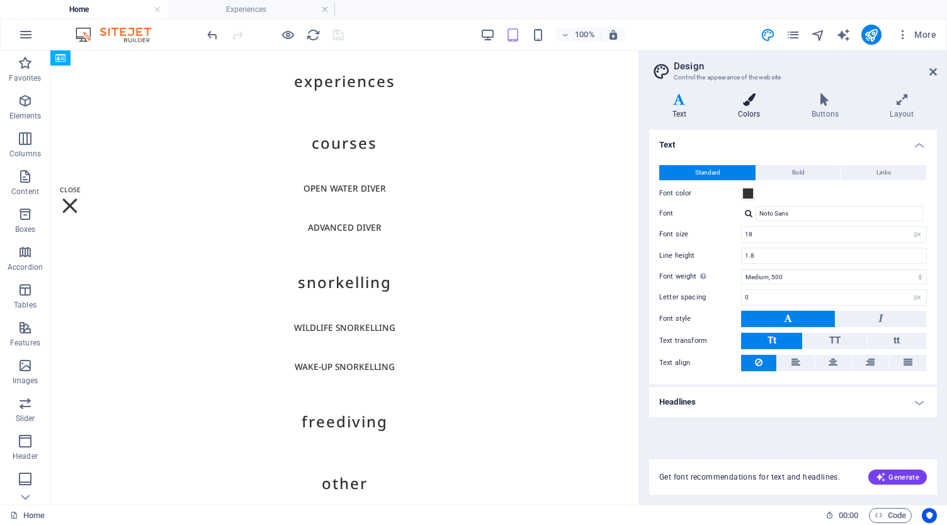
click at [752, 106] on h4 "Colors" at bounding box center [752, 106] width 74 height 26
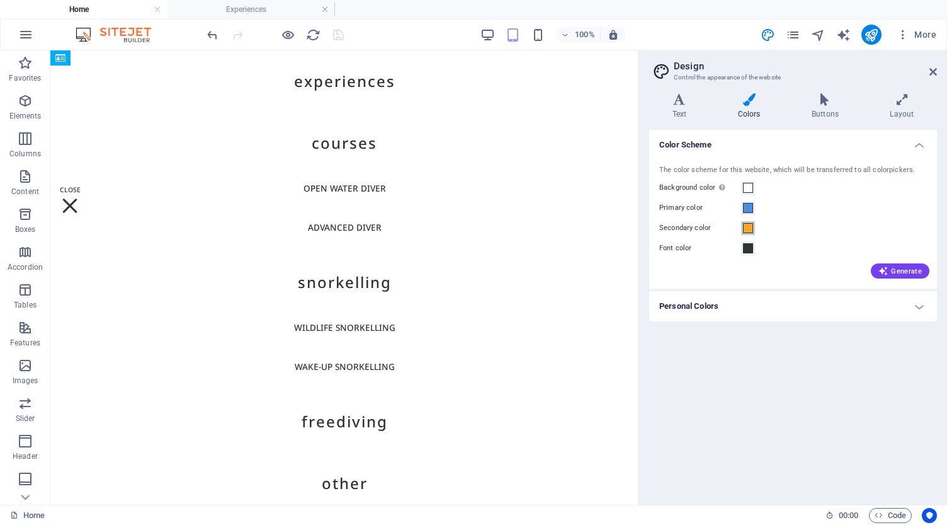
click at [749, 228] on span at bounding box center [748, 228] width 10 height 10
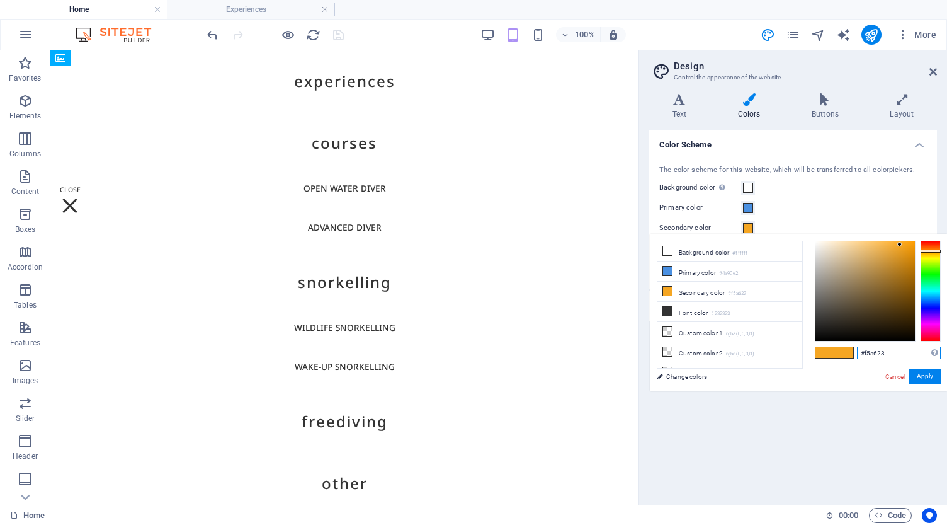
click at [882, 353] on input "#f5a623" at bounding box center [899, 352] width 84 height 13
paste input "4e1c1"
type input "#f4e1c1"
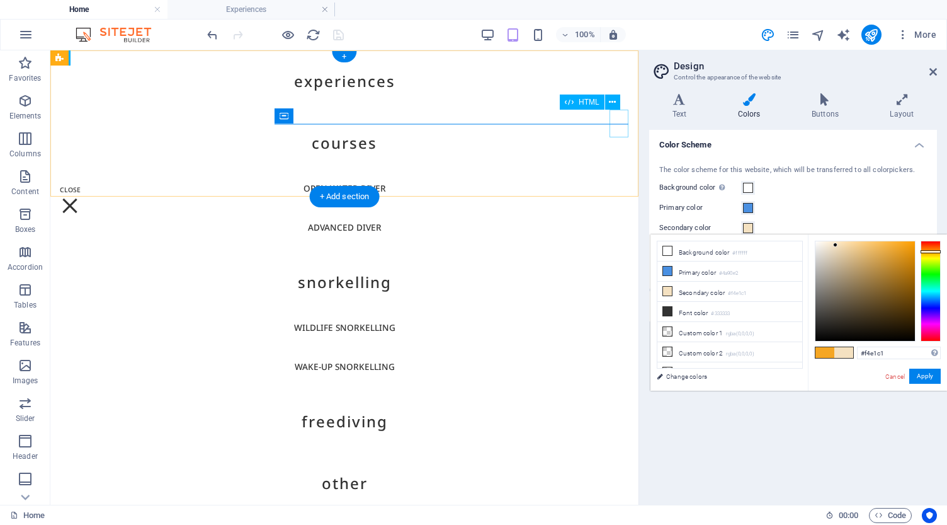
click at [79, 186] on div at bounding box center [69, 199] width 19 height 27
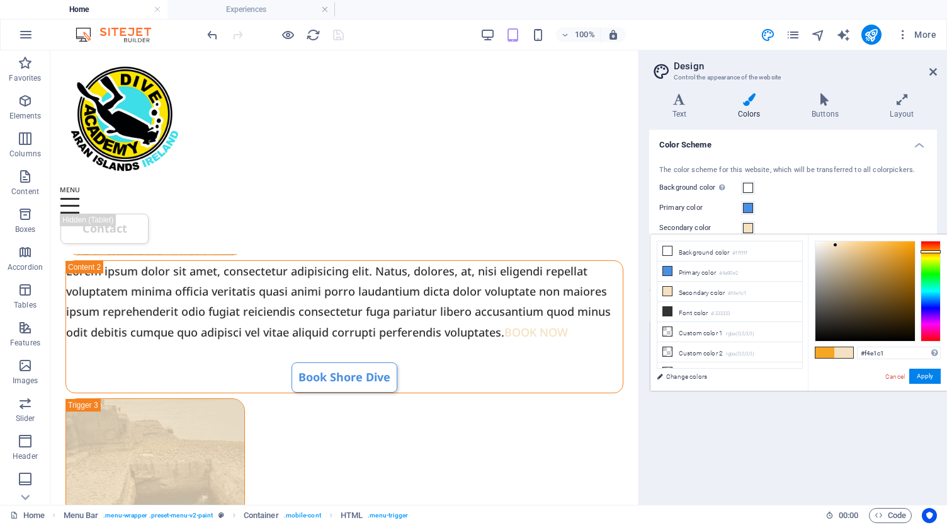
scroll to position [1596, 0]
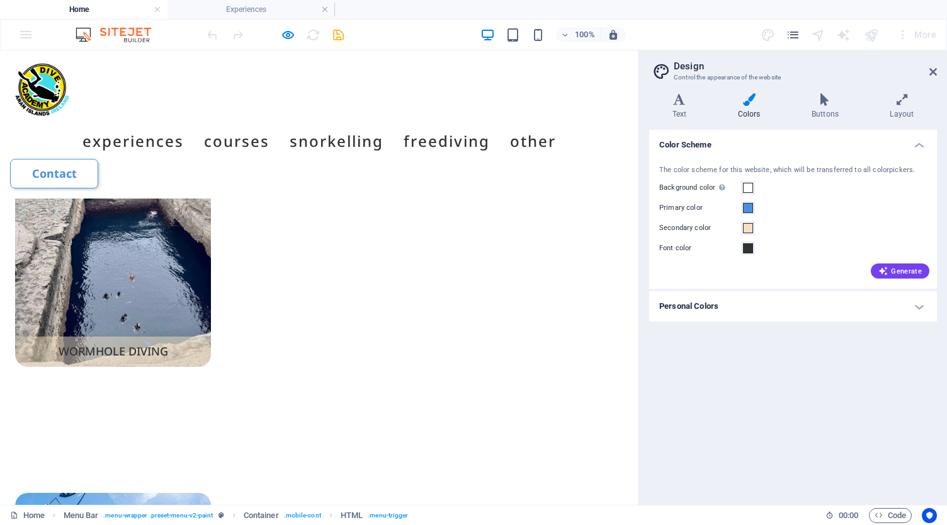
scroll to position [1703, 0]
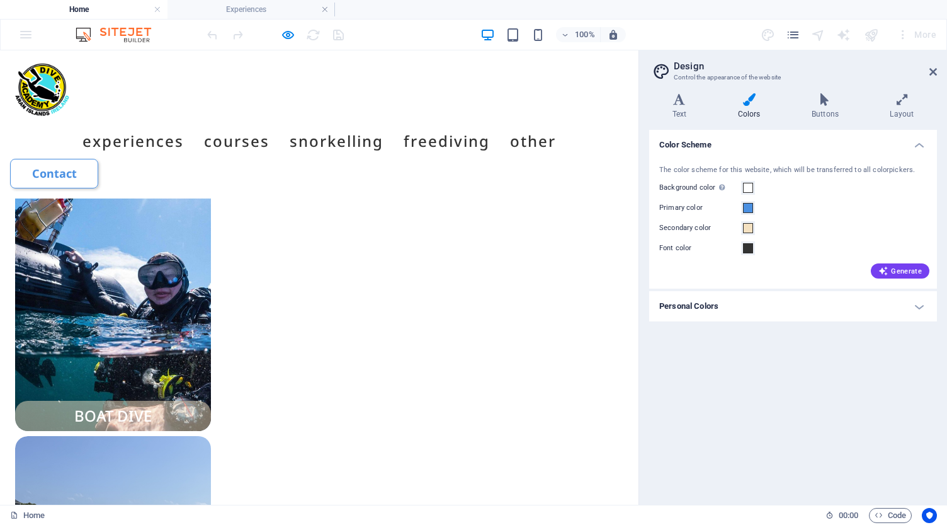
scroll to position [2012, 0]
click at [750, 227] on span at bounding box center [748, 228] width 10 height 10
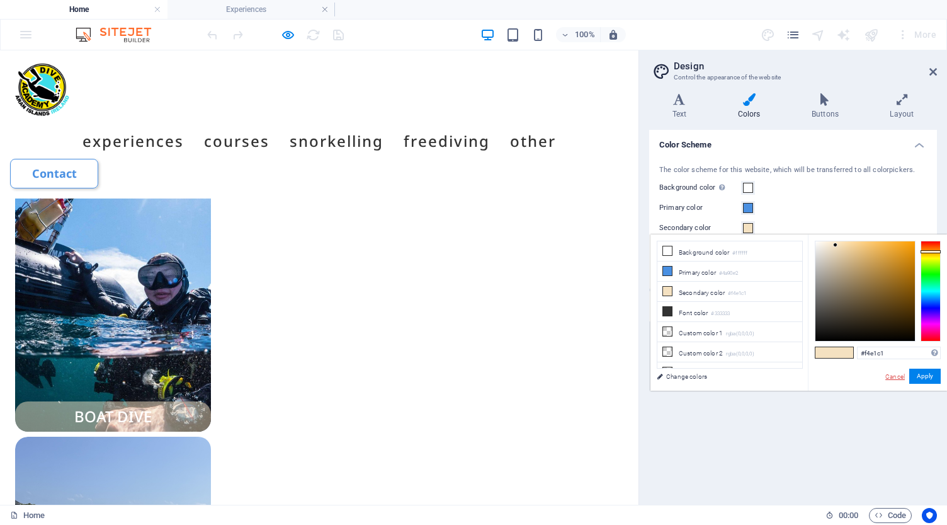
click at [896, 376] on link "Cancel" at bounding box center [895, 376] width 22 height 9
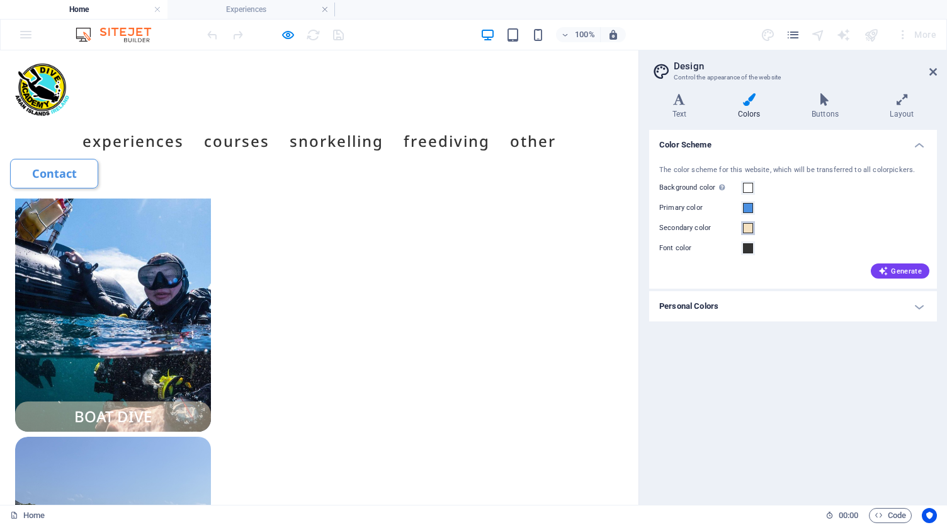
click at [750, 229] on span at bounding box center [748, 228] width 10 height 10
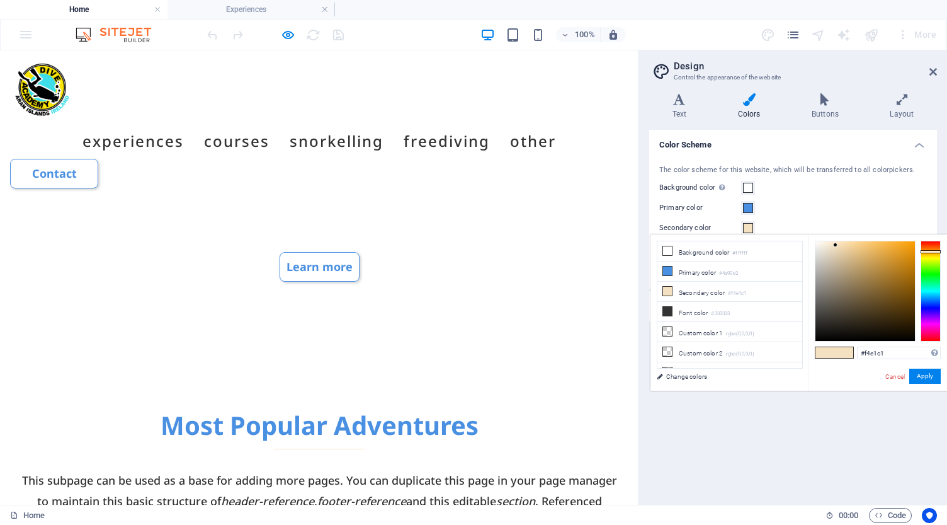
scroll to position [595, 0]
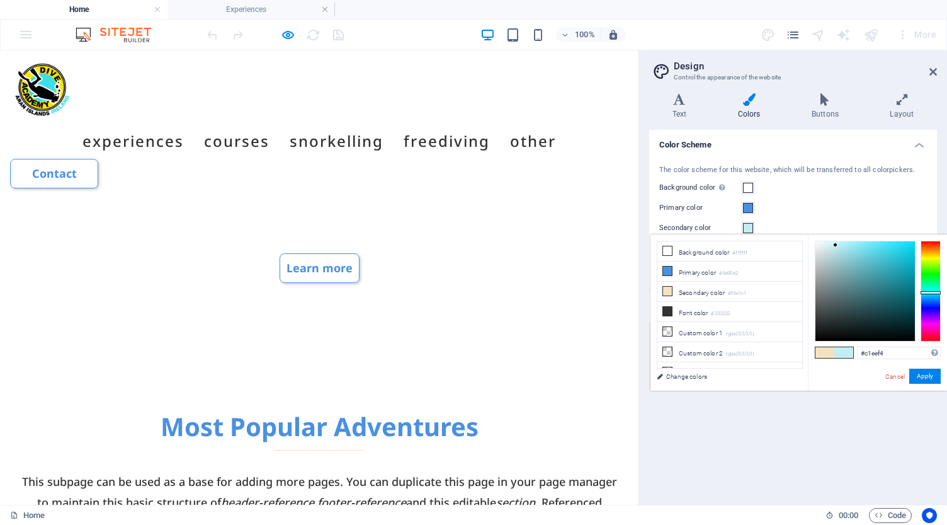
click at [931, 292] on div at bounding box center [931, 291] width 20 height 101
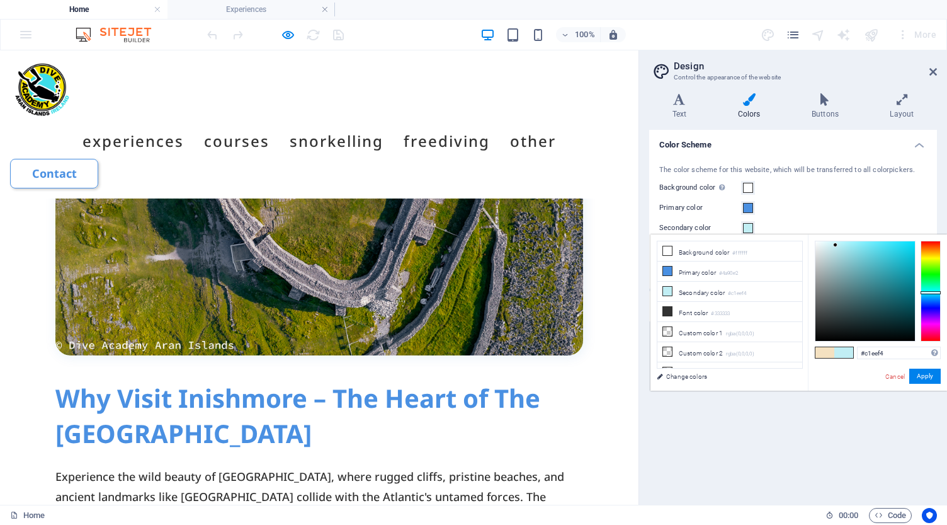
scroll to position [4674, 0]
click at [934, 289] on div at bounding box center [931, 291] width 20 height 101
click at [888, 245] on div at bounding box center [866, 291] width 100 height 100
click at [876, 247] on div at bounding box center [866, 291] width 100 height 100
type input "#89f0e9"
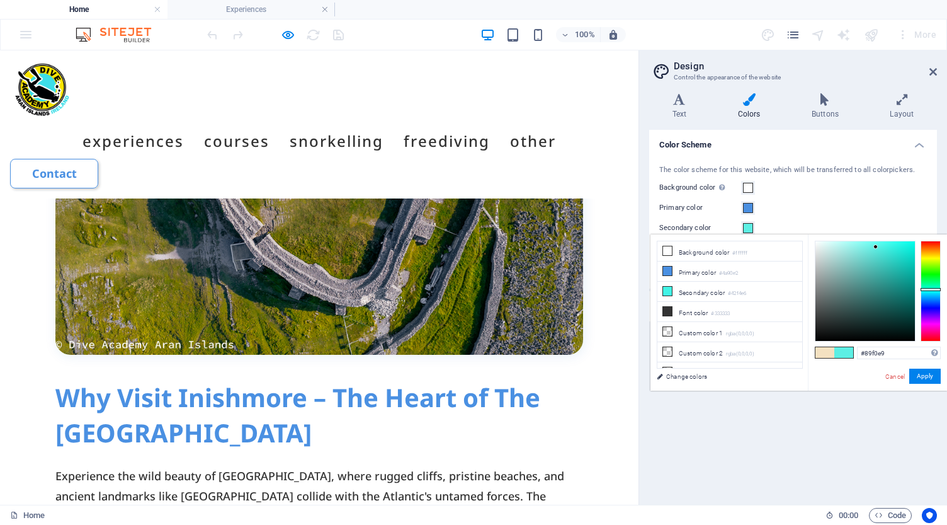
click at [858, 246] on div at bounding box center [866, 291] width 100 height 100
